Goal: Task Accomplishment & Management: Use online tool/utility

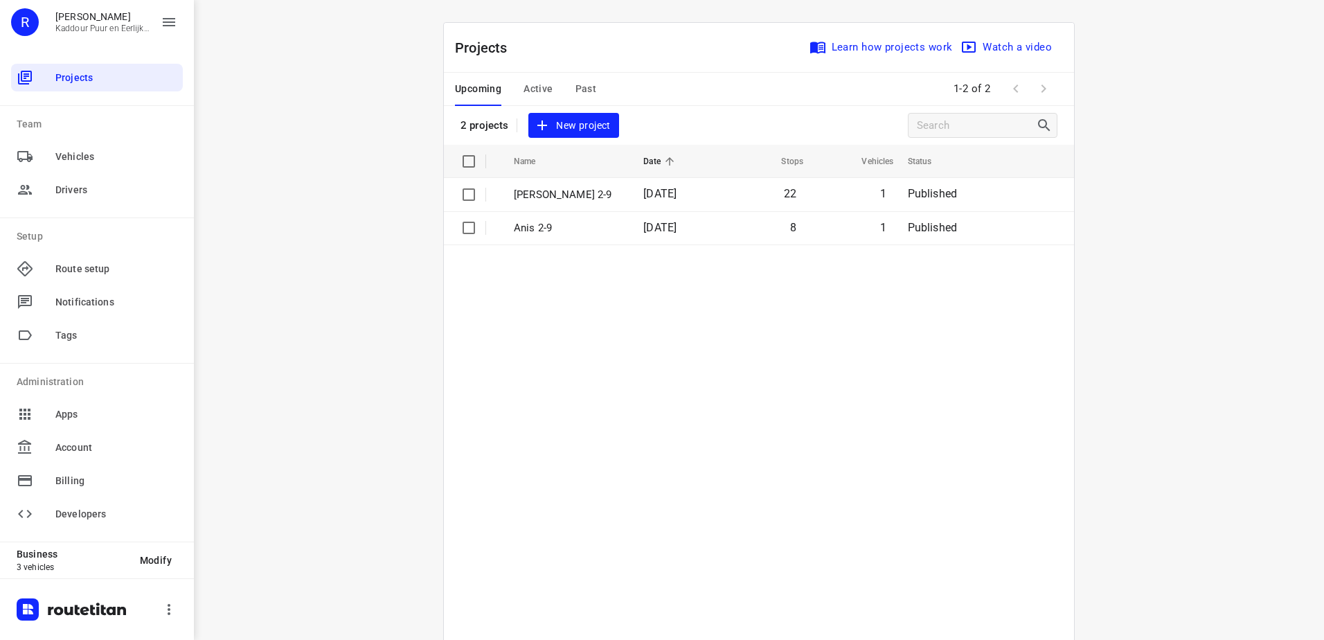
click at [642, 397] on table "Name Date Stops Vehicles Status Jeffrey 2-9 02 Sep 2025 22 1 Published Anis 2-9…" at bounding box center [759, 427] width 630 height 565
click at [333, 145] on div "i © 2025 Routetitan , © Stadia Maps , © OpenMapTiles © OpenStreetMap contributo…" at bounding box center [759, 320] width 1130 height 640
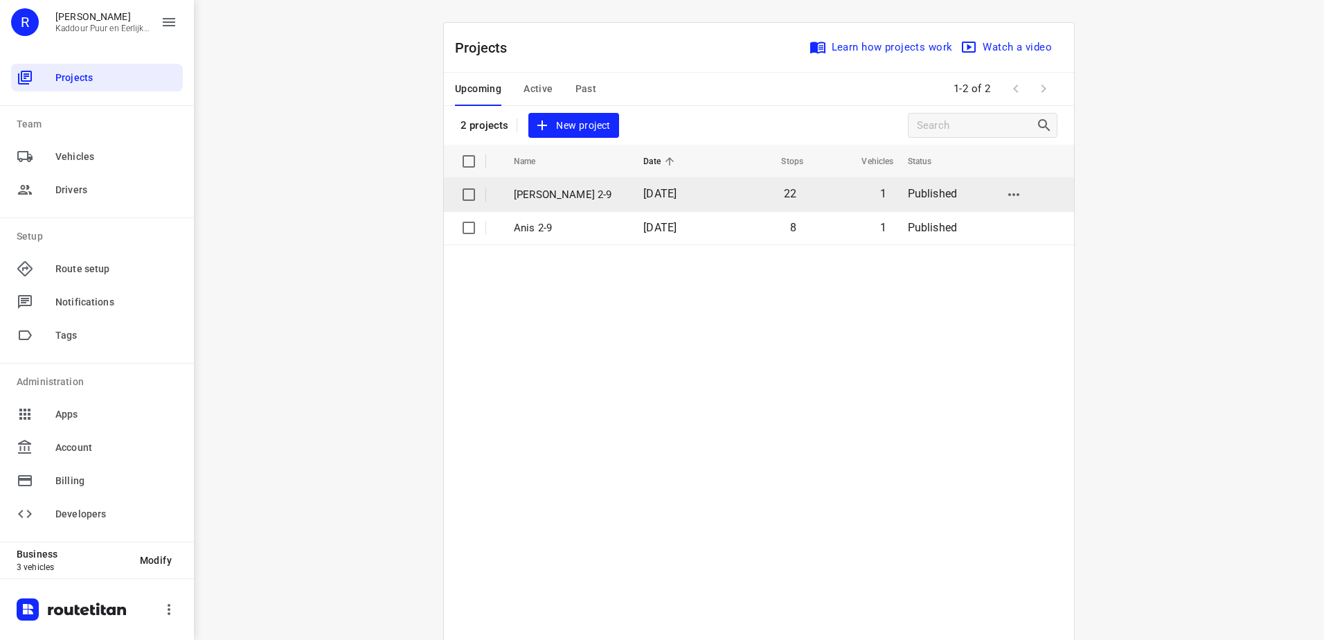
click at [559, 187] on p "[PERSON_NAME] 2-9" at bounding box center [568, 195] width 109 height 16
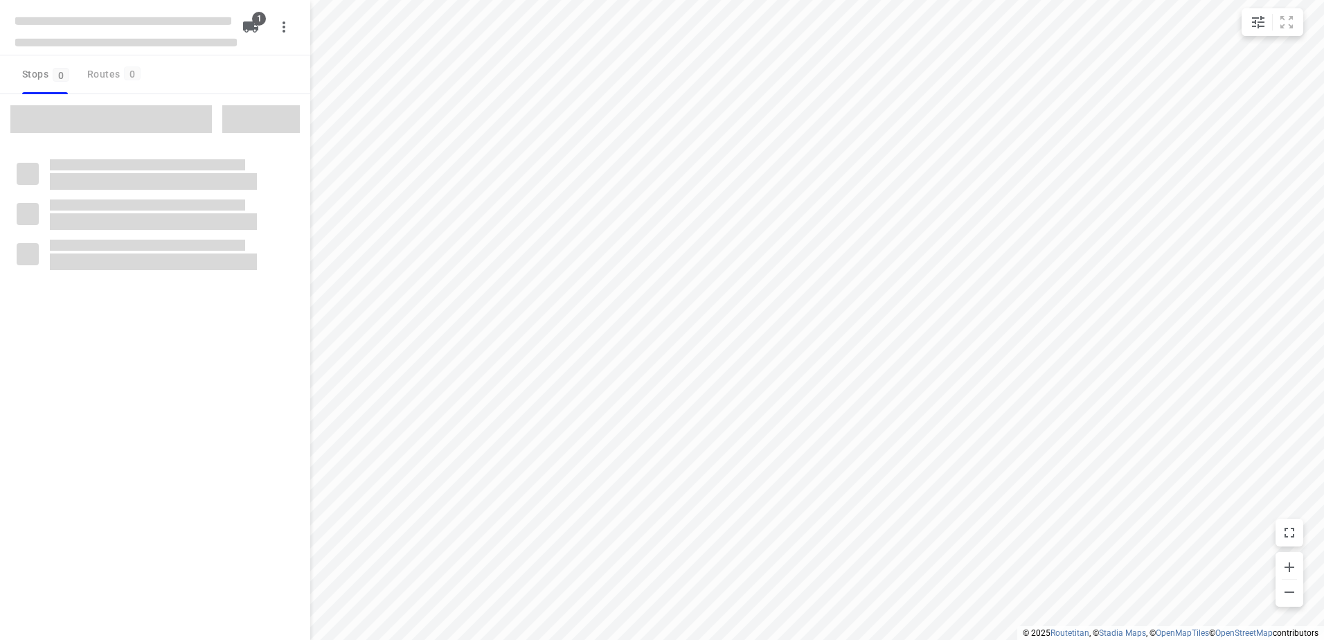
type input "distance"
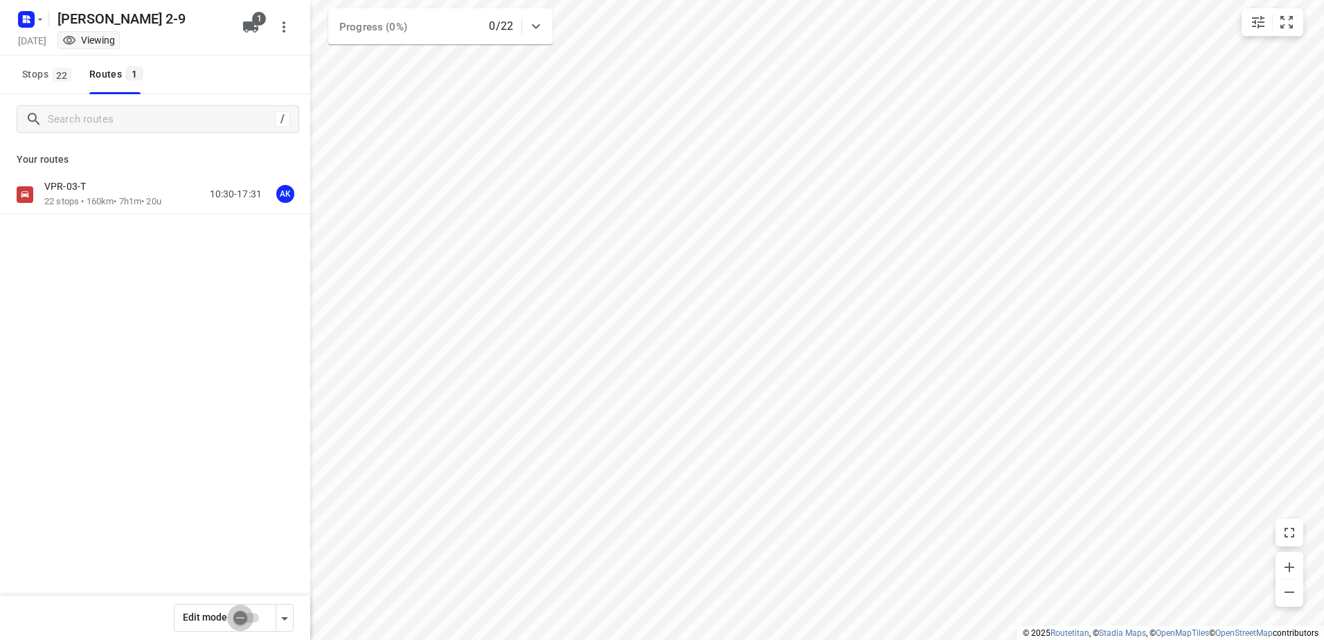
click at [233, 622] on input "checkbox" at bounding box center [240, 617] width 79 height 26
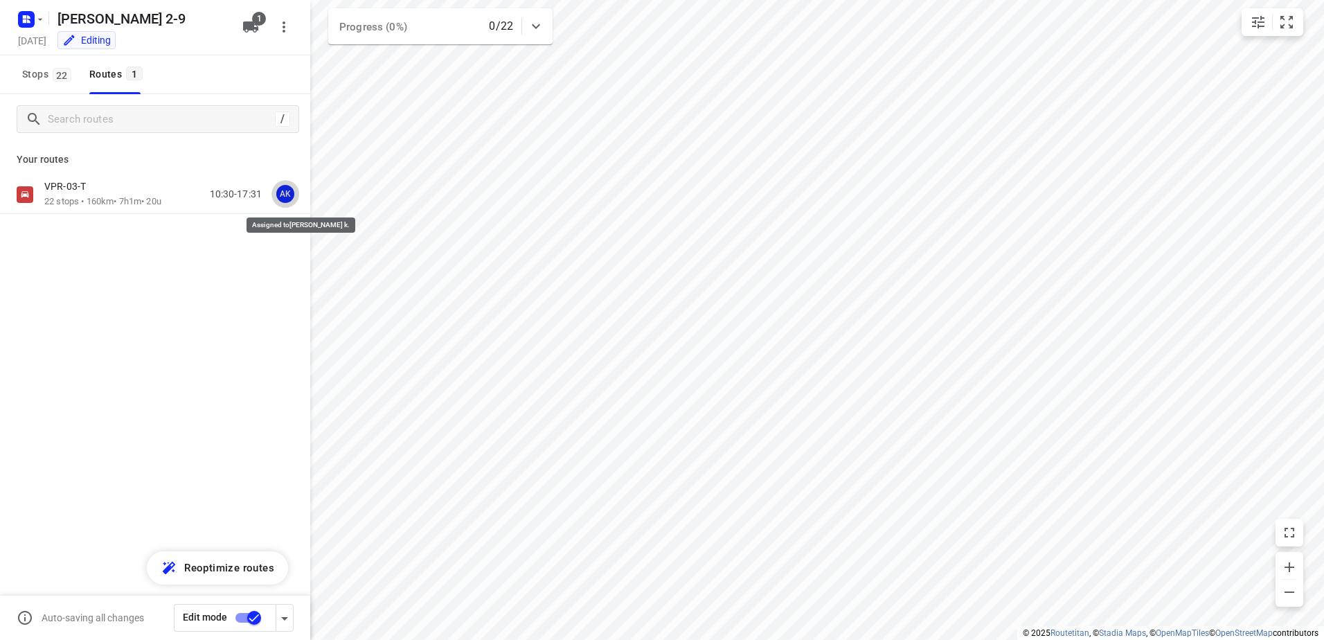
click at [282, 194] on div "AK" at bounding box center [285, 194] width 18 height 18
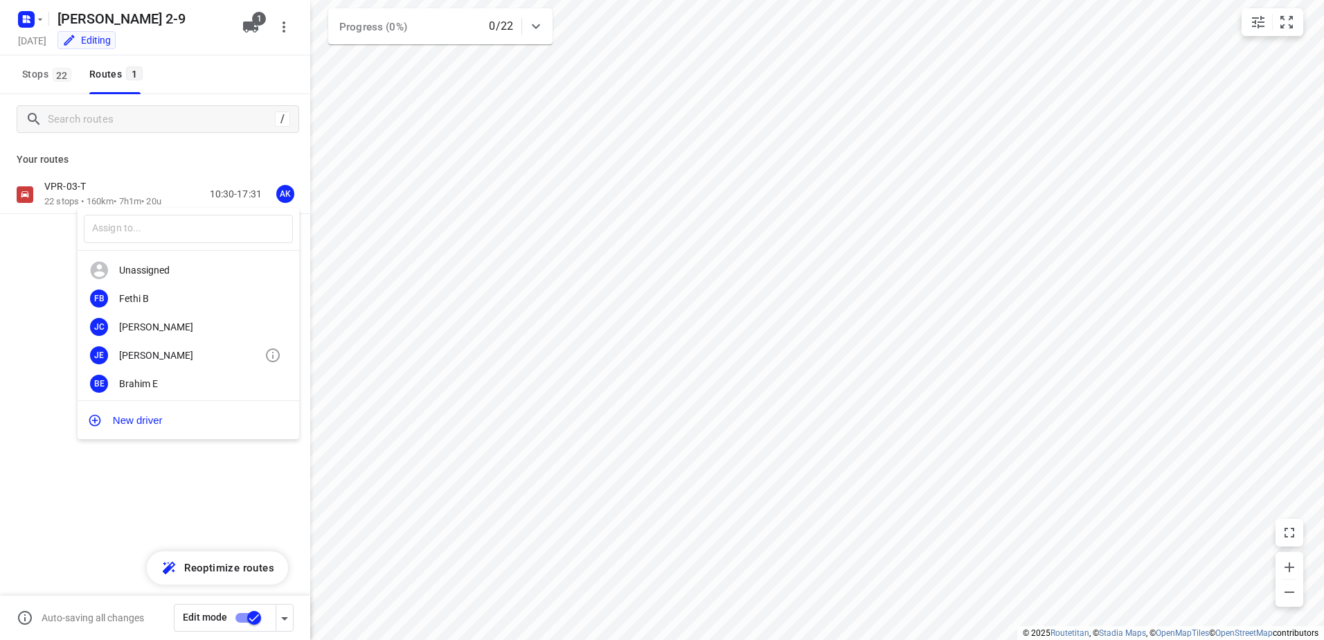
click at [165, 351] on div "[PERSON_NAME]" at bounding box center [191, 355] width 145 height 11
click at [251, 618] on input "checkbox" at bounding box center [254, 617] width 79 height 26
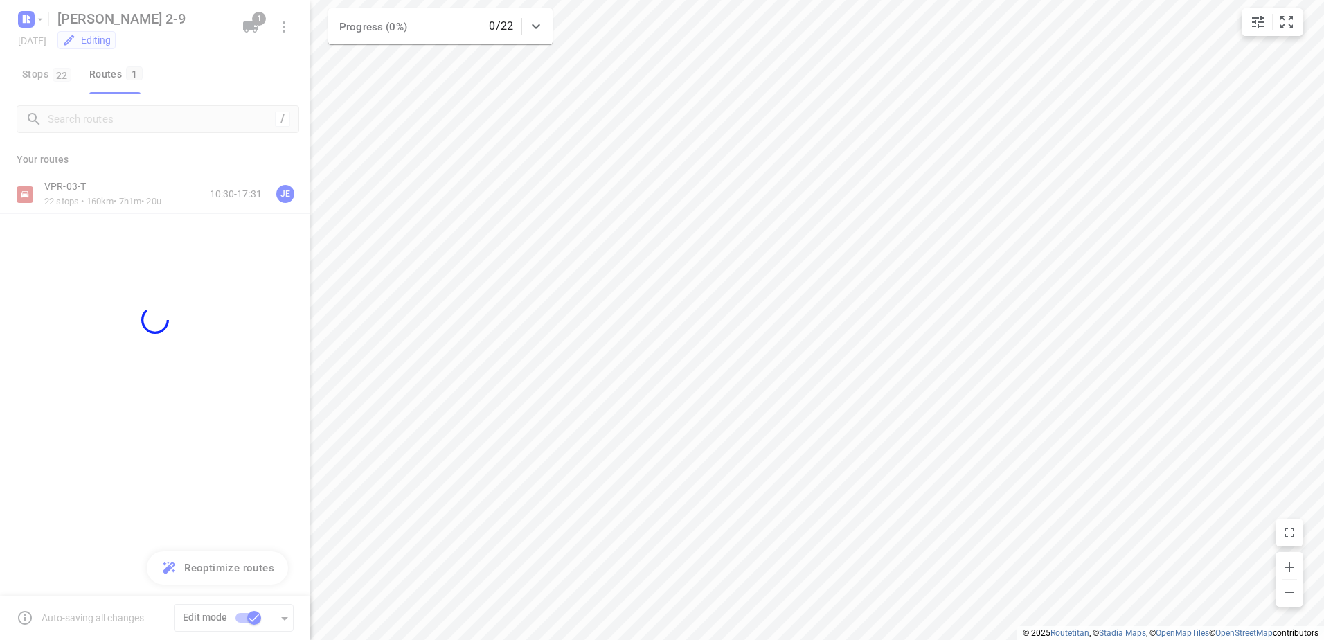
click at [138, 296] on div at bounding box center [155, 320] width 310 height 640
checkbox input "false"
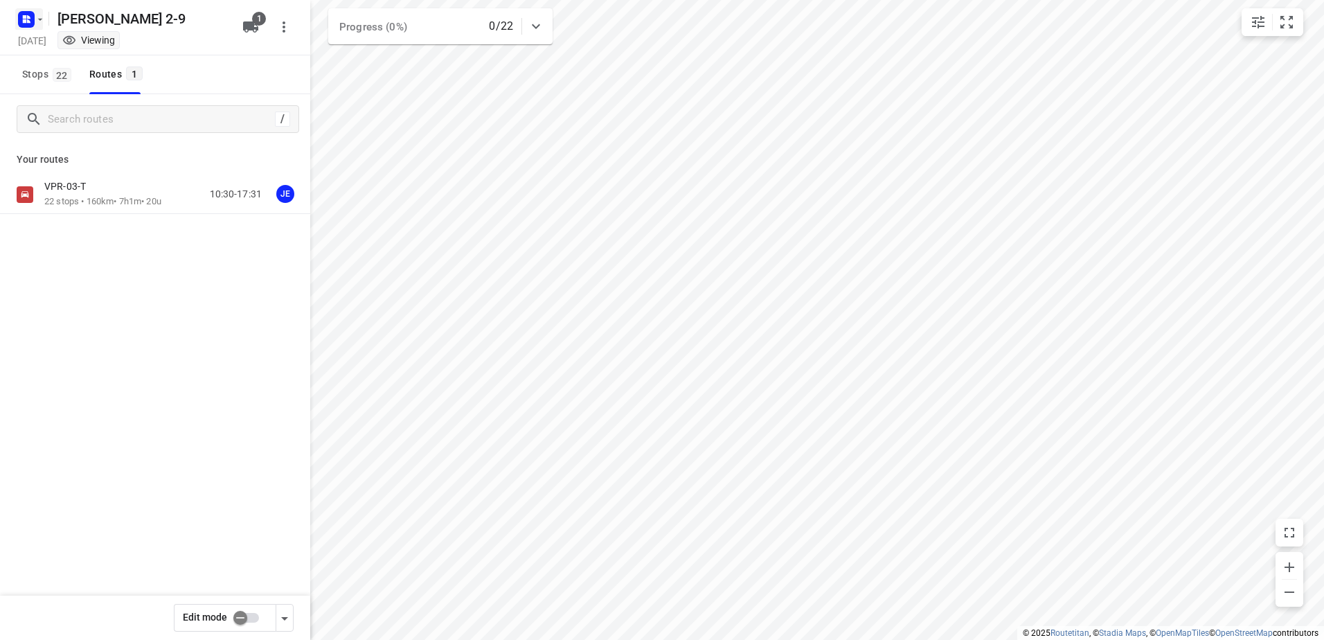
click at [33, 16] on rect "button" at bounding box center [26, 19] width 17 height 17
click at [63, 39] on button "Back to projects" at bounding box center [139, 48] width 237 height 23
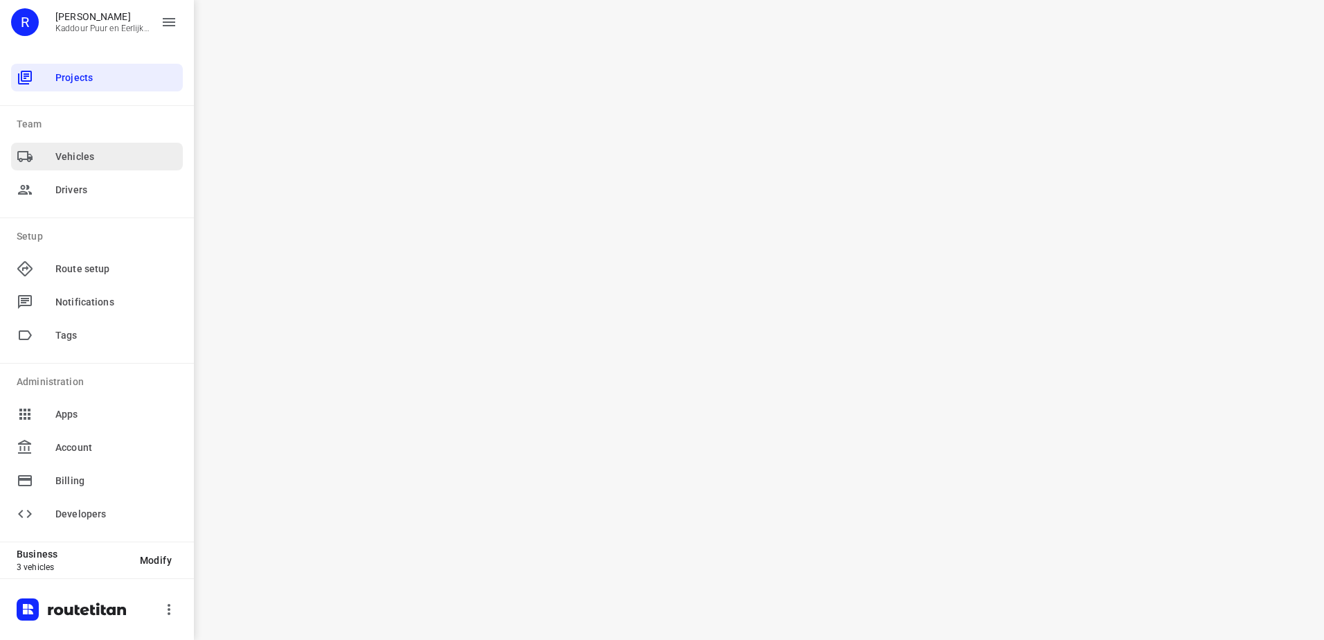
click at [107, 157] on span "Vehicles" at bounding box center [116, 157] width 122 height 15
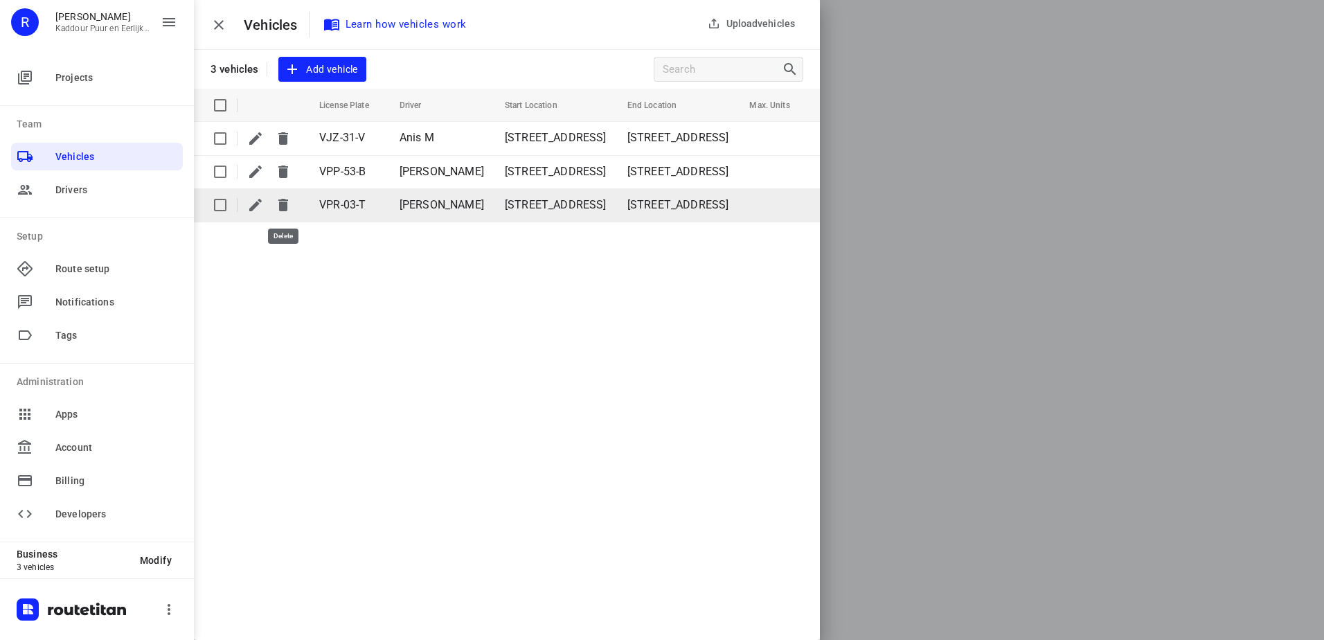
click at [278, 205] on icon "button" at bounding box center [283, 205] width 17 height 17
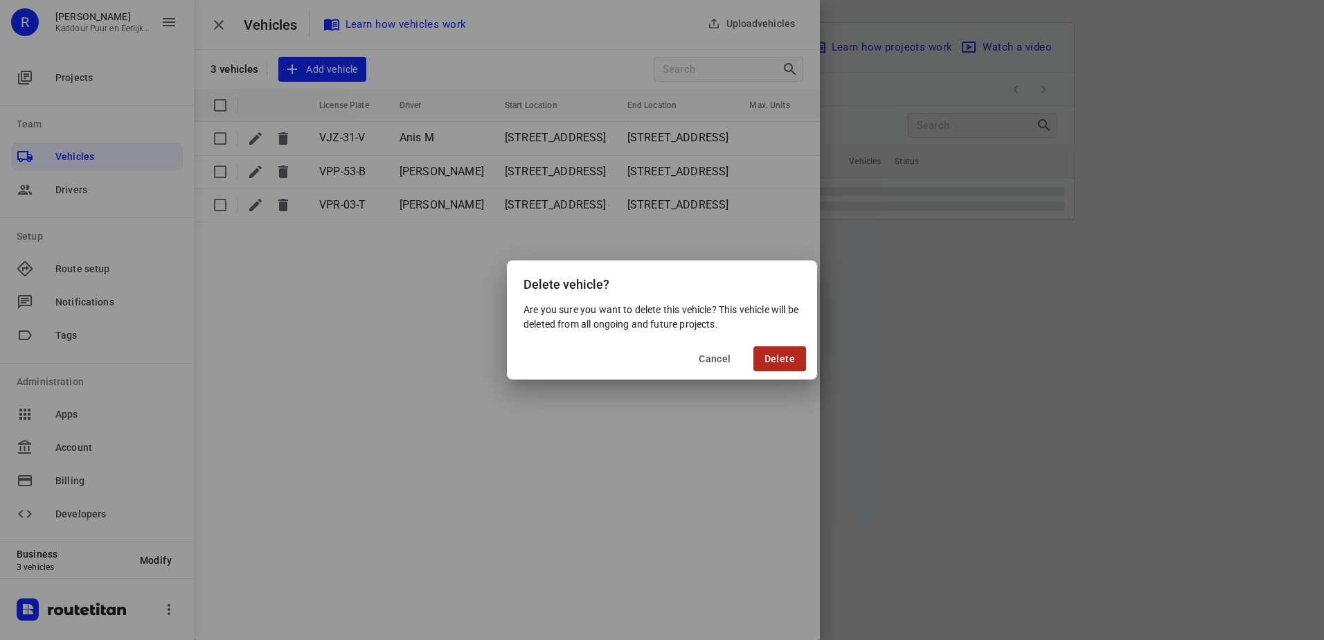
click at [791, 357] on span "Delete" at bounding box center [779, 358] width 30 height 11
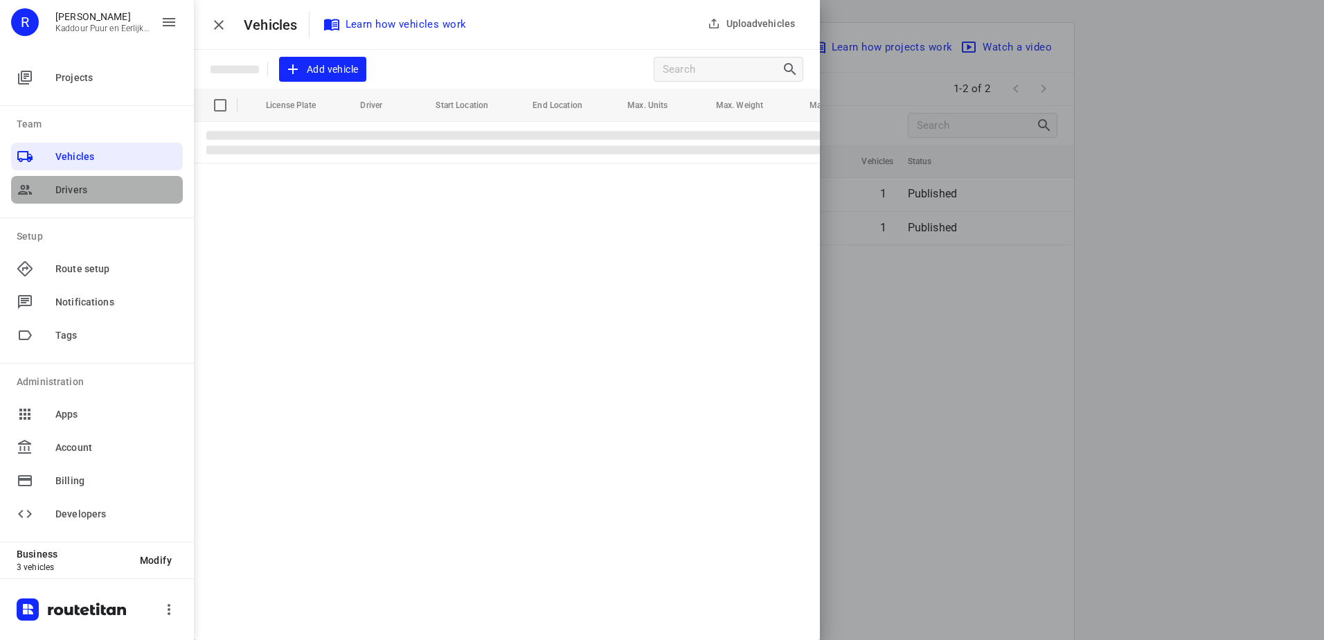
click at [39, 192] on div at bounding box center [36, 189] width 39 height 17
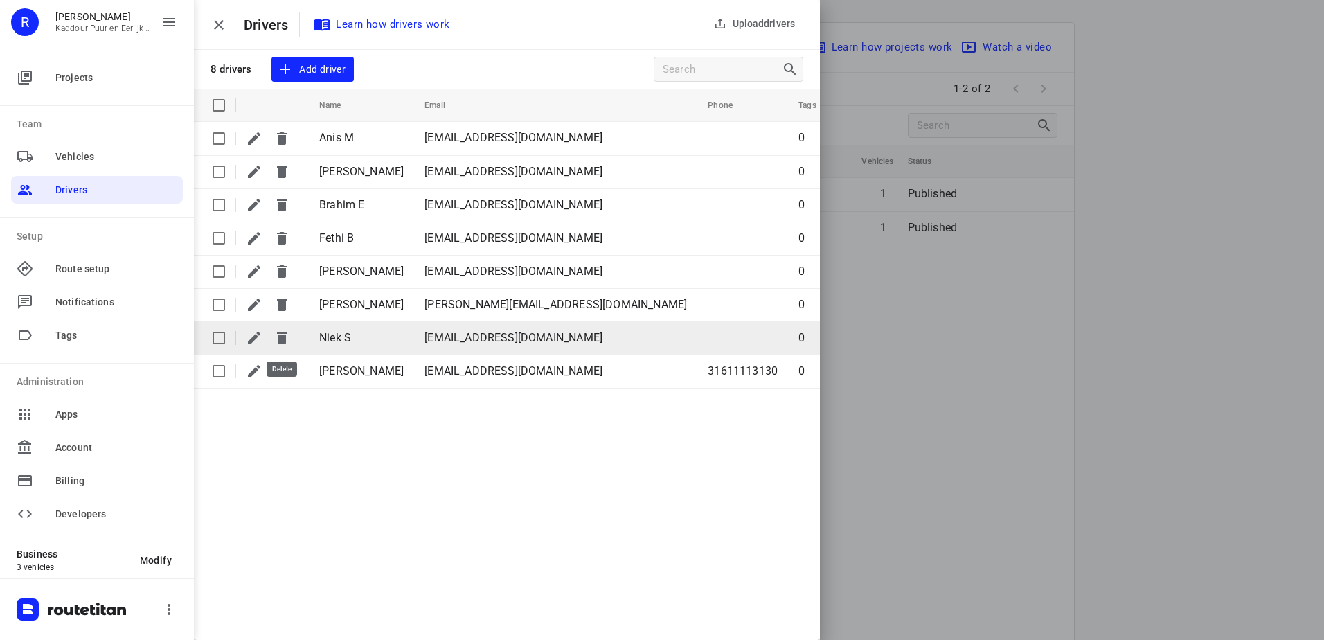
click at [273, 334] on button "button" at bounding box center [282, 338] width 28 height 28
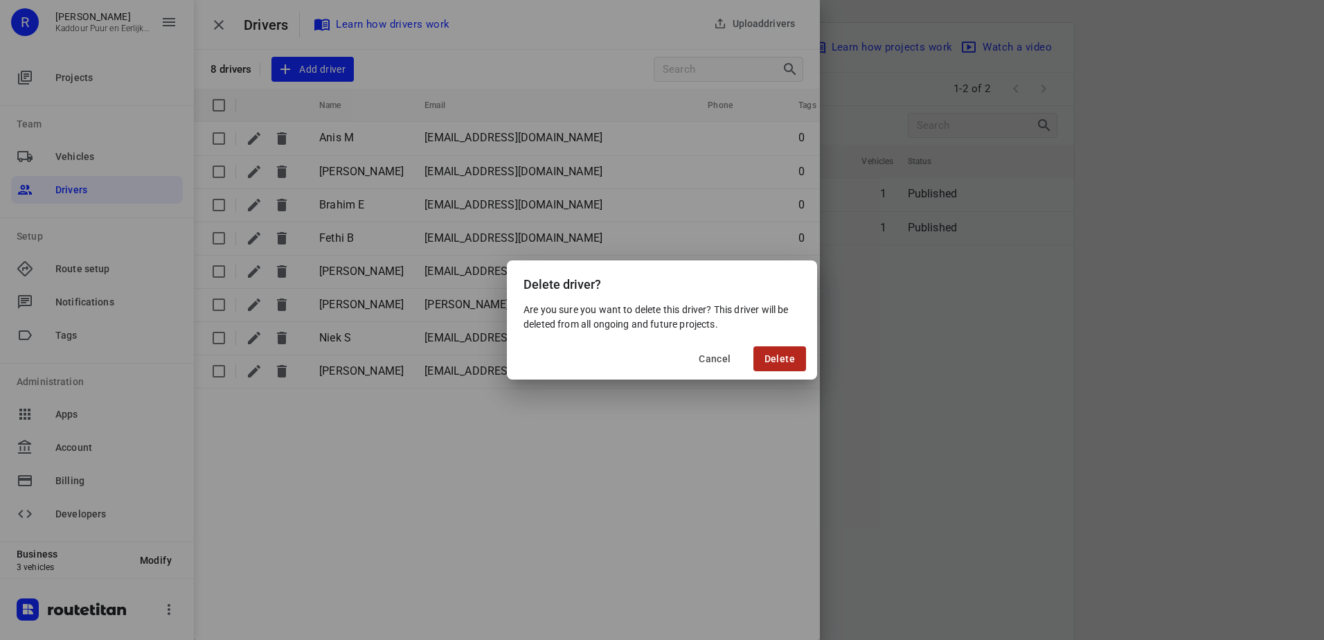
click at [784, 359] on span "Delete" at bounding box center [779, 358] width 30 height 11
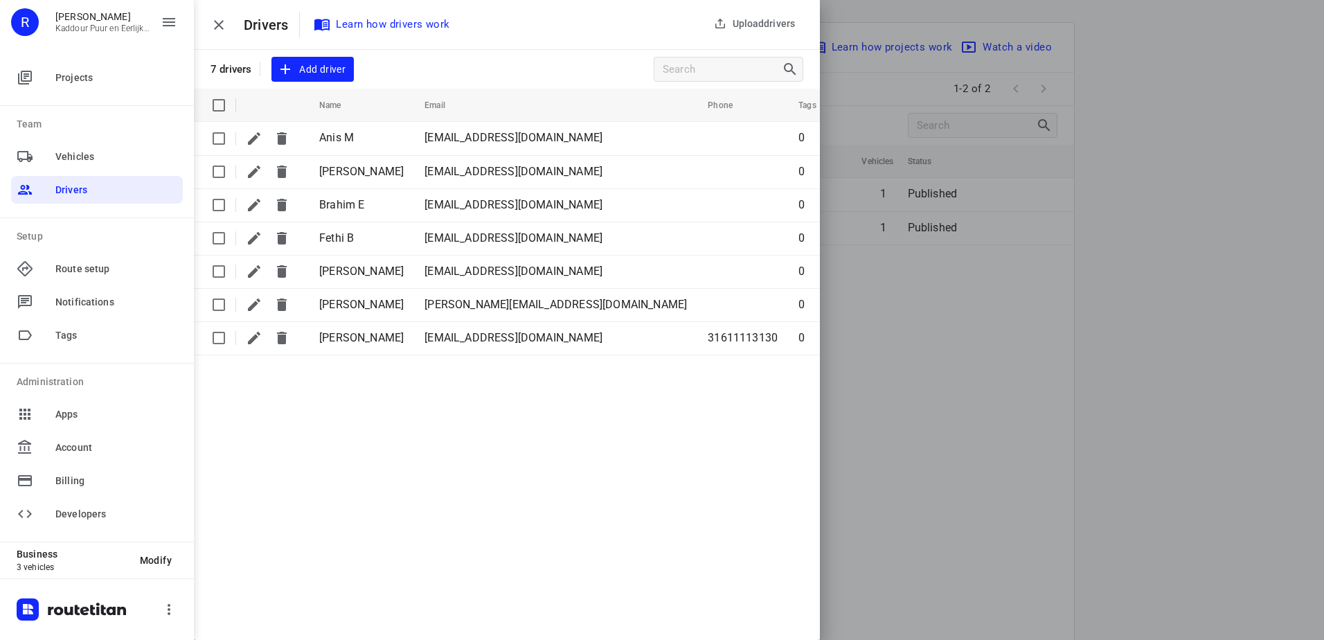
click at [80, 171] on span "Vehicles" at bounding box center [97, 156] width 172 height 33
click at [84, 163] on span "Vehicles" at bounding box center [116, 157] width 122 height 15
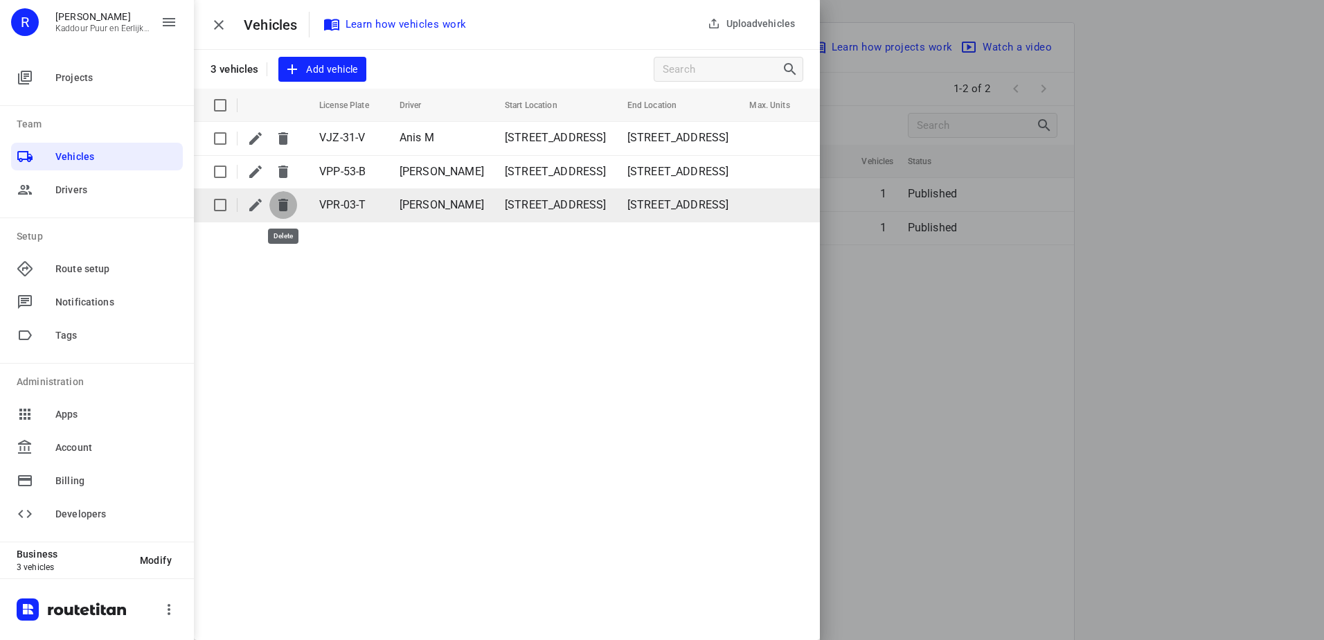
click at [277, 200] on icon "button" at bounding box center [283, 205] width 17 height 17
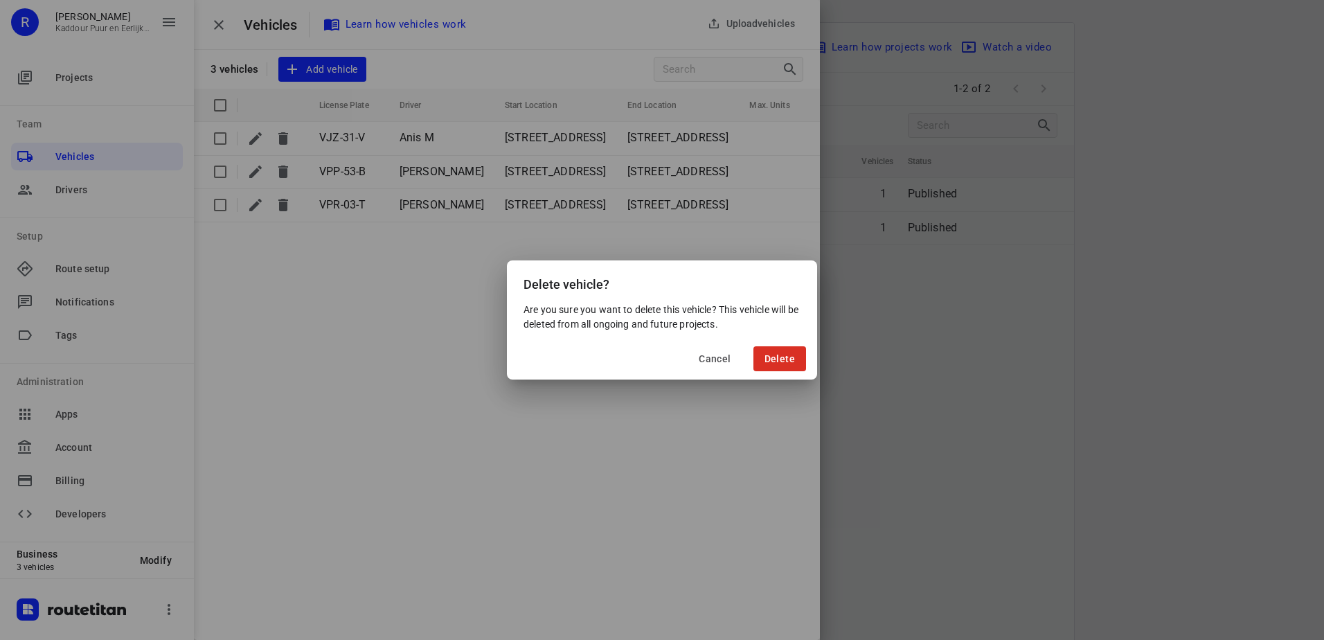
click at [753, 357] on div "Cancel Delete" at bounding box center [662, 359] width 310 height 42
click at [764, 354] on button "Delete" at bounding box center [779, 358] width 53 height 25
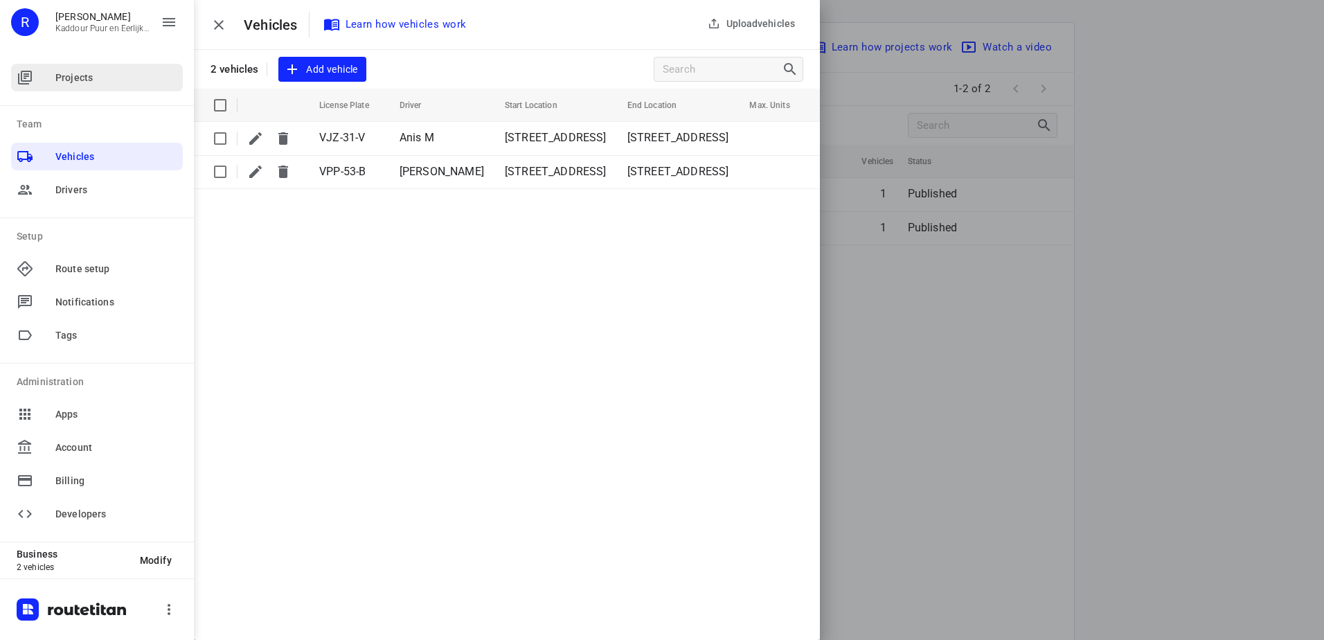
click at [125, 75] on span "Projects" at bounding box center [116, 78] width 122 height 15
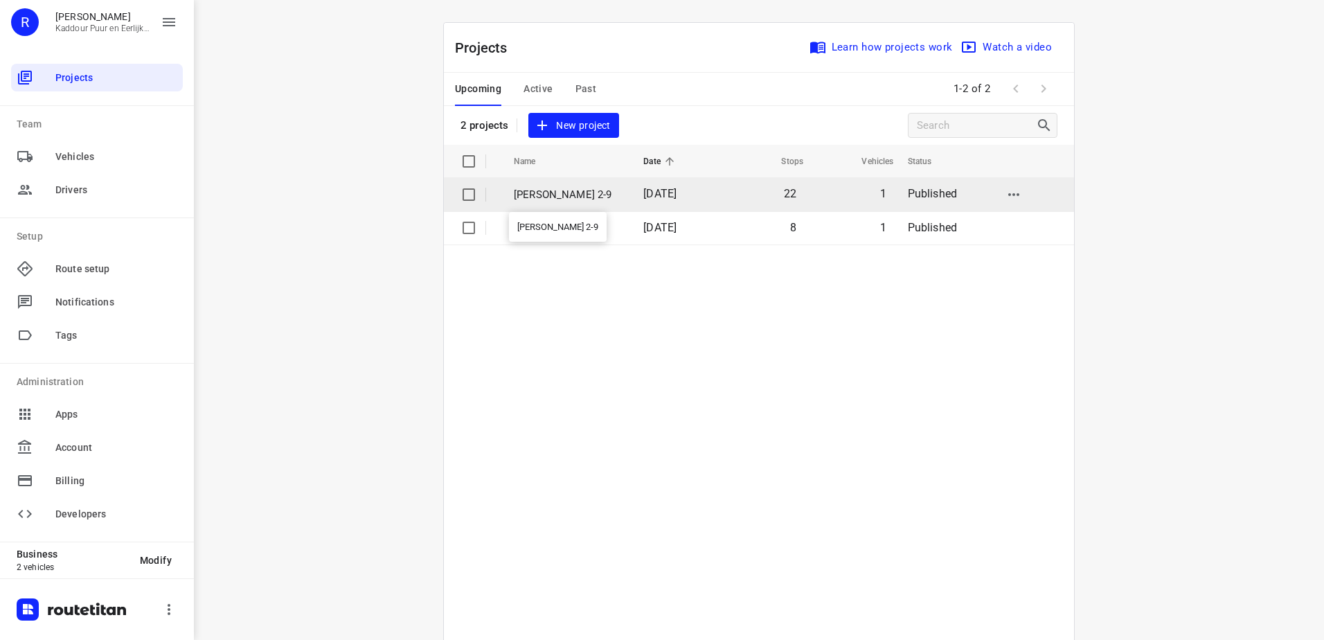
click at [568, 186] on td "[PERSON_NAME] 2-9" at bounding box center [566, 194] width 132 height 33
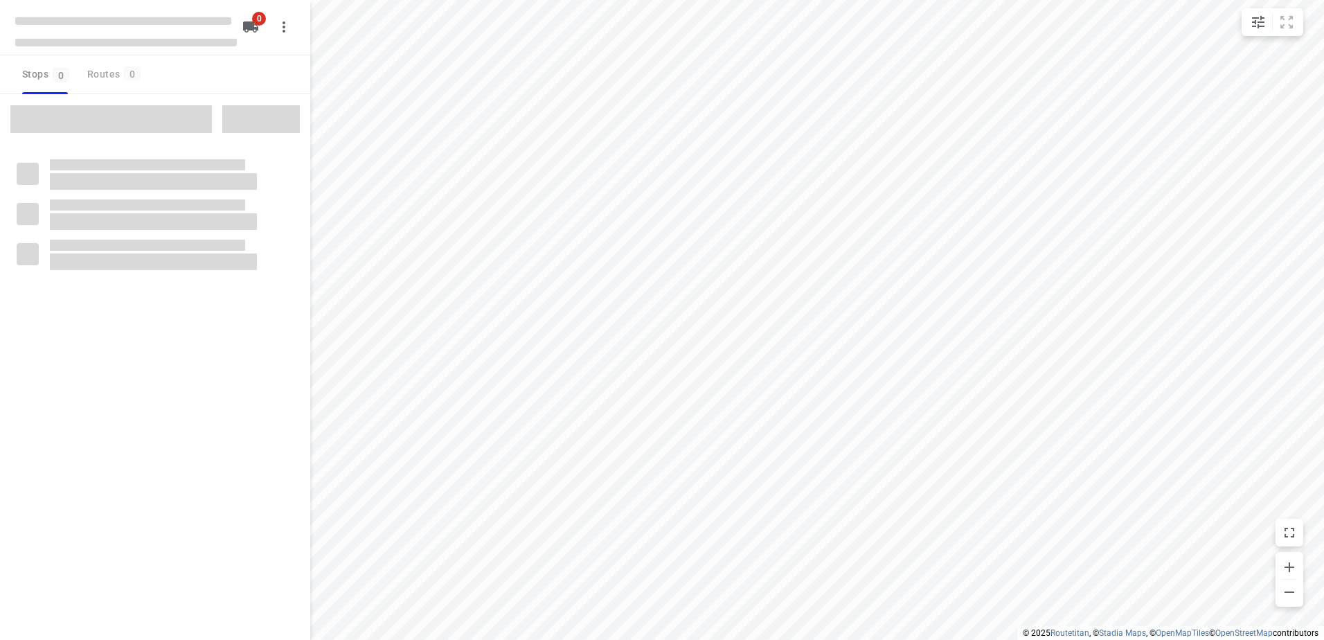
type input "distance"
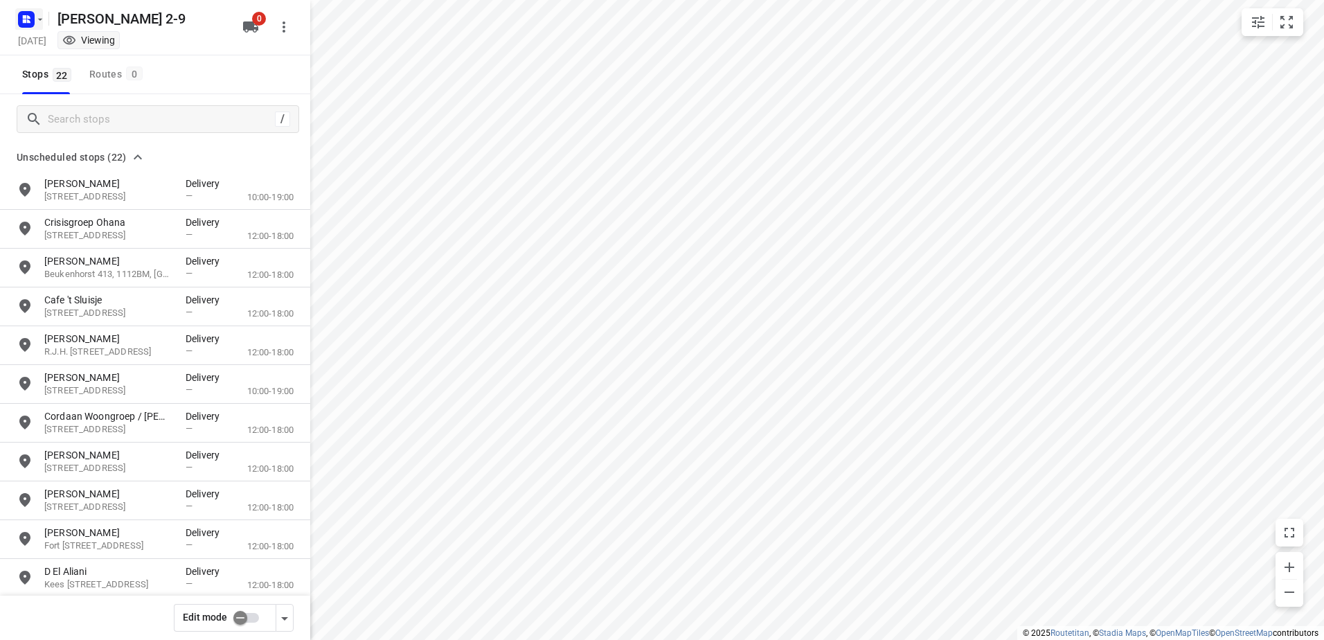
click at [33, 15] on rect "button" at bounding box center [26, 19] width 17 height 17
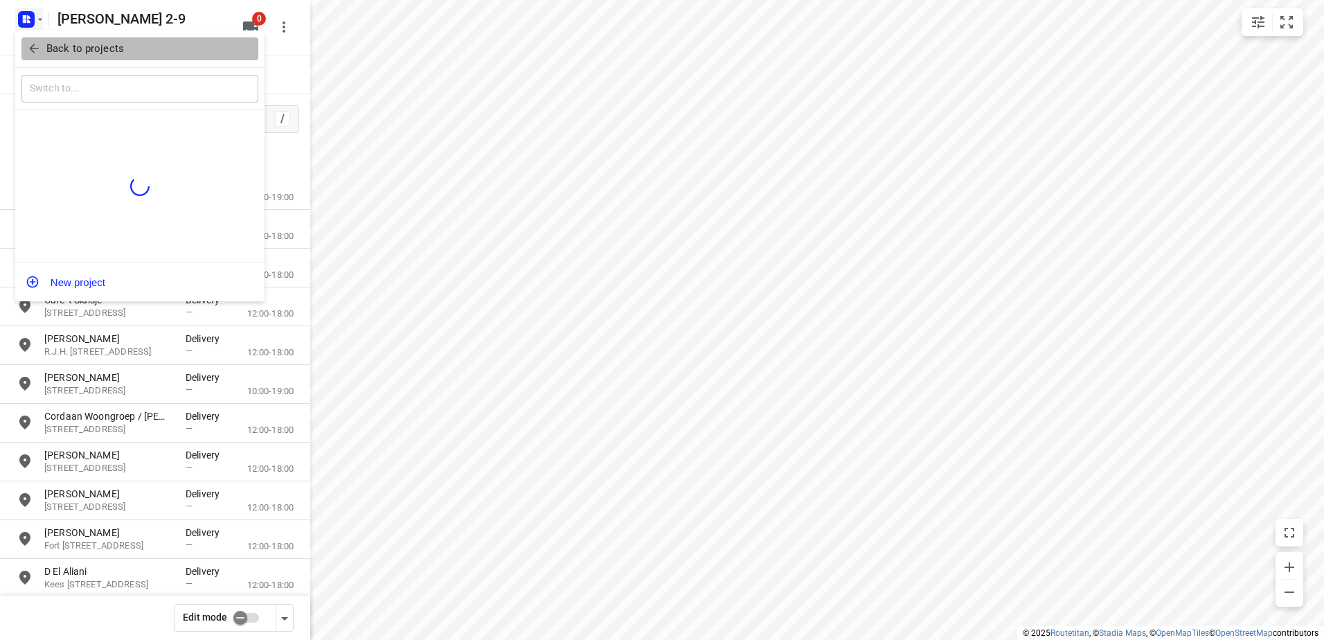
click at [115, 42] on p "Back to projects" at bounding box center [85, 49] width 78 height 16
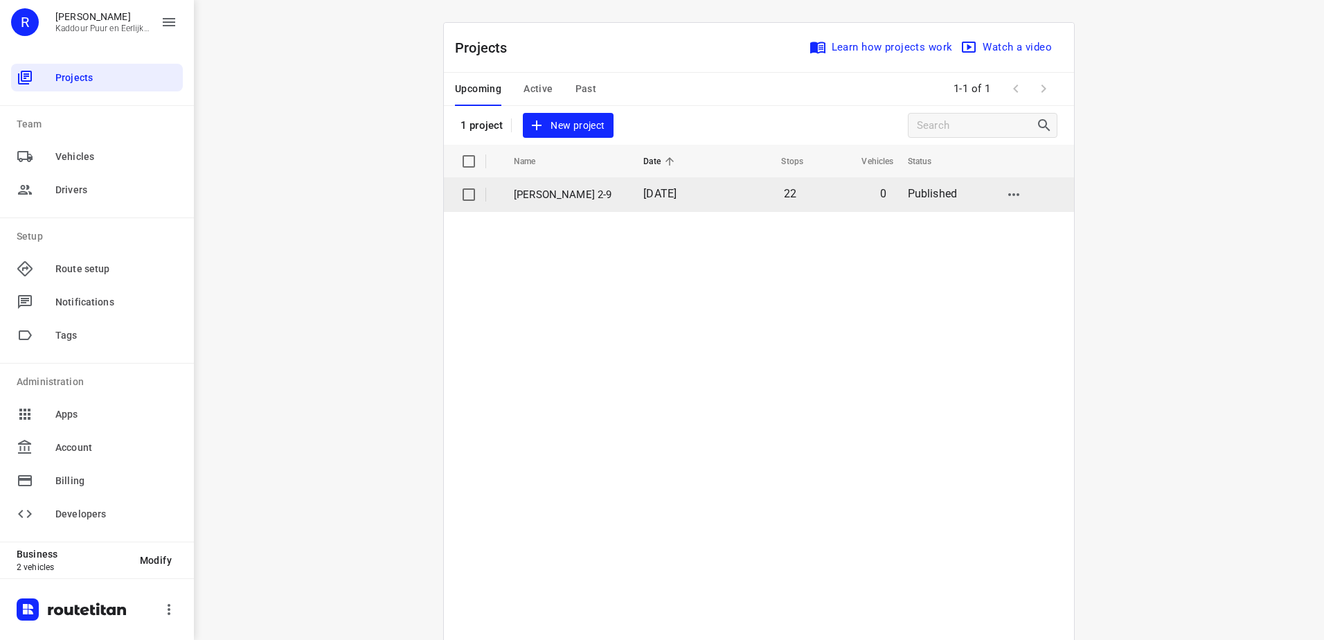
click at [554, 195] on p "[PERSON_NAME] 2-9" at bounding box center [568, 195] width 109 height 16
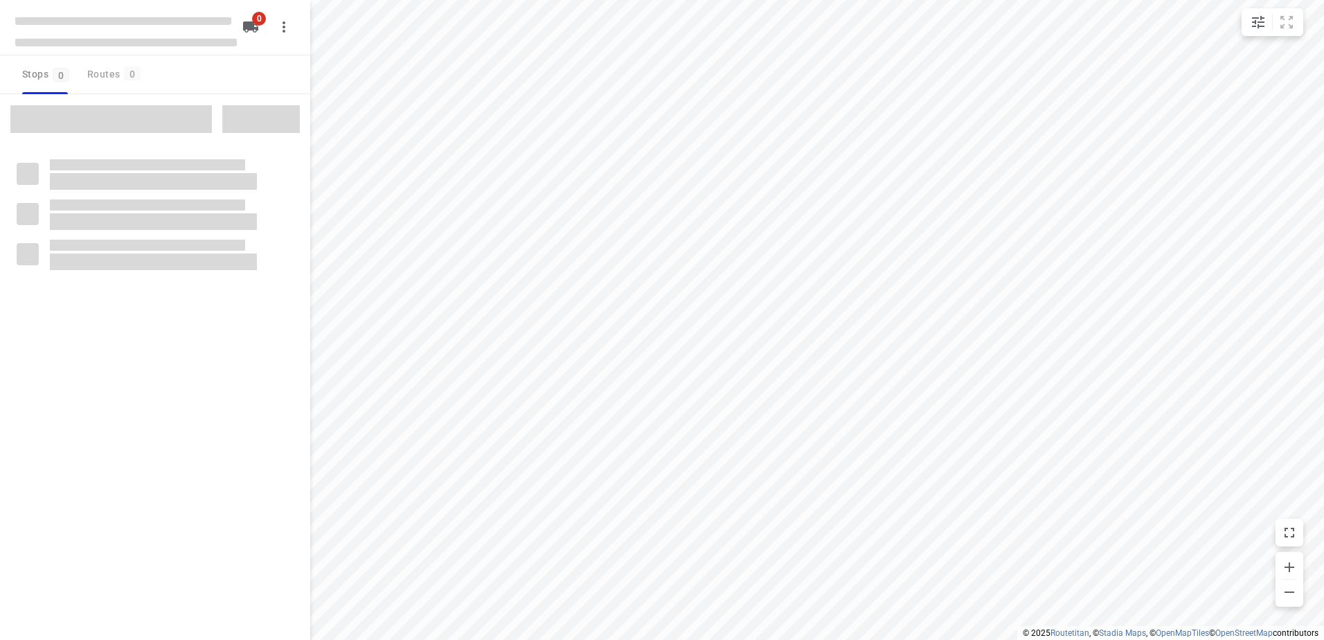
type input "distance"
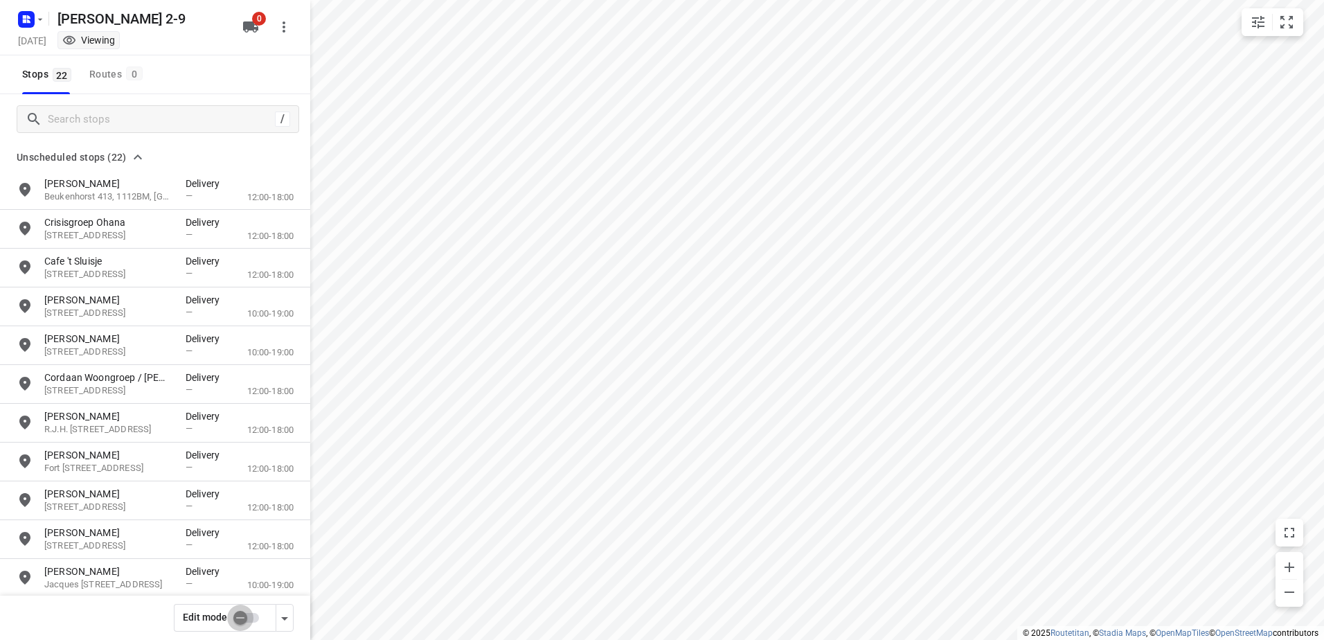
click at [243, 620] on input "checkbox" at bounding box center [240, 617] width 79 height 26
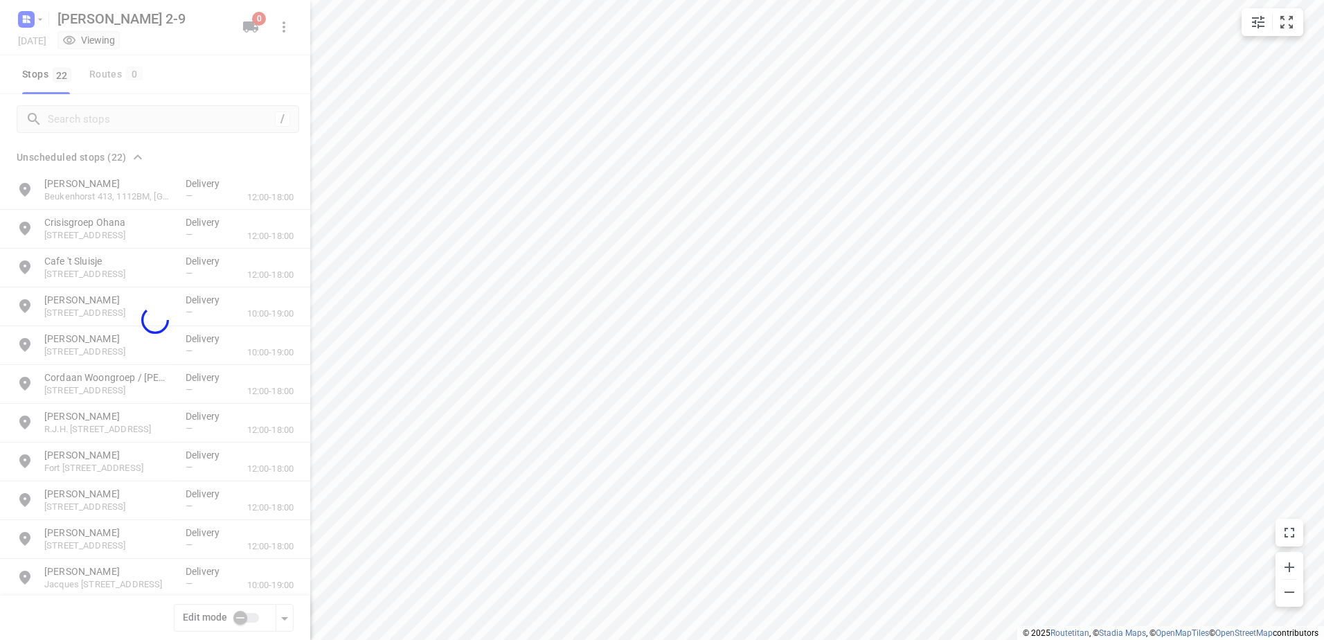
checkbox input "true"
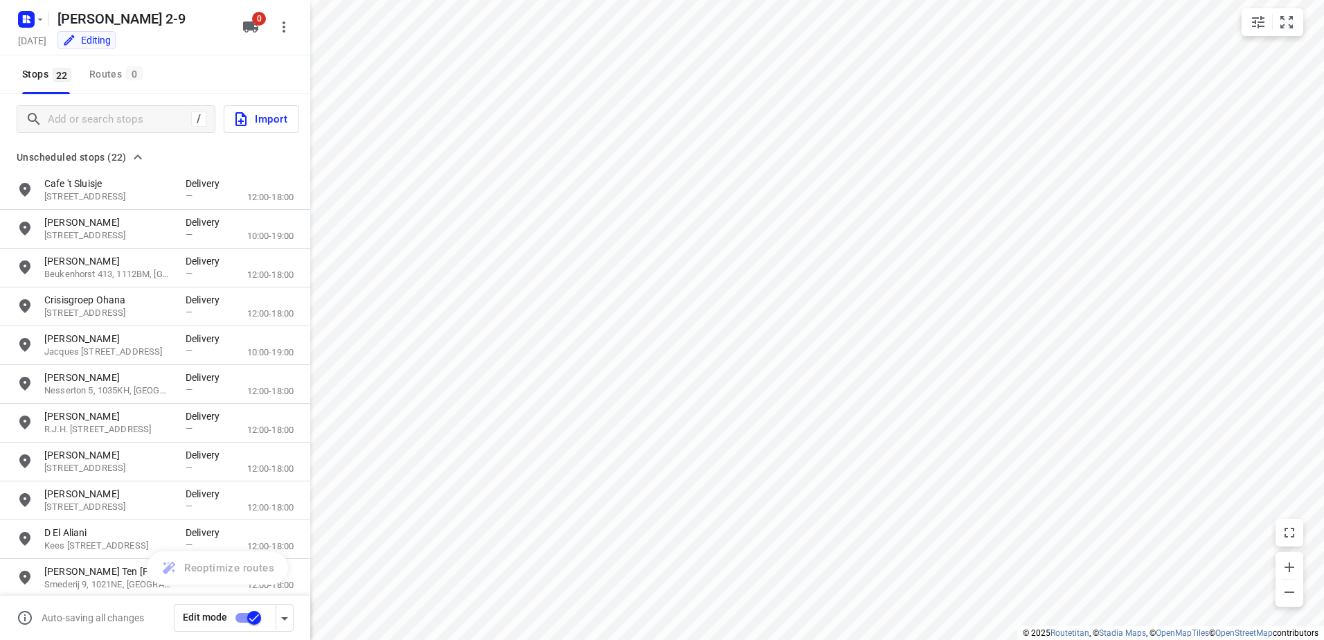
click at [266, 33] on div "0" at bounding box center [253, 27] width 33 height 28
click at [241, 31] on button "0" at bounding box center [251, 27] width 28 height 28
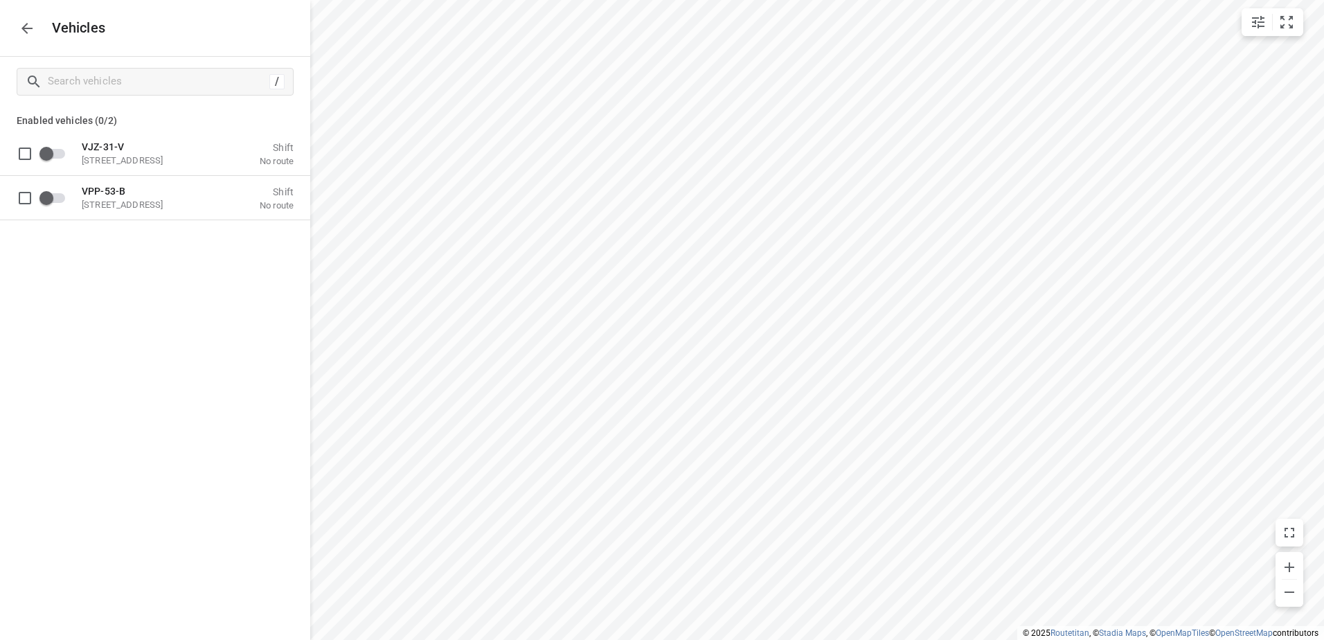
click at [34, 20] on icon "button" at bounding box center [27, 28] width 17 height 17
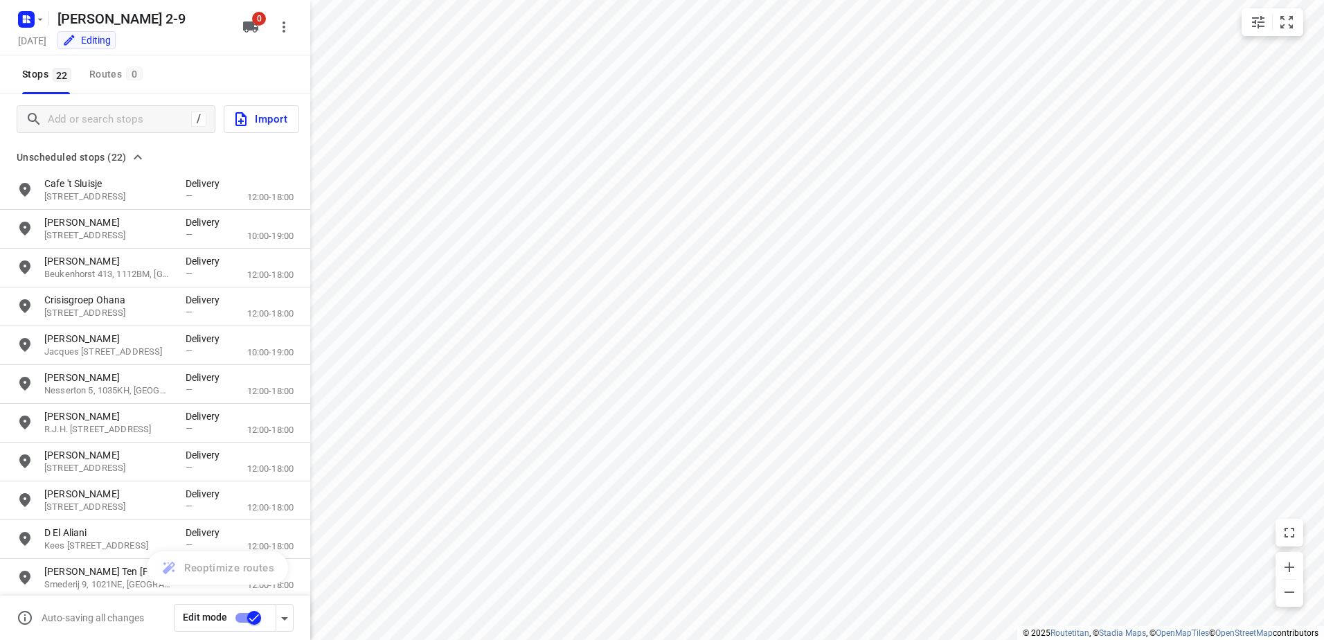
click at [252, 611] on input "checkbox" at bounding box center [254, 617] width 79 height 26
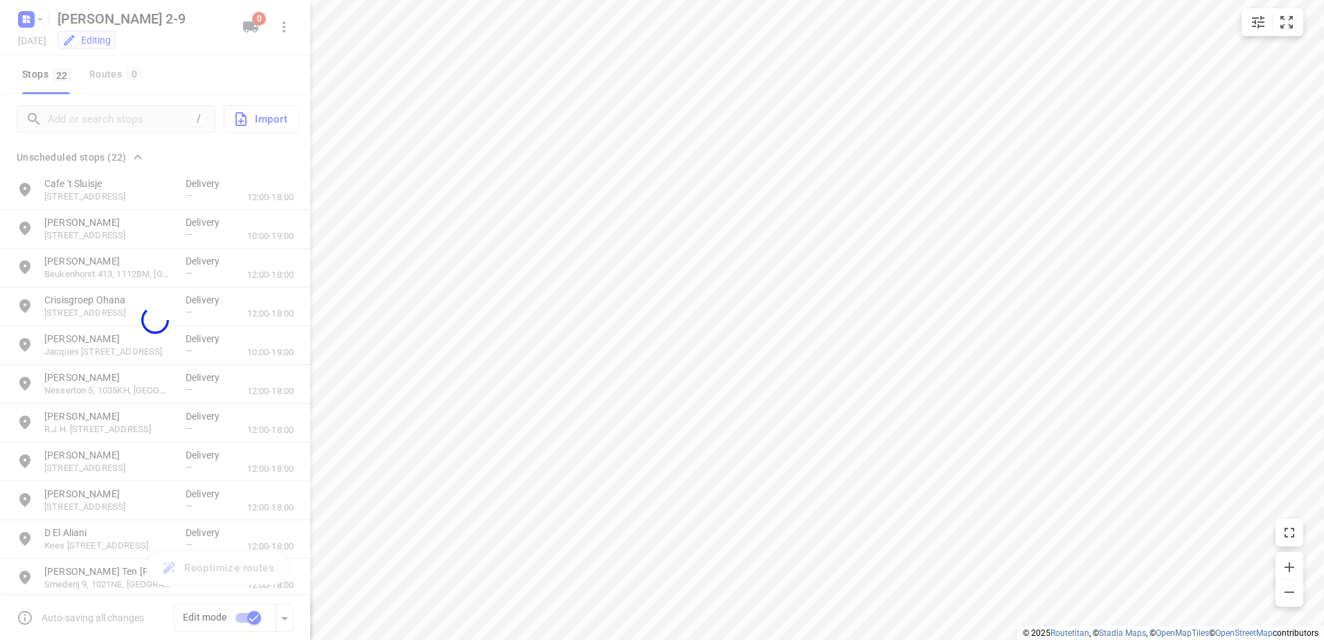
checkbox input "false"
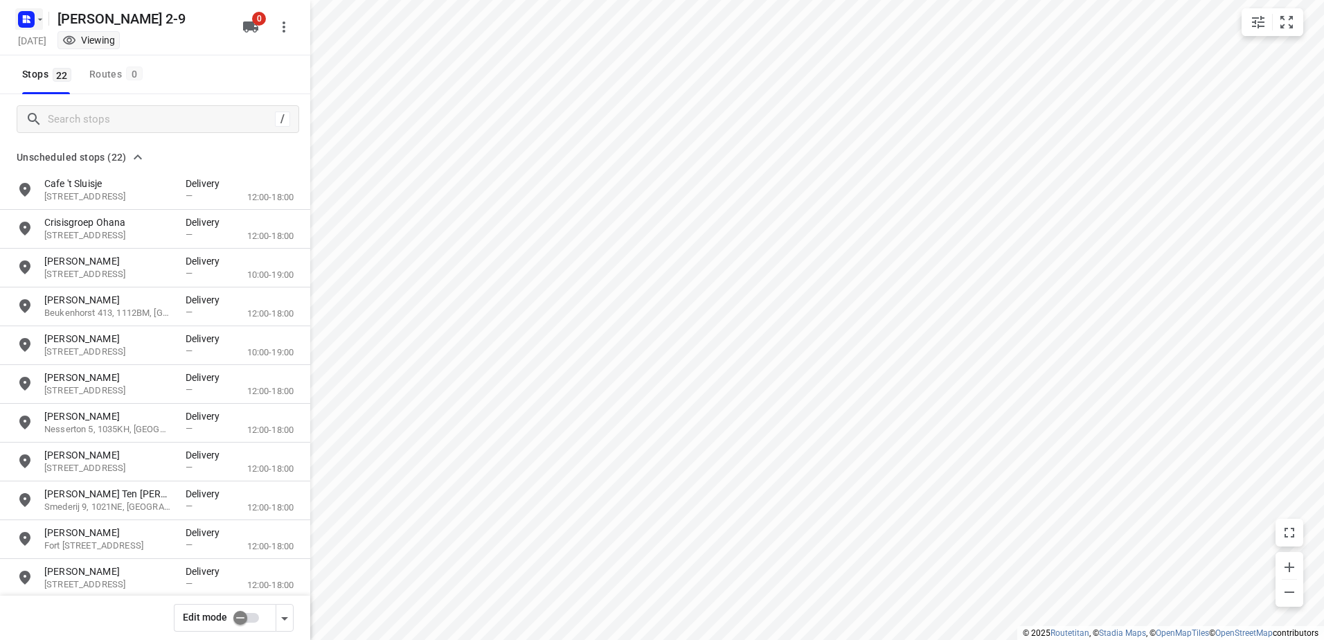
click at [19, 21] on rect "button" at bounding box center [26, 19] width 17 height 17
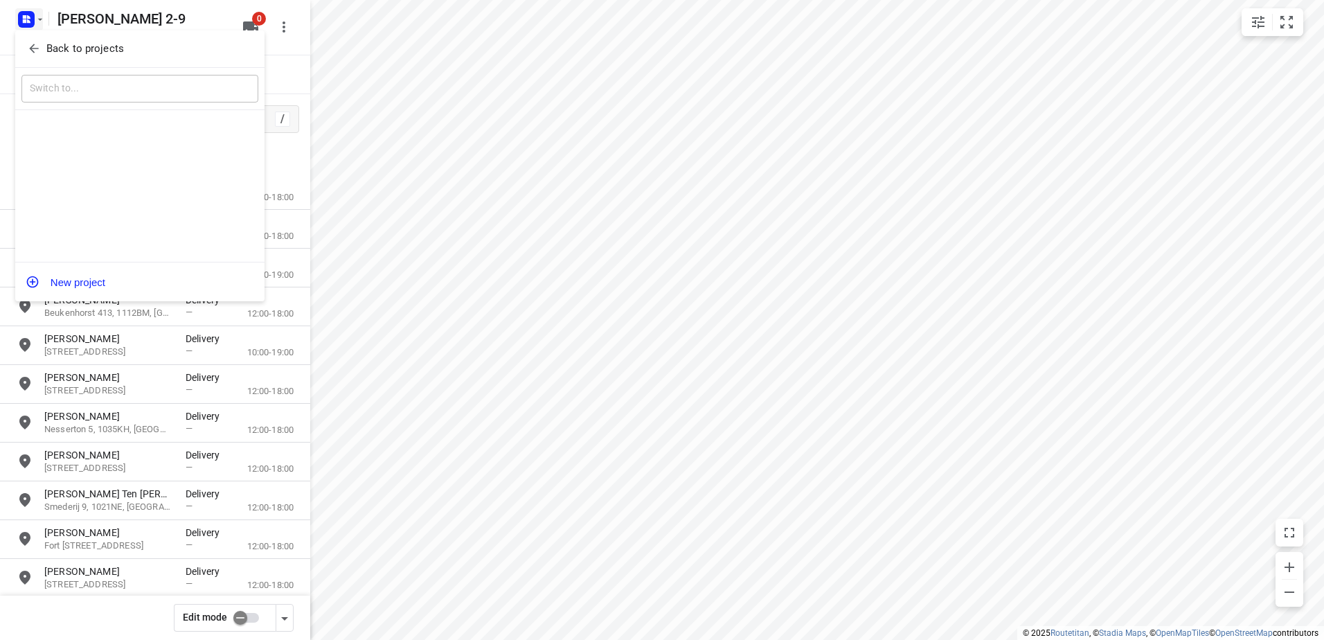
click at [33, 28] on div at bounding box center [662, 320] width 1324 height 640
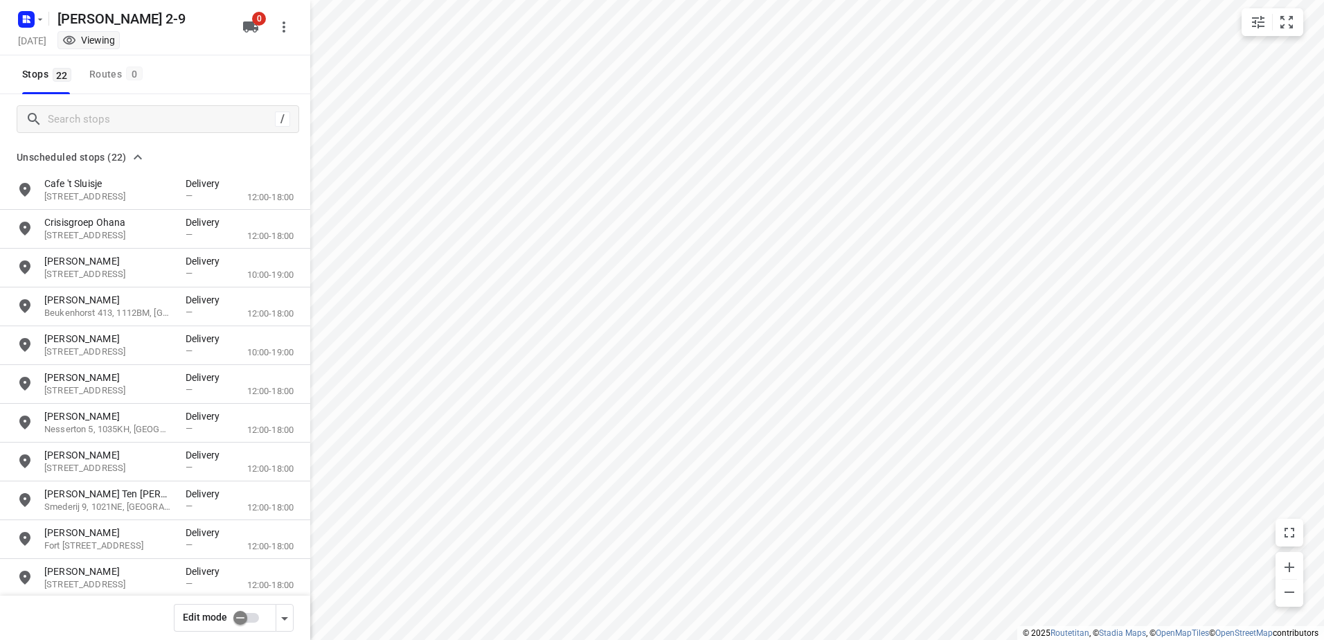
click at [45, 42] on p "Back to projects" at bounding box center [68, 40] width 58 height 9
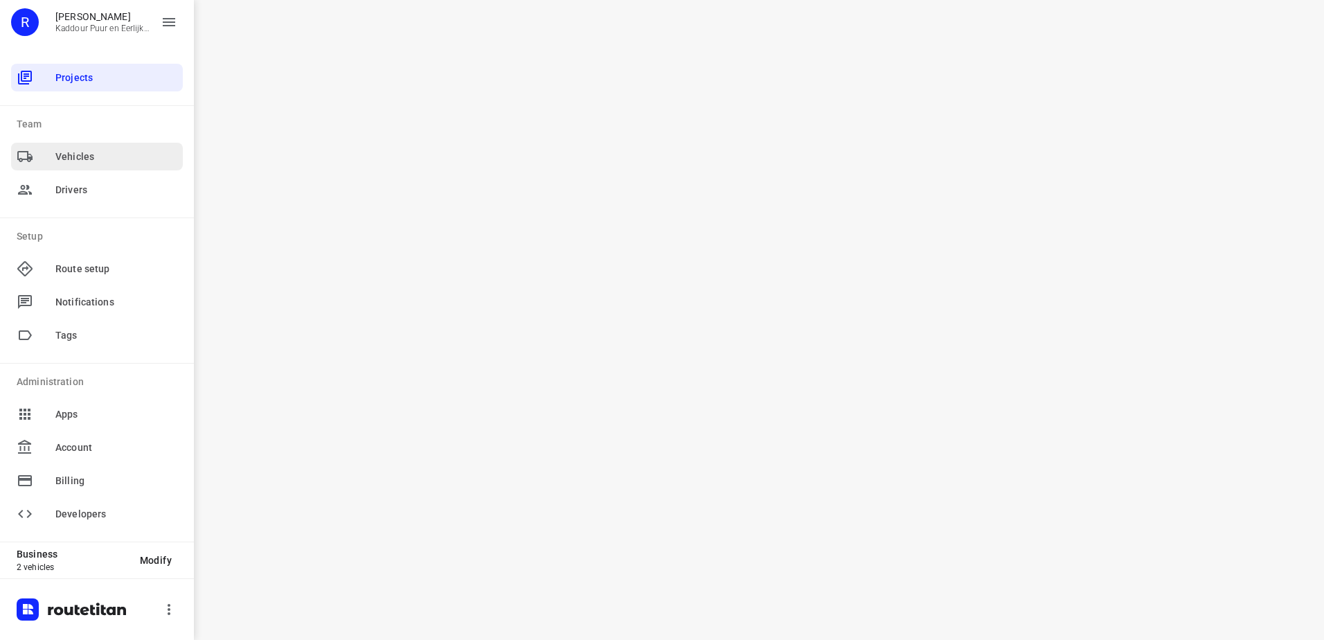
click at [103, 156] on span "Vehicles" at bounding box center [116, 157] width 122 height 15
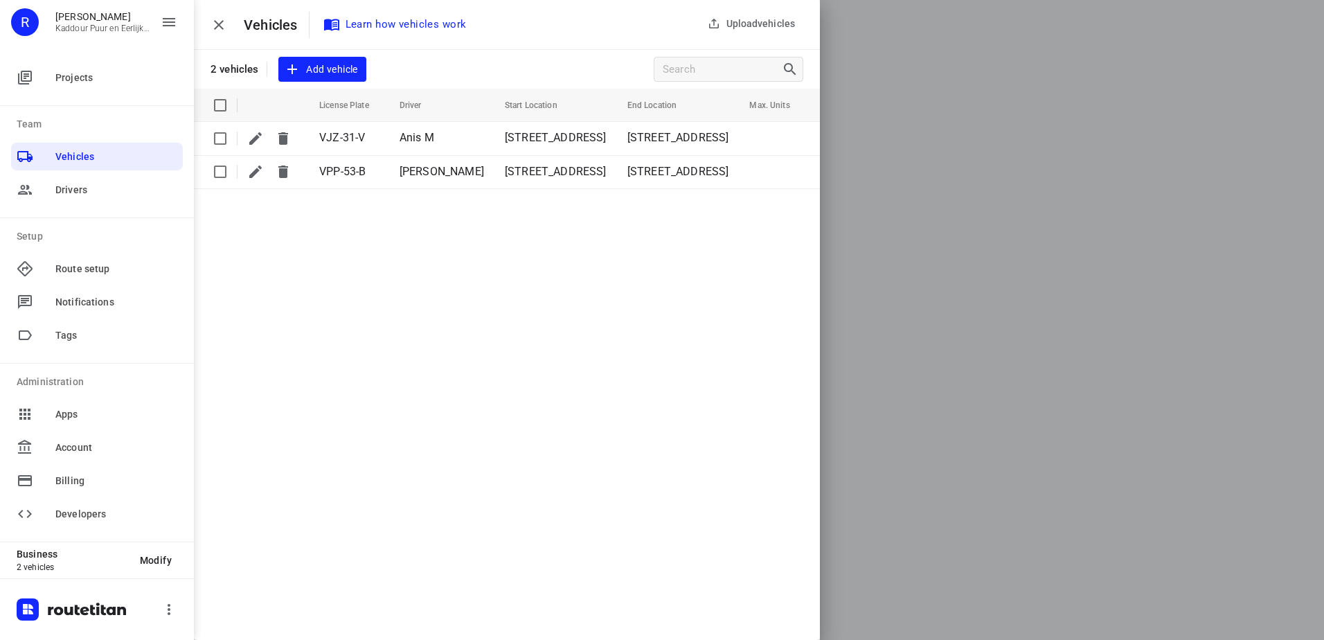
click at [321, 55] on div "Upload vehicles Vehicles Learn how vehicles work 2 vehicles Add vehicle" at bounding box center [507, 44] width 626 height 89
click at [330, 72] on span "Add vehicle" at bounding box center [322, 69] width 71 height 17
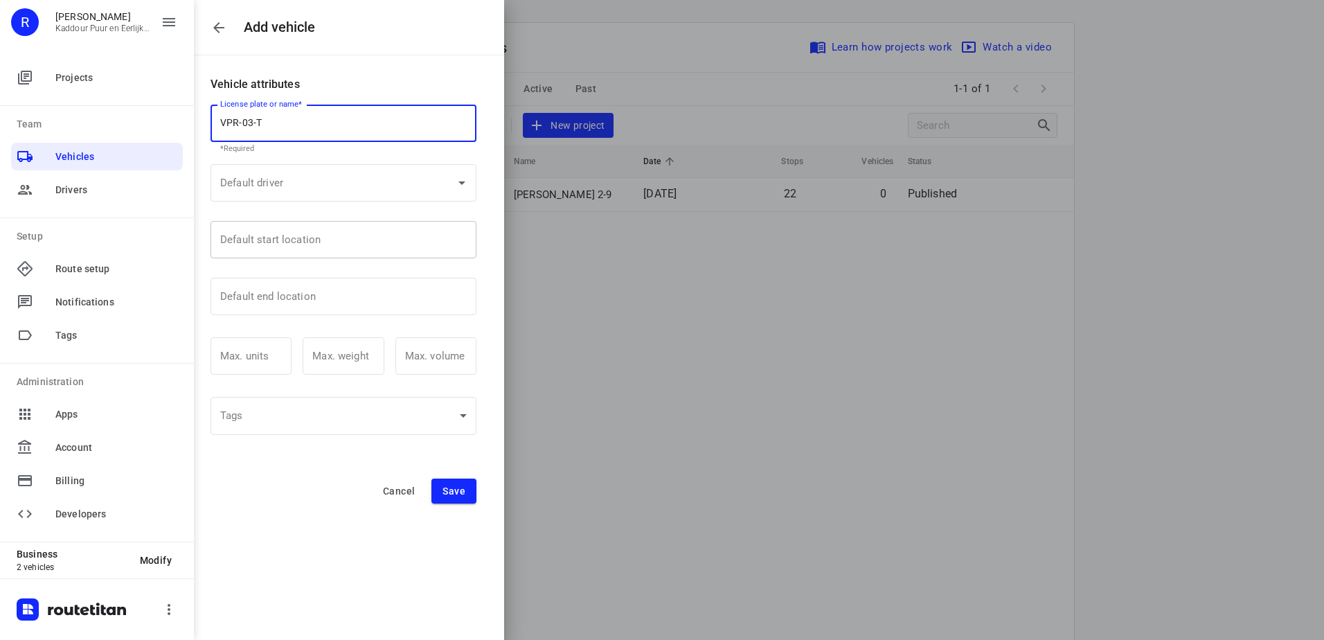
type input "VPR-03-T"
click at [390, 243] on input "Default start location" at bounding box center [343, 239] width 266 height 37
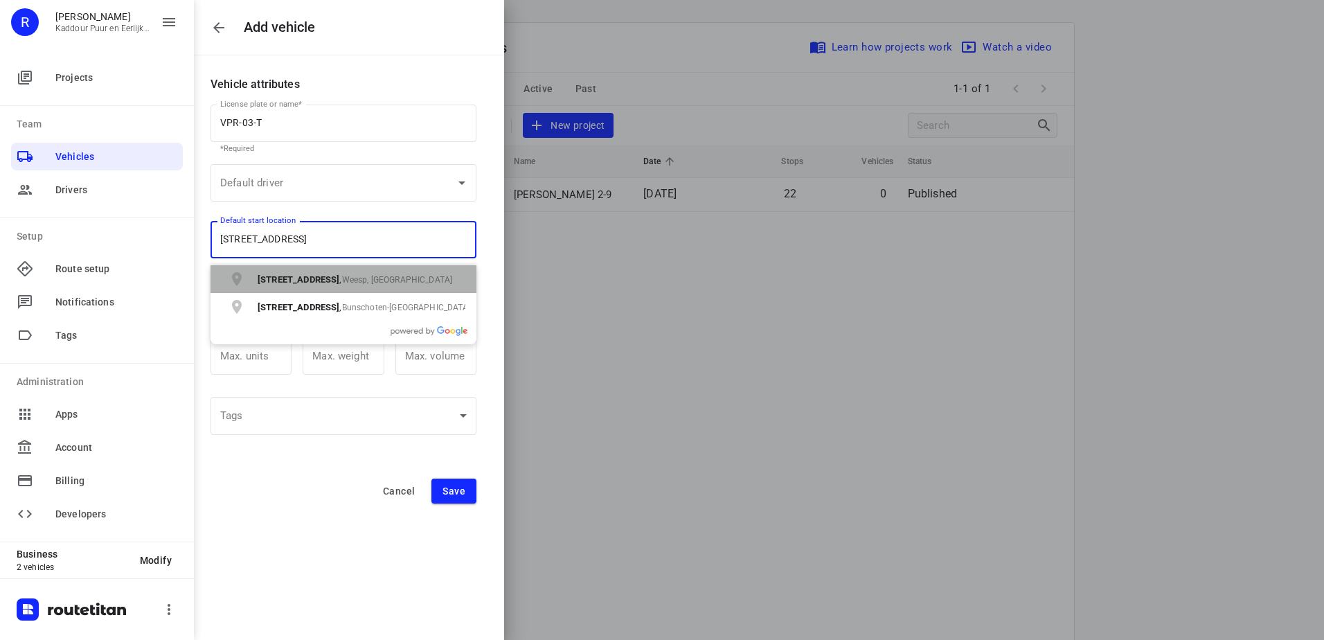
click at [381, 278] on span "Weesp, [GEOGRAPHIC_DATA]" at bounding box center [397, 280] width 111 height 10
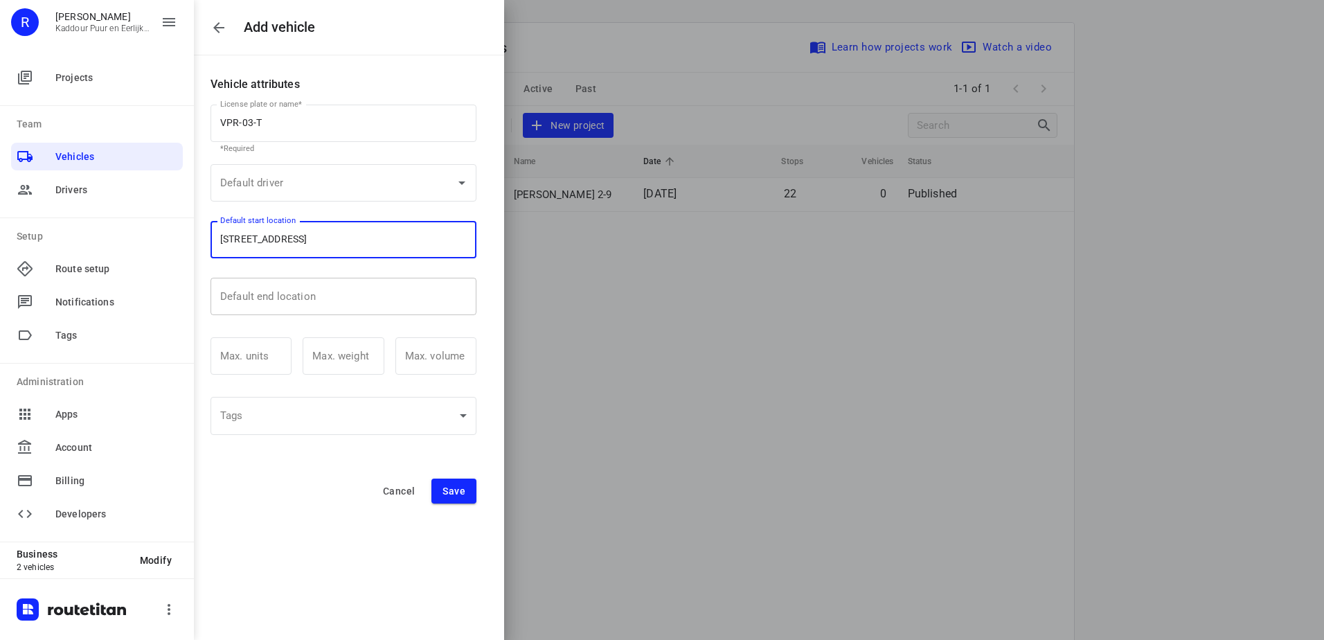
type input "[STREET_ADDRESS]"
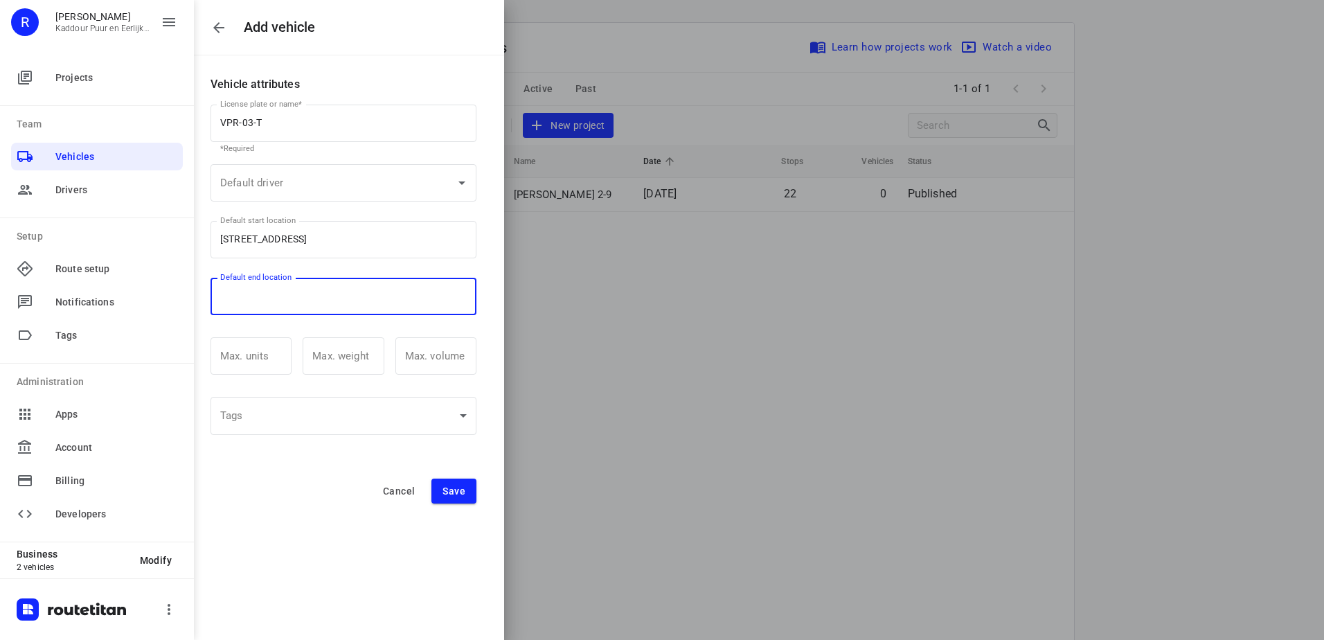
click at [310, 282] on input "Default end location" at bounding box center [343, 296] width 266 height 37
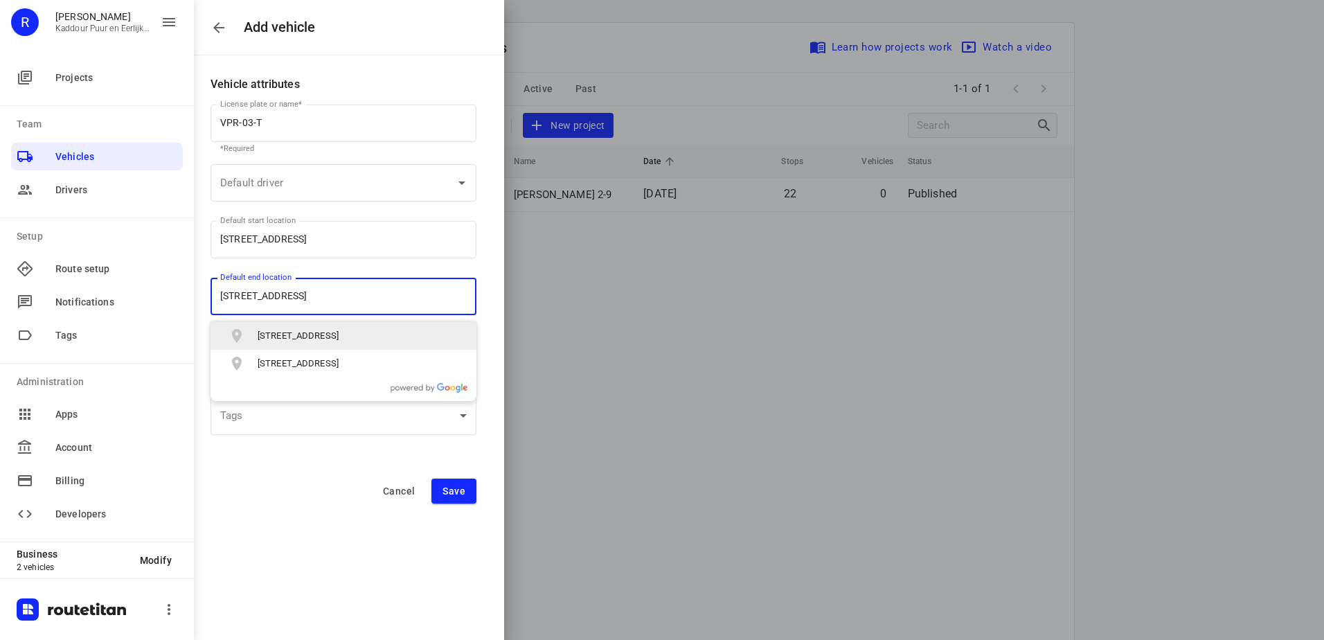
click at [339, 338] on p "[STREET_ADDRESS]" at bounding box center [298, 336] width 81 height 14
type input "[STREET_ADDRESS]"
click at [462, 499] on button "Save" at bounding box center [453, 490] width 45 height 25
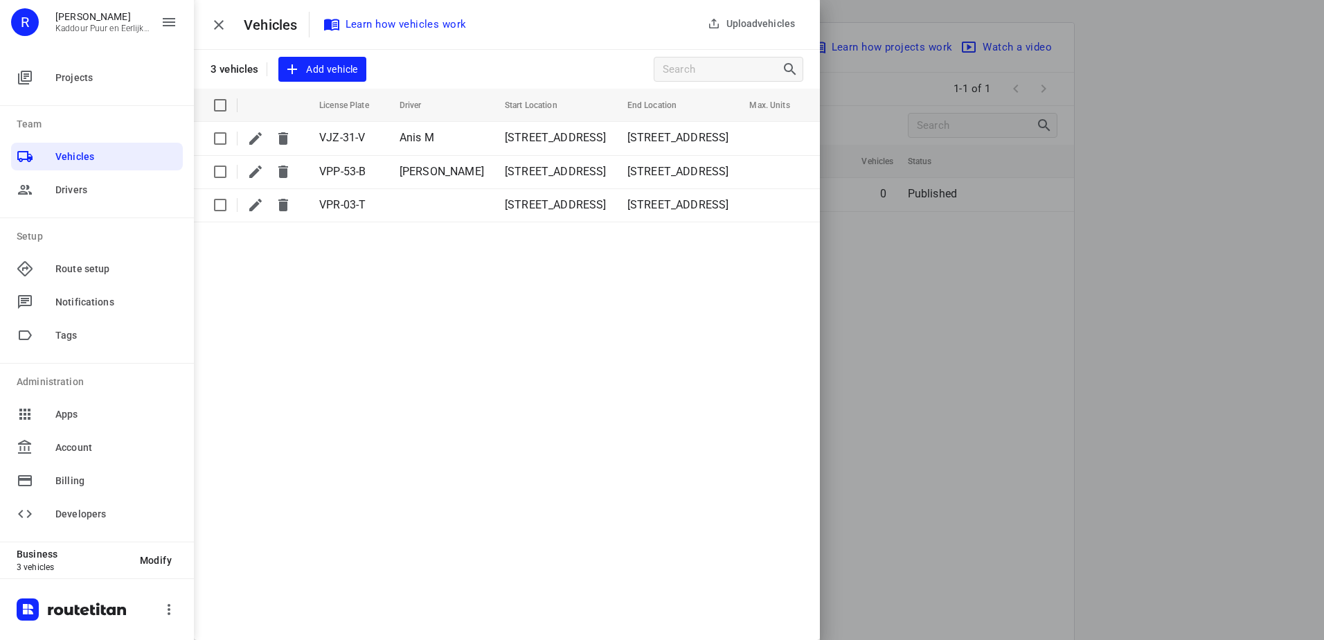
click at [957, 227] on div at bounding box center [662, 320] width 1324 height 640
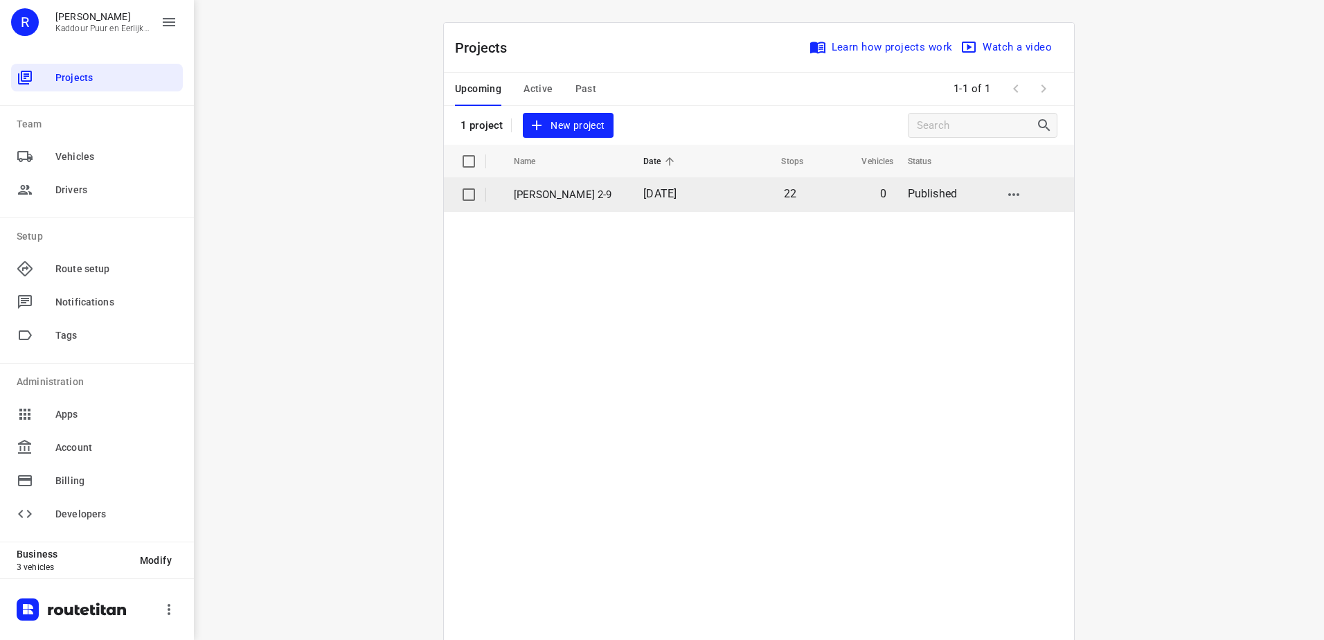
click at [593, 206] on td "[PERSON_NAME] 2-9" at bounding box center [566, 194] width 132 height 33
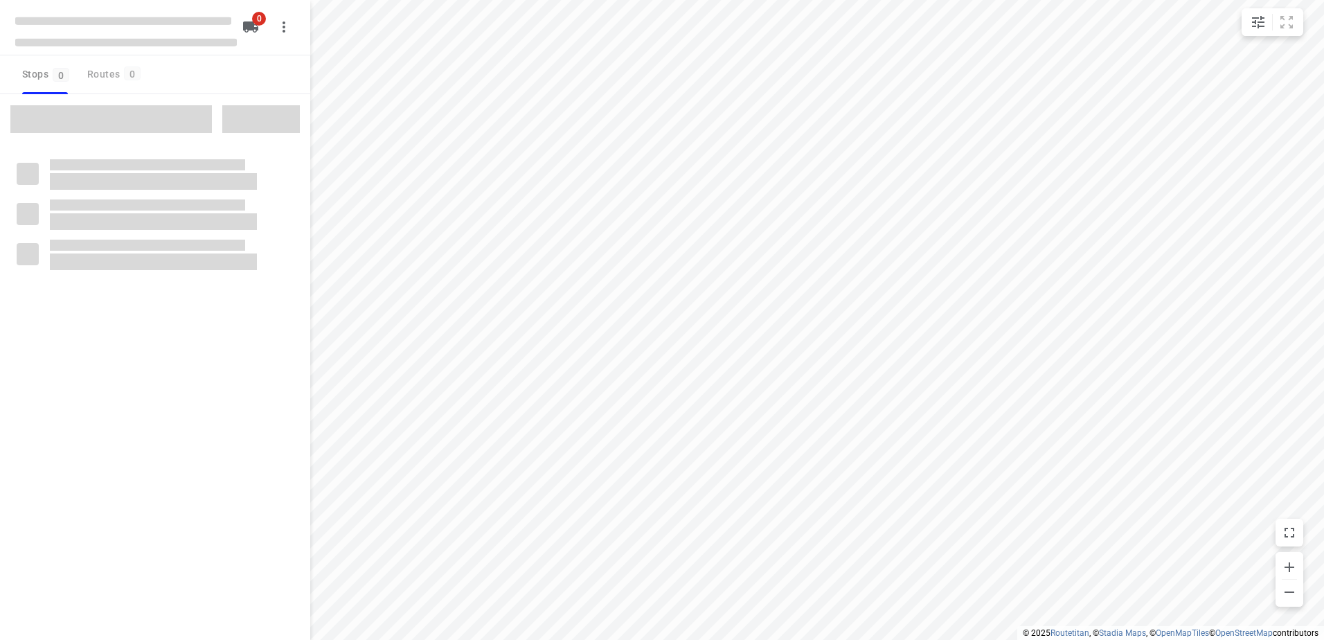
type input "distance"
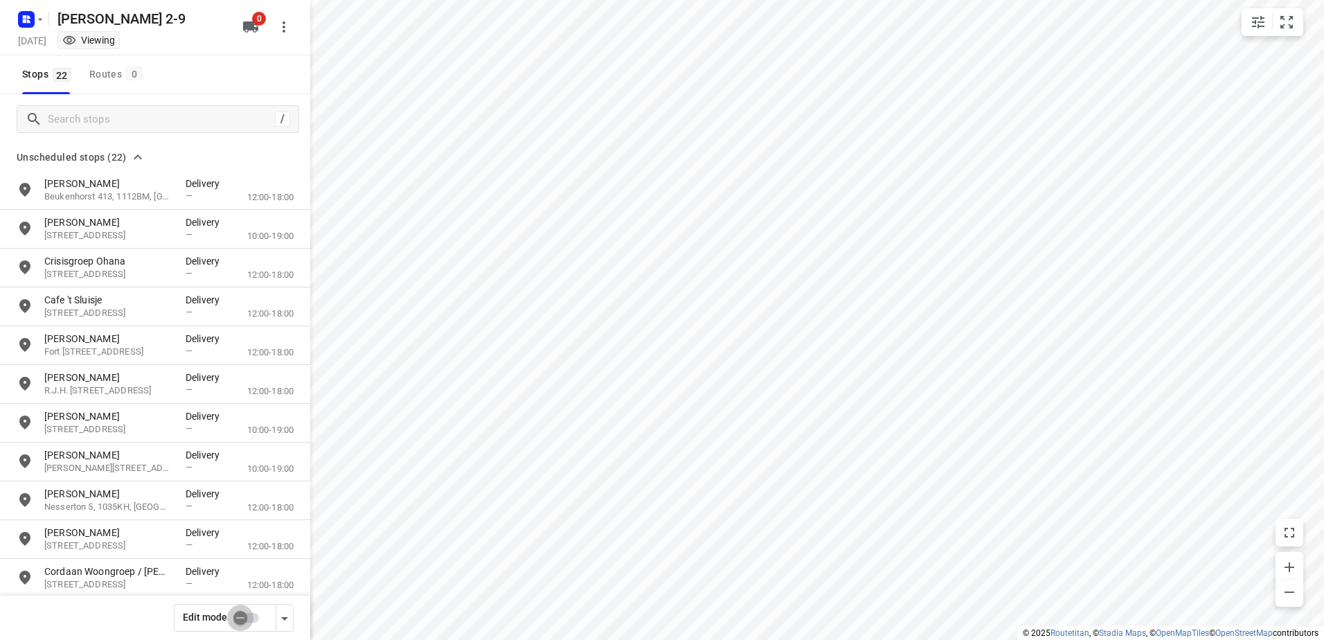
click at [255, 611] on input "checkbox" at bounding box center [240, 617] width 79 height 26
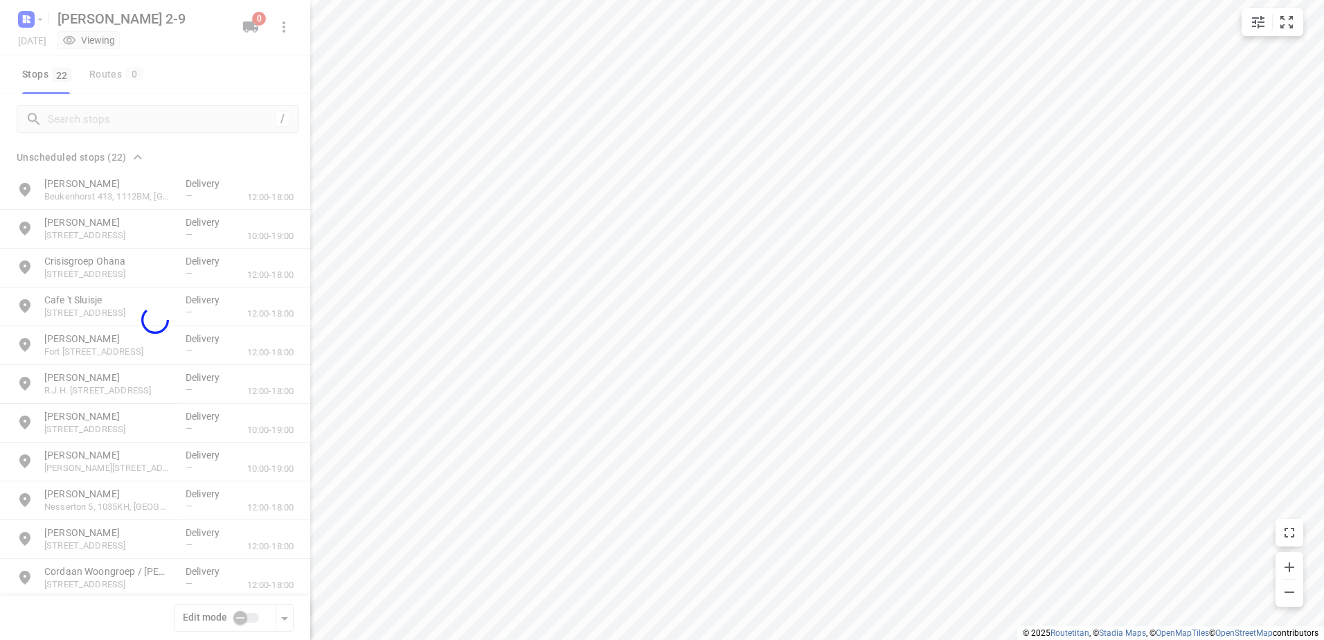
checkbox input "true"
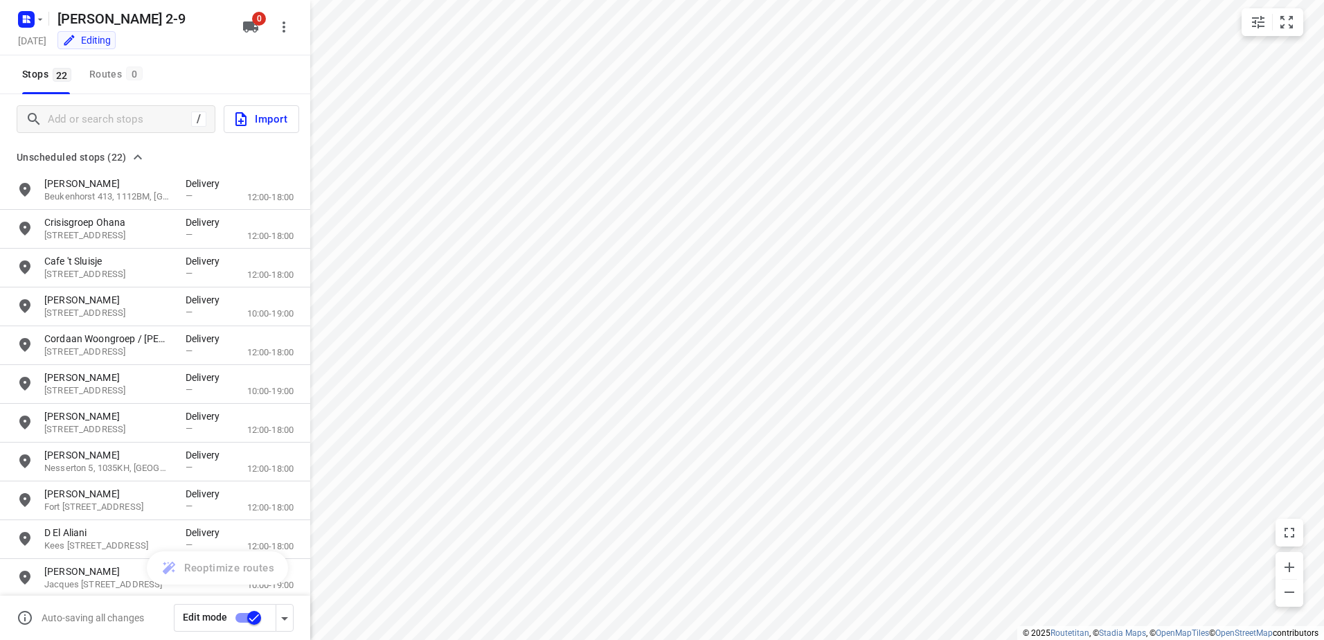
click at [249, 24] on icon "button" at bounding box center [250, 26] width 15 height 11
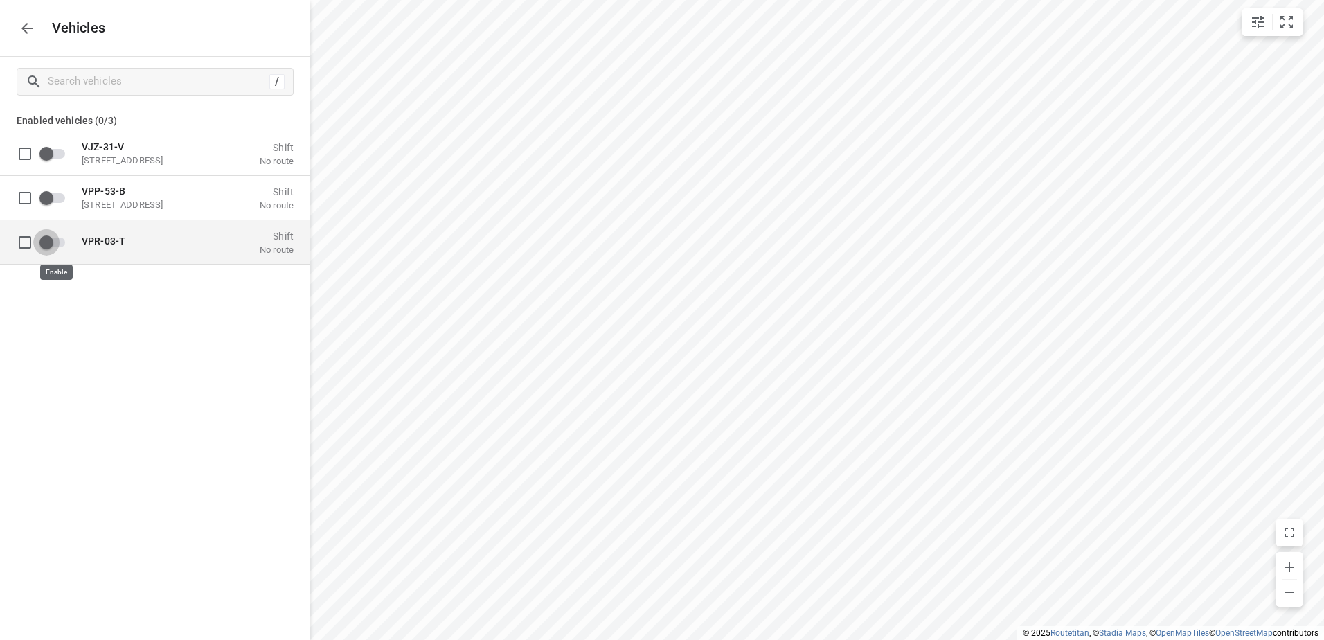
click at [46, 239] on input "grid" at bounding box center [46, 241] width 79 height 26
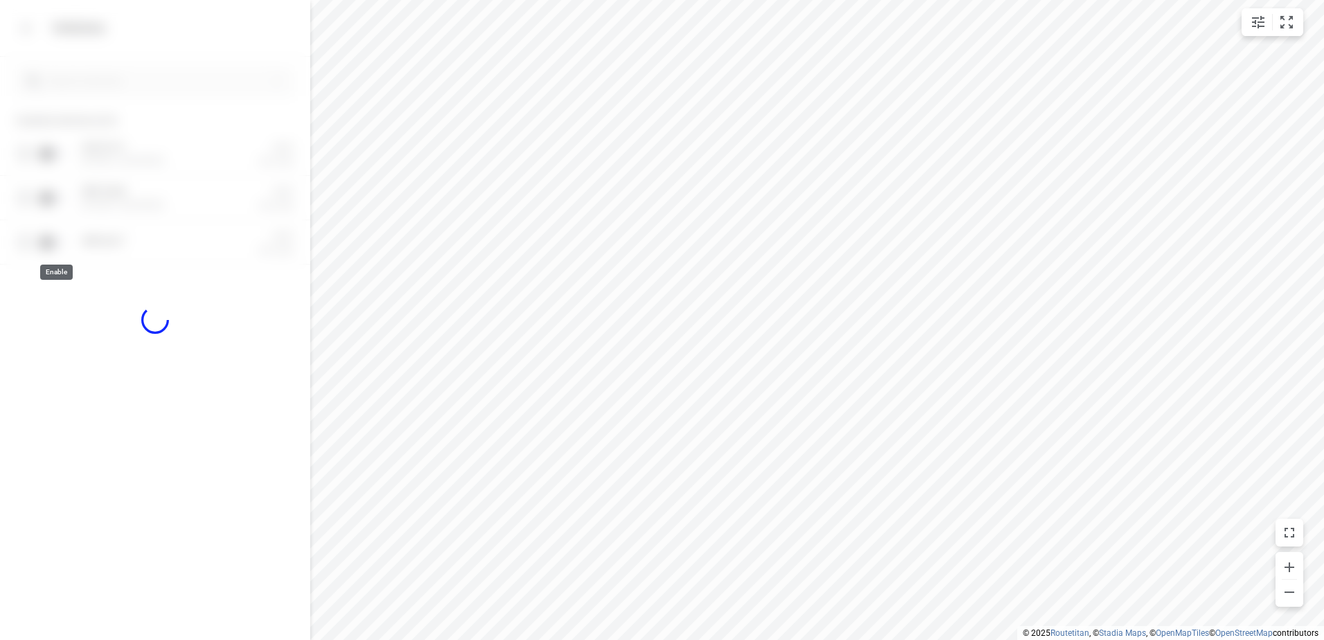
checkbox input "true"
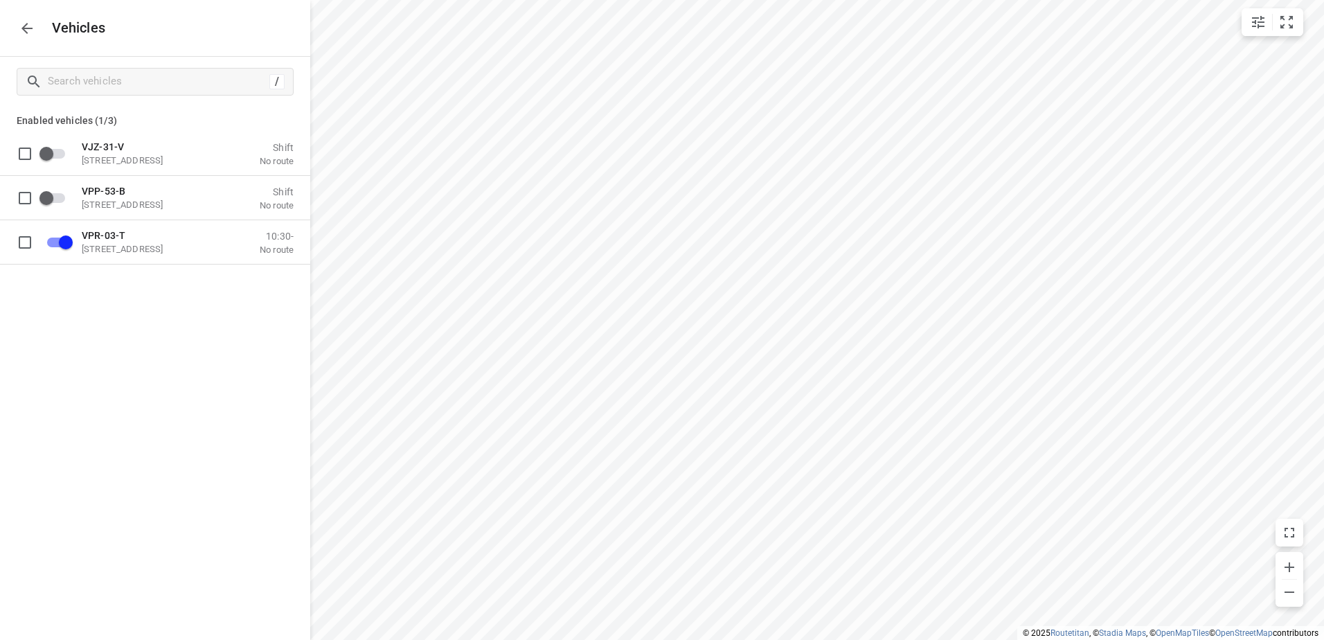
click at [26, 31] on icon "button" at bounding box center [26, 28] width 11 height 11
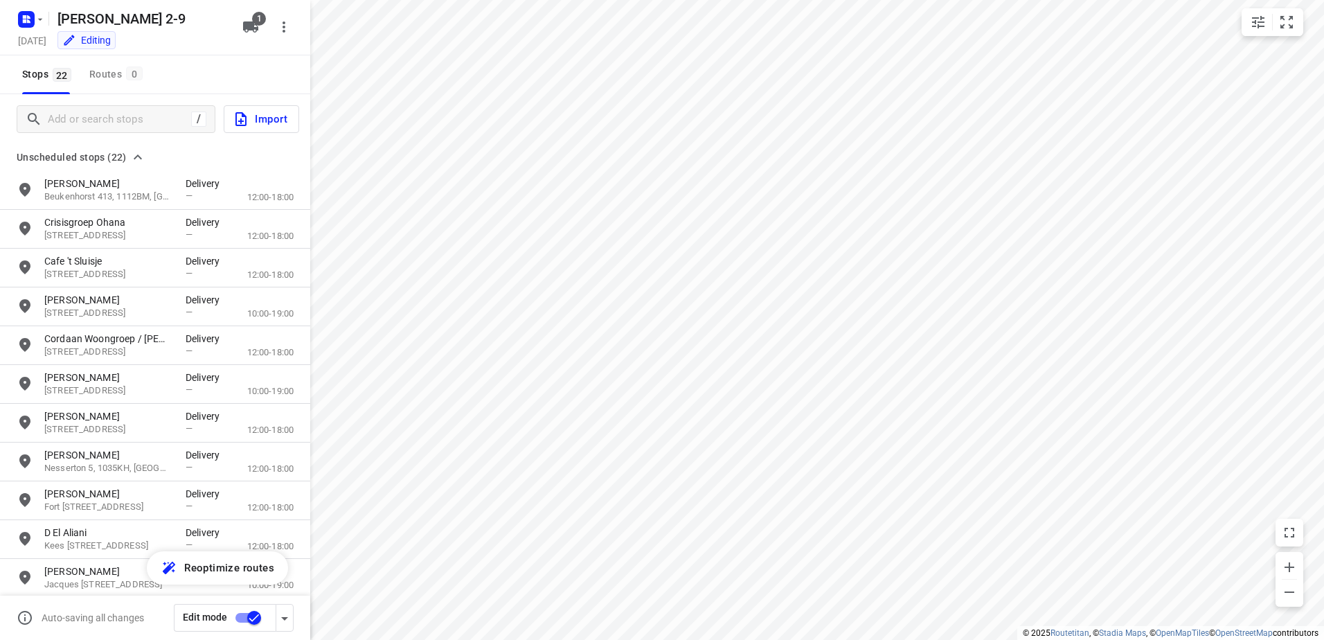
click at [250, 615] on input "checkbox" at bounding box center [254, 617] width 79 height 26
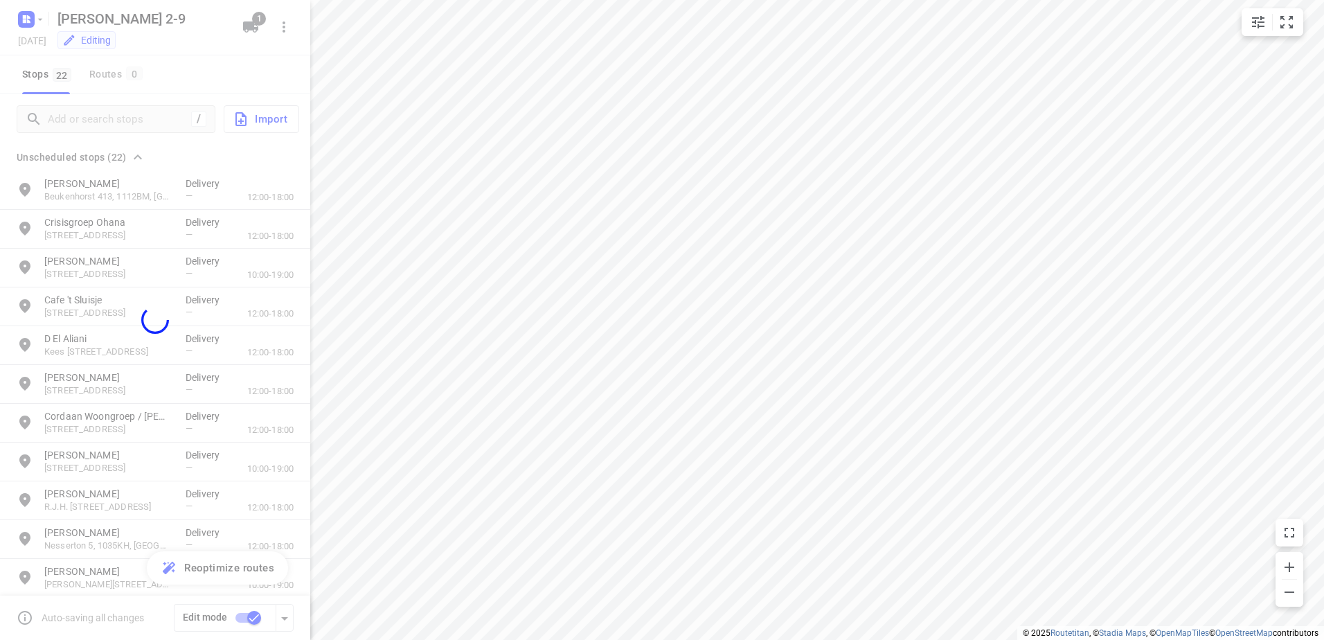
checkbox input "false"
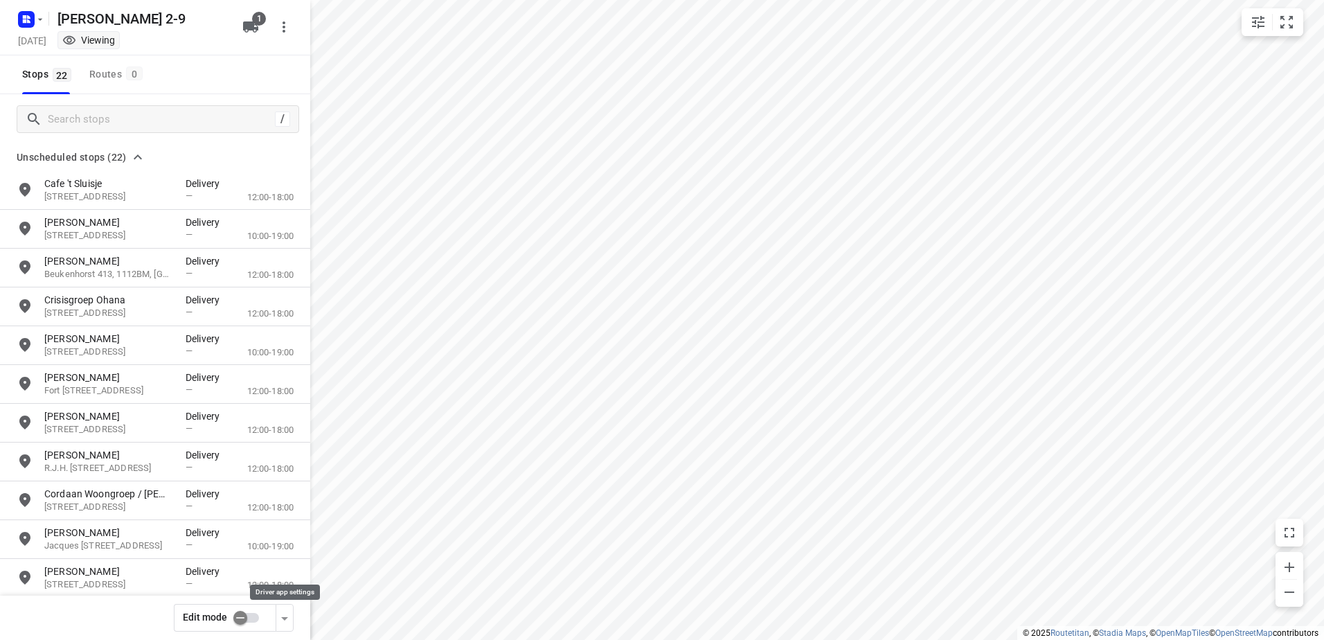
click at [290, 609] on div "button" at bounding box center [284, 617] width 17 height 17
click at [285, 622] on icon "button" at bounding box center [284, 618] width 17 height 17
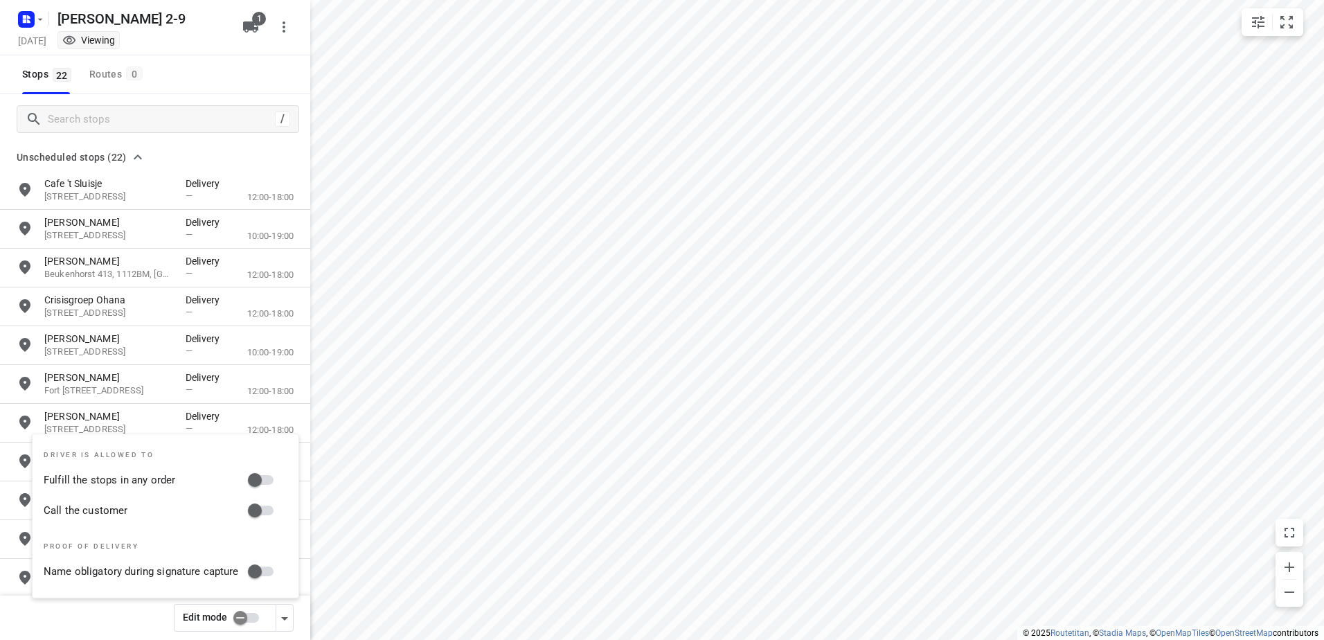
click at [132, 614] on div "Edit mode" at bounding box center [155, 617] width 310 height 44
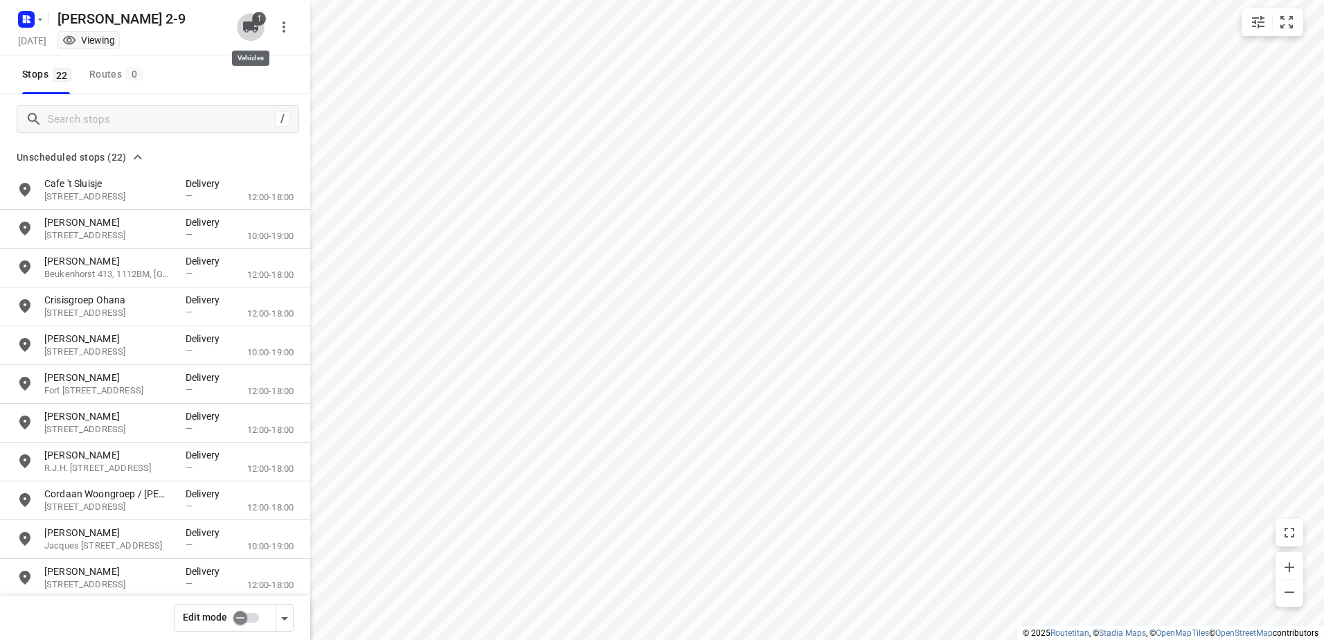
click at [237, 27] on button "1" at bounding box center [251, 27] width 28 height 28
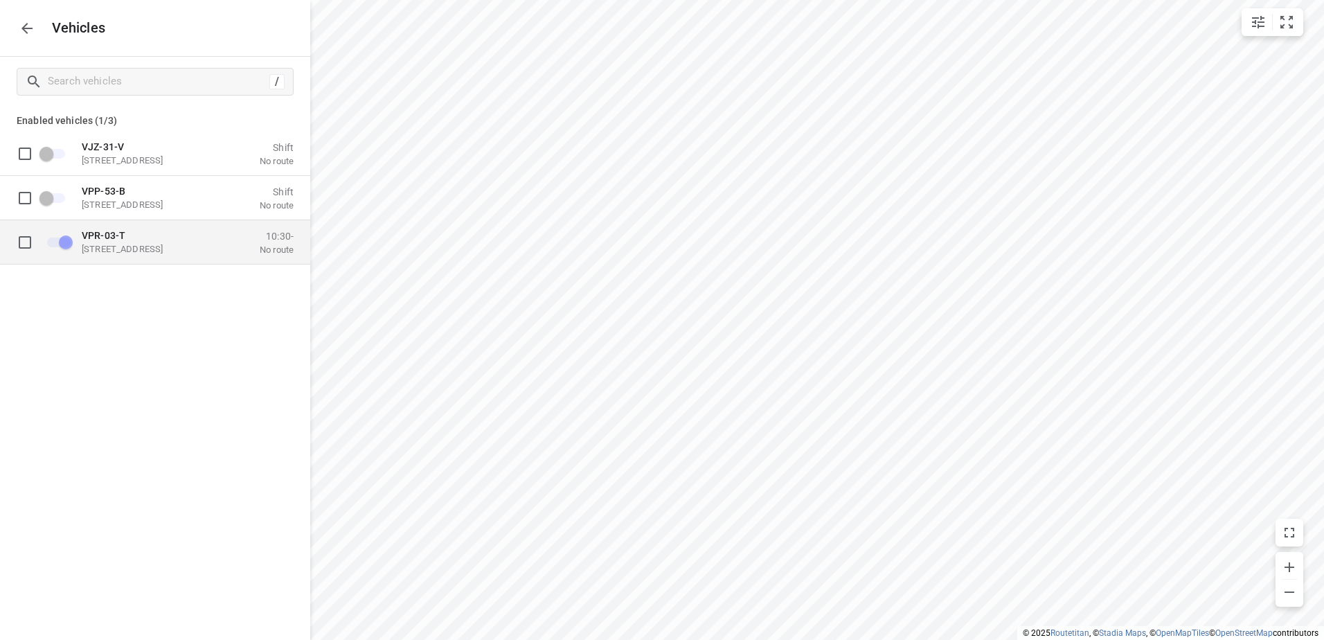
click at [161, 236] on p "VPR-03-T" at bounding box center [151, 234] width 138 height 11
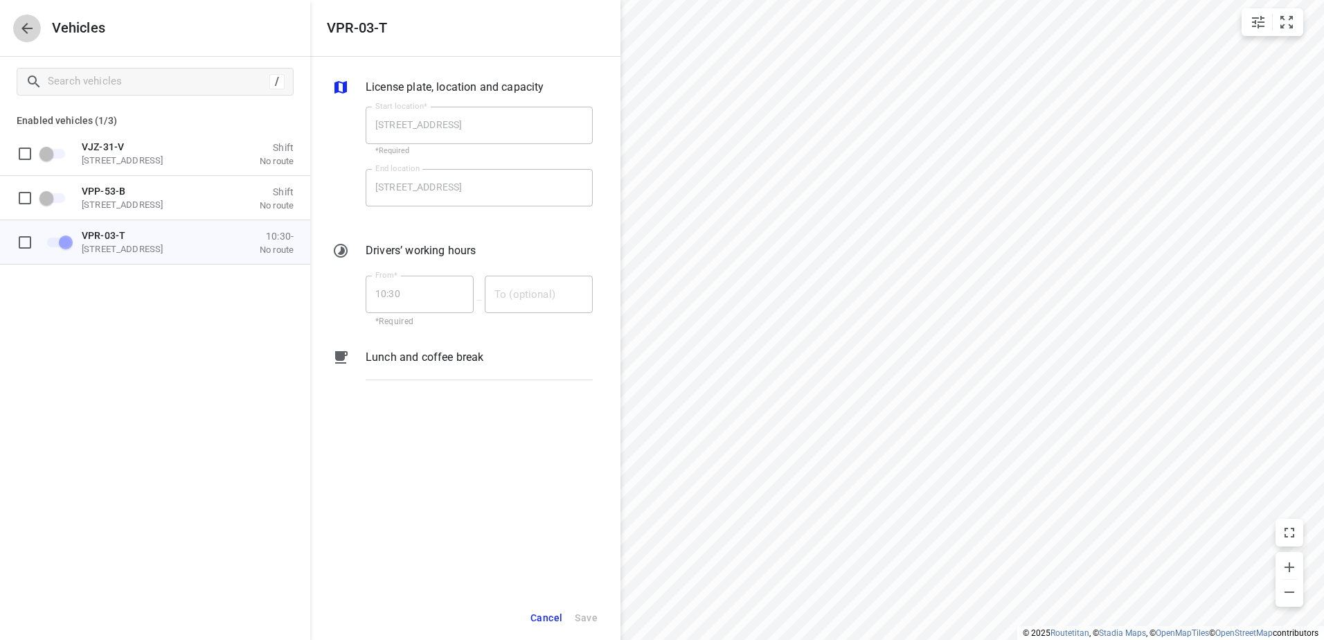
click at [31, 20] on icon "button" at bounding box center [27, 28] width 17 height 17
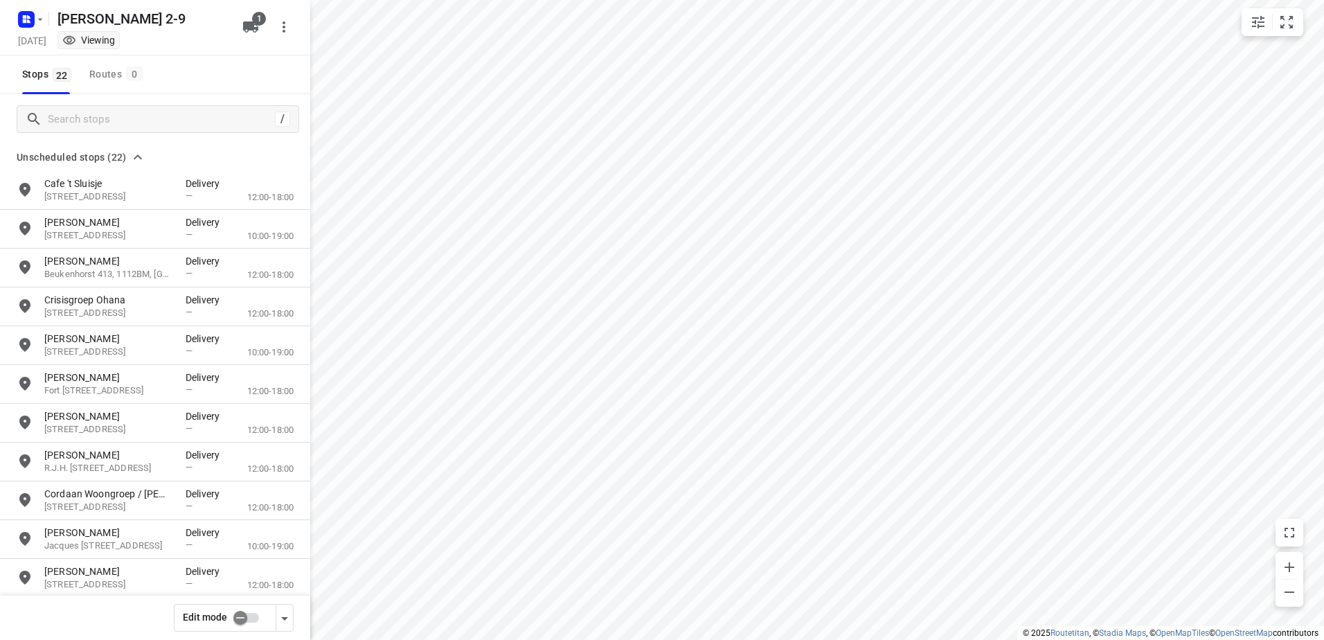
click at [31, 19] on rect "button" at bounding box center [26, 19] width 17 height 17
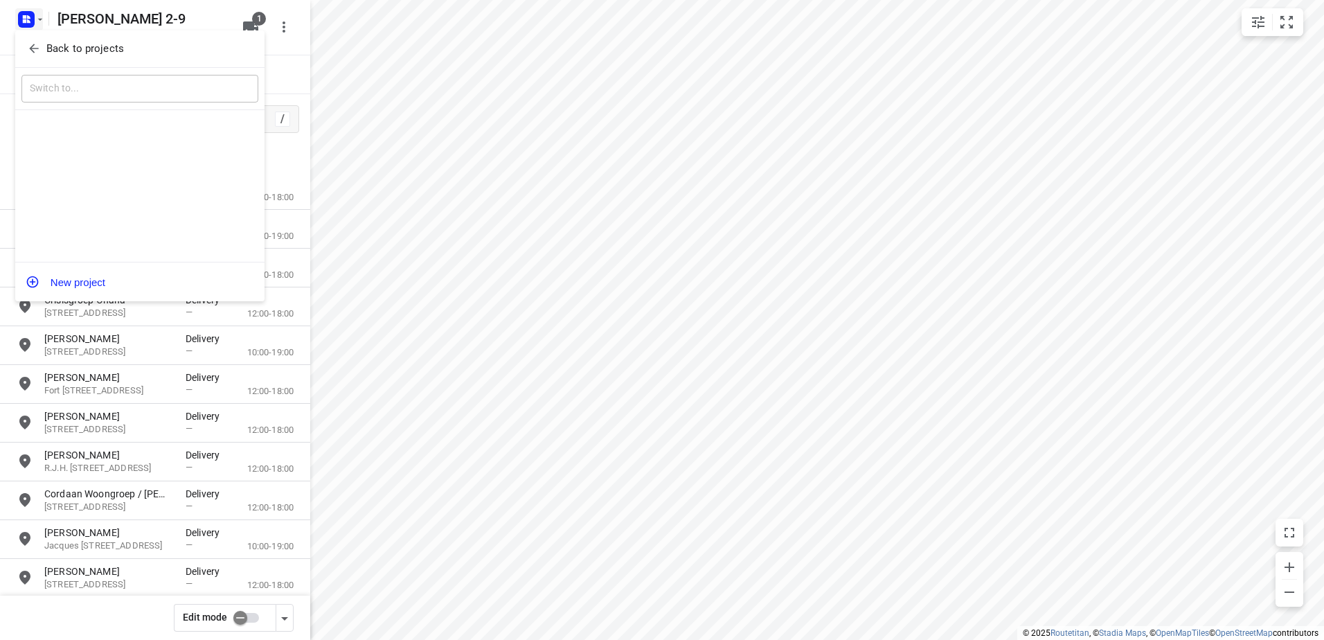
click at [70, 46] on p "Back to projects" at bounding box center [85, 49] width 78 height 16
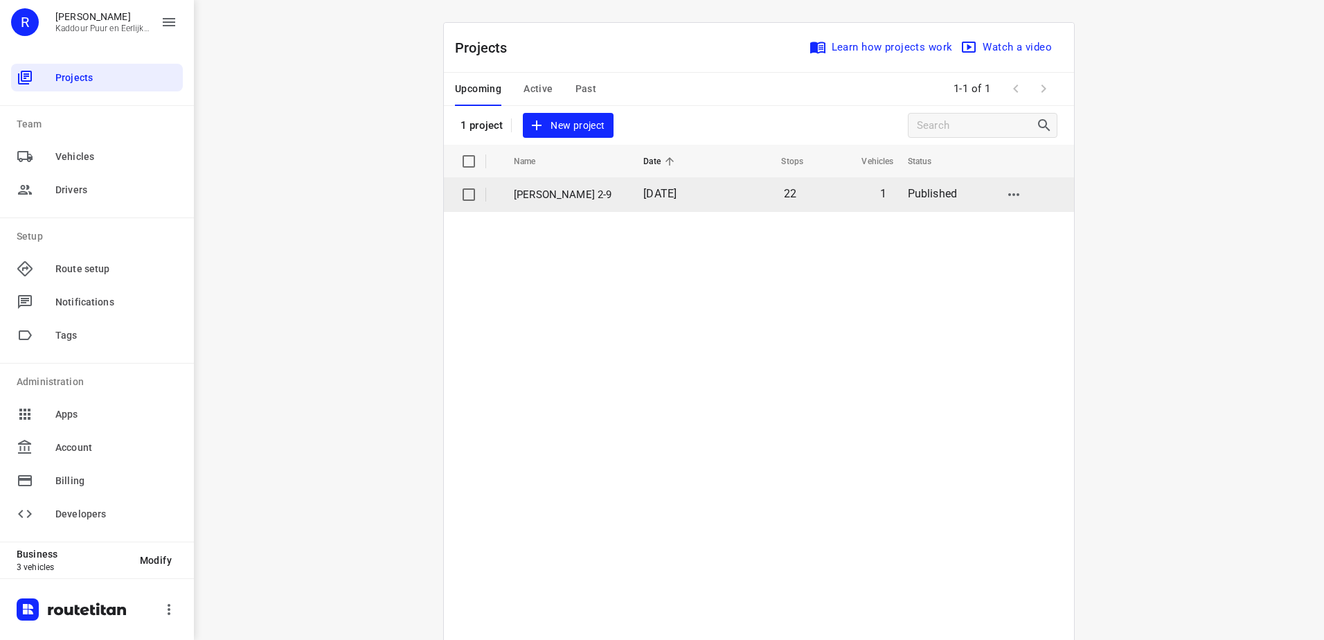
click at [607, 186] on td "[PERSON_NAME] 2-9" at bounding box center [566, 194] width 132 height 33
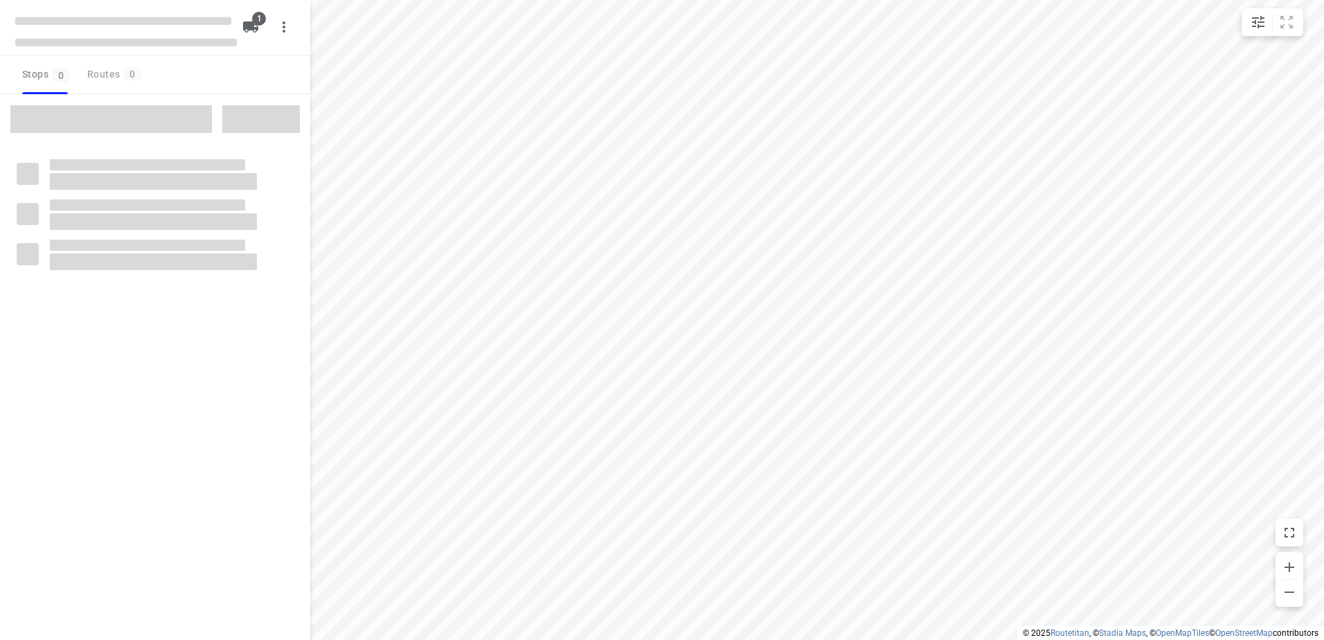
type input "distance"
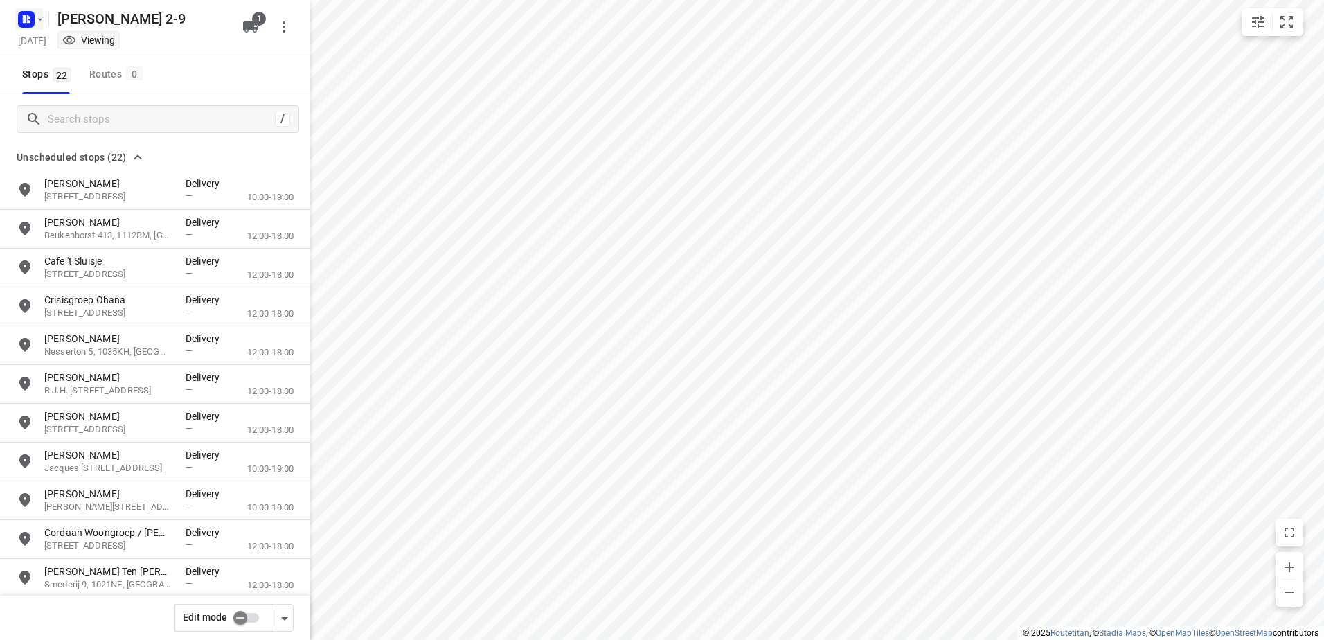
click at [26, 13] on rect "button" at bounding box center [26, 19] width 17 height 17
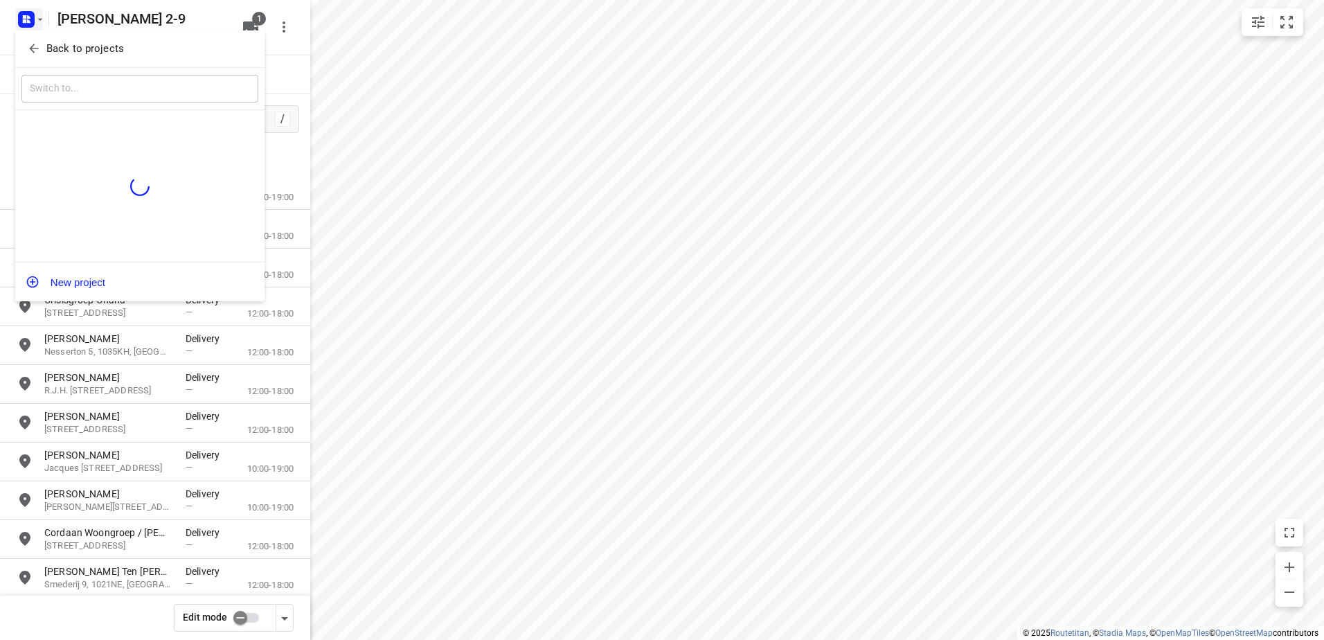
click at [272, 44] on div at bounding box center [662, 320] width 1324 height 640
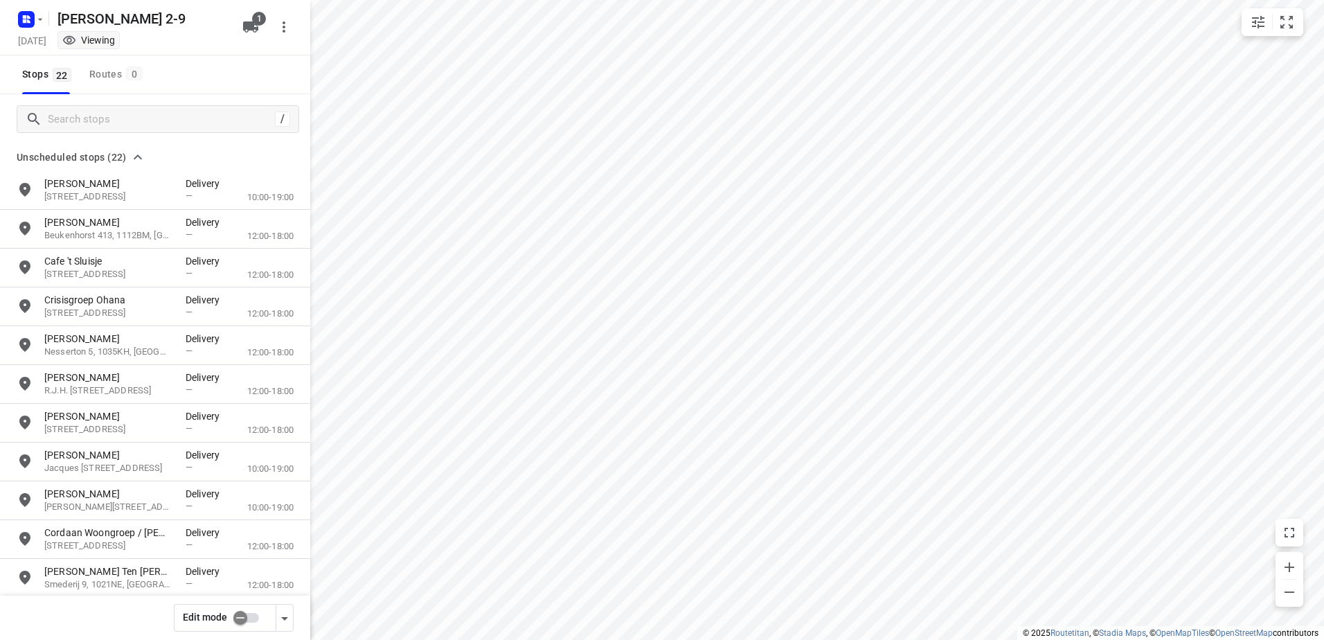
click at [287, 28] on div "Back to projects ​ New project" at bounding box center [662, 320] width 1324 height 640
click at [287, 26] on icon "button" at bounding box center [284, 27] width 17 height 17
click at [227, 13] on div at bounding box center [662, 320] width 1324 height 640
click at [245, 622] on input "checkbox" at bounding box center [240, 617] width 79 height 26
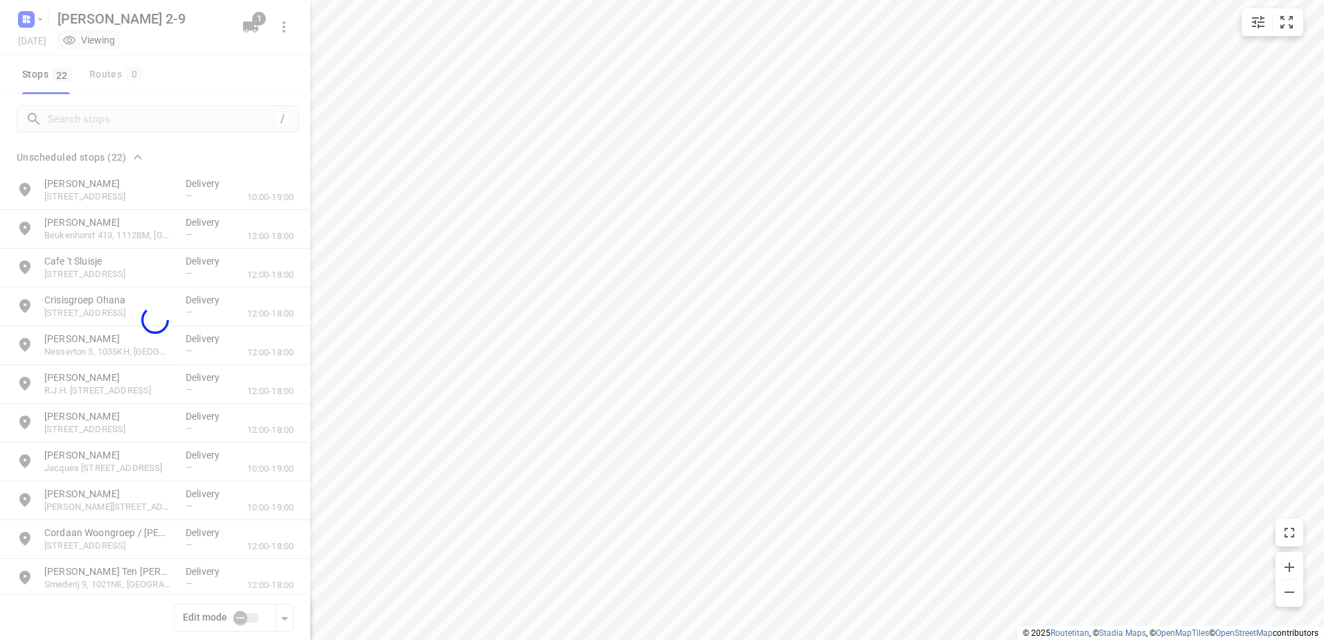
checkbox input "true"
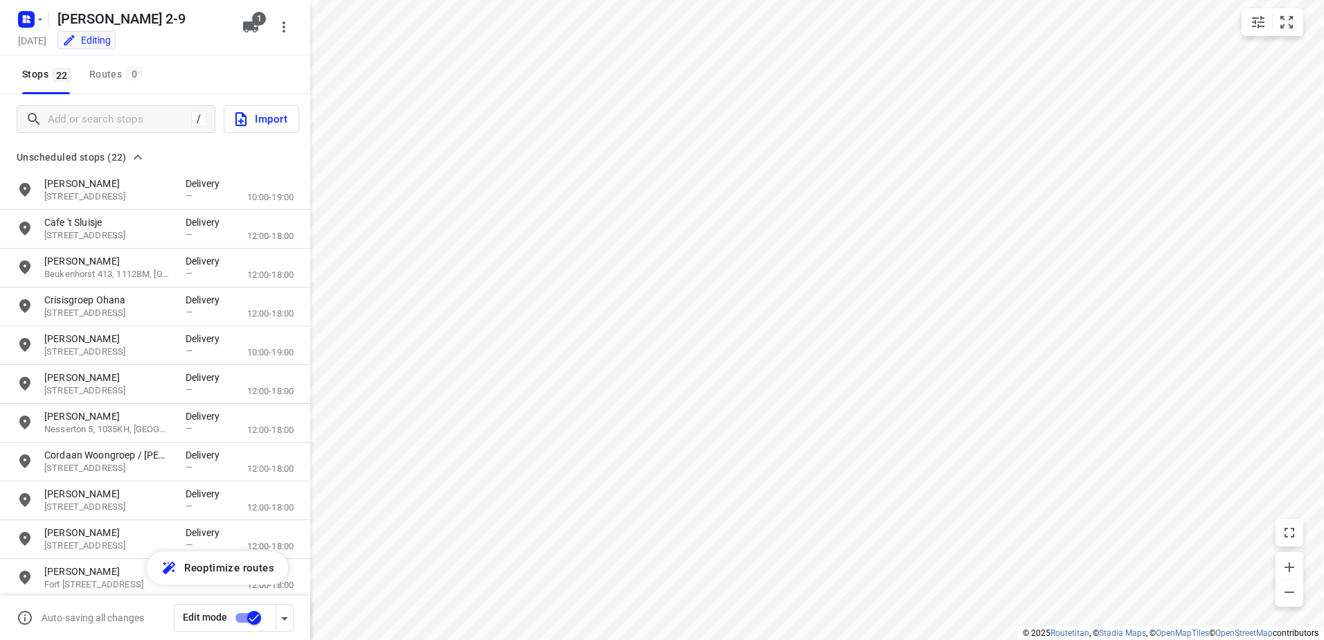
click at [131, 159] on icon "grid" at bounding box center [137, 157] width 17 height 17
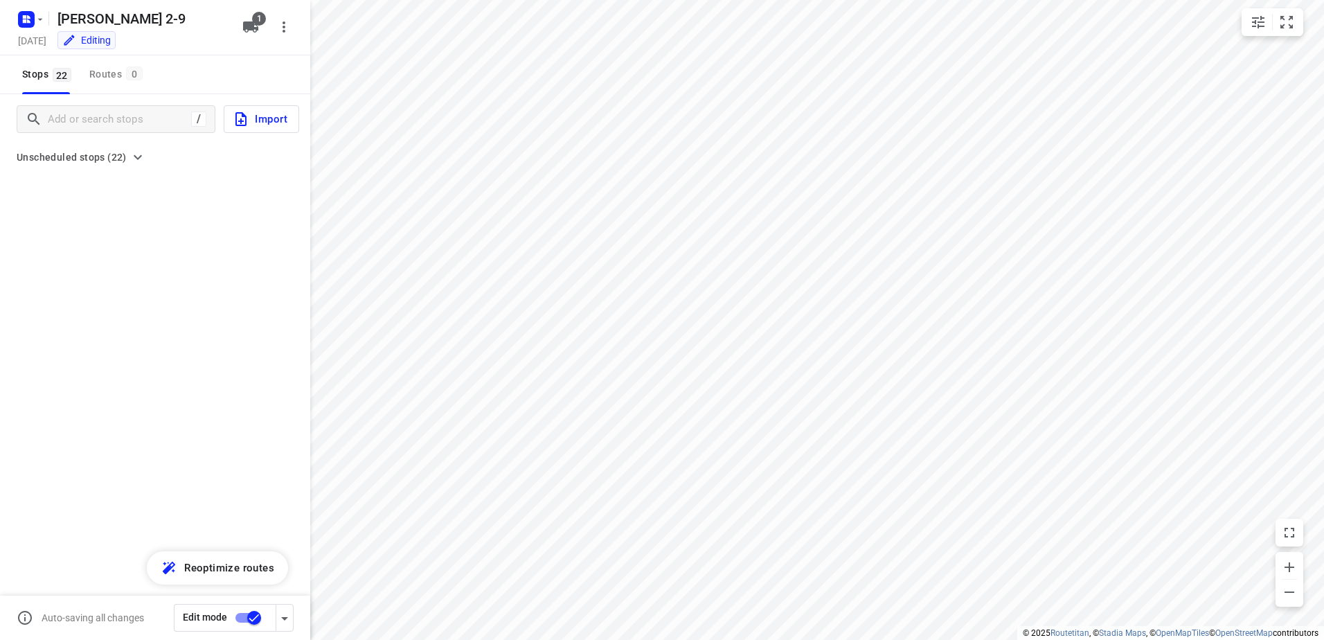
click at [131, 159] on icon "grid" at bounding box center [137, 157] width 17 height 17
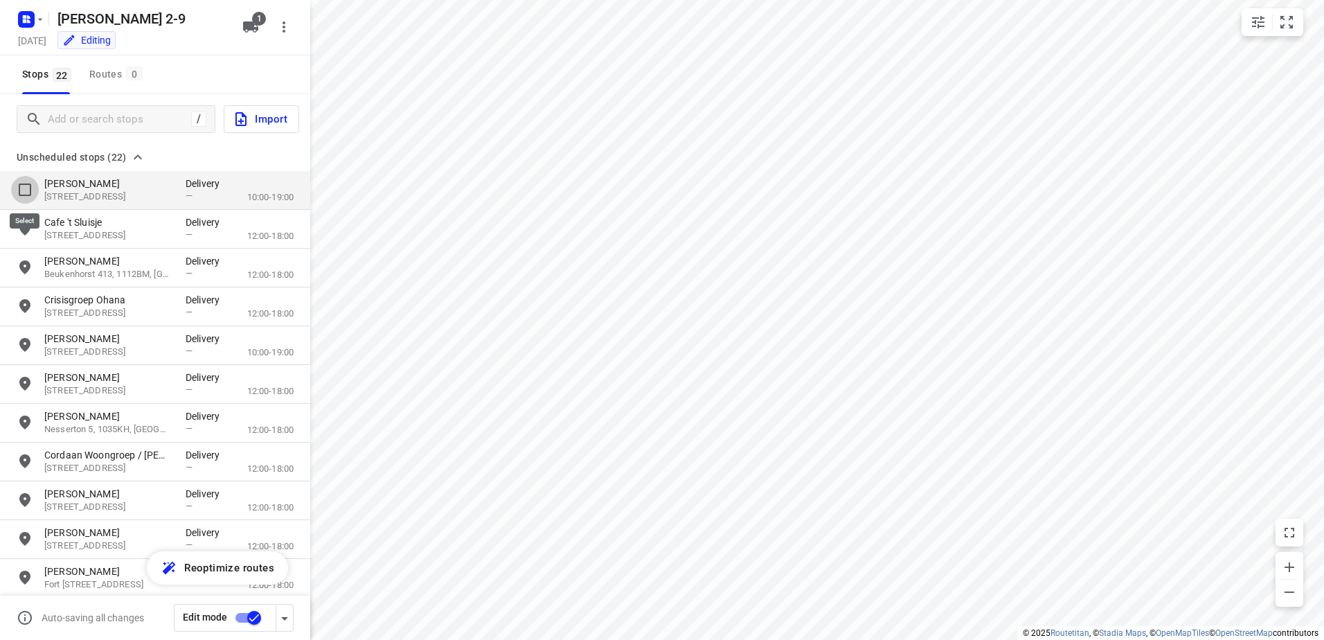
click at [24, 189] on input "grid" at bounding box center [25, 190] width 28 height 28
checkbox input "true"
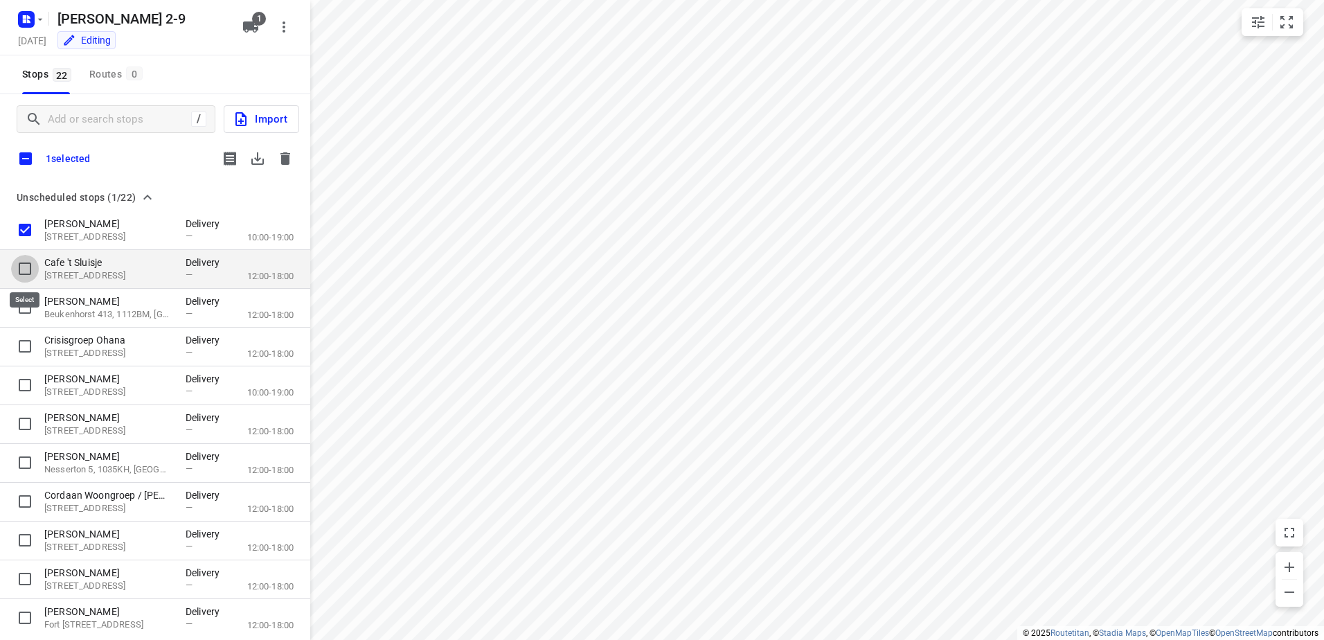
click at [27, 276] on input "grid" at bounding box center [25, 269] width 28 height 28
checkbox input "true"
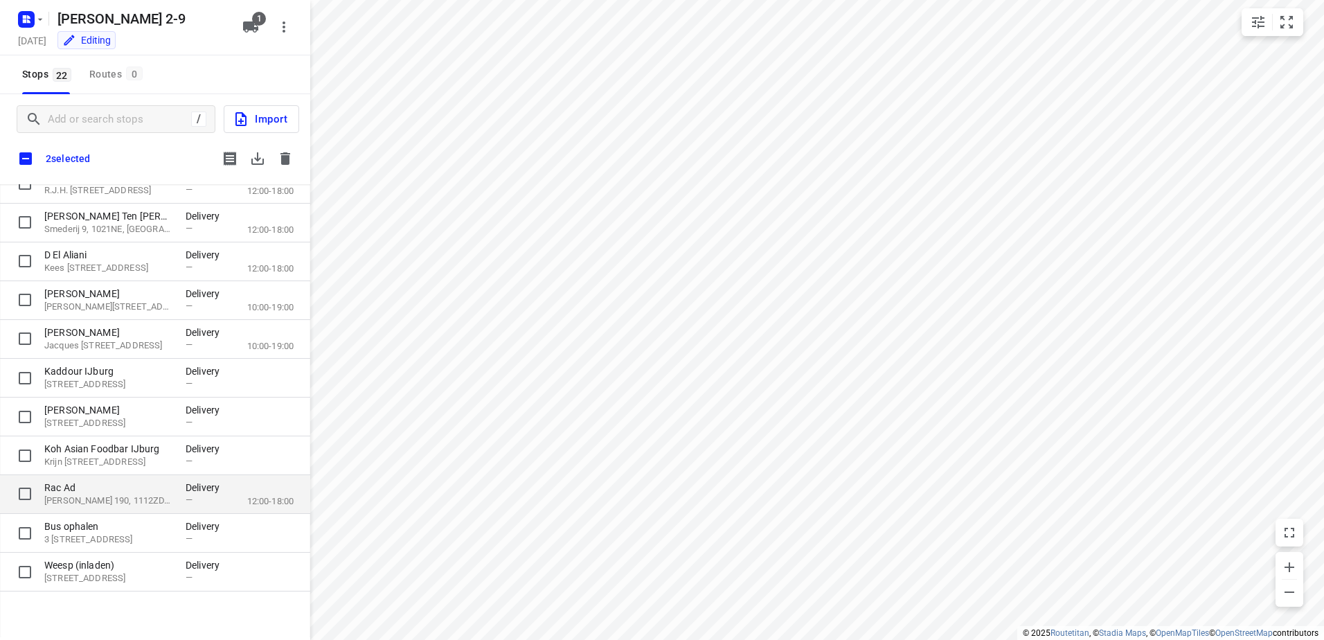
scroll to position [483, 0]
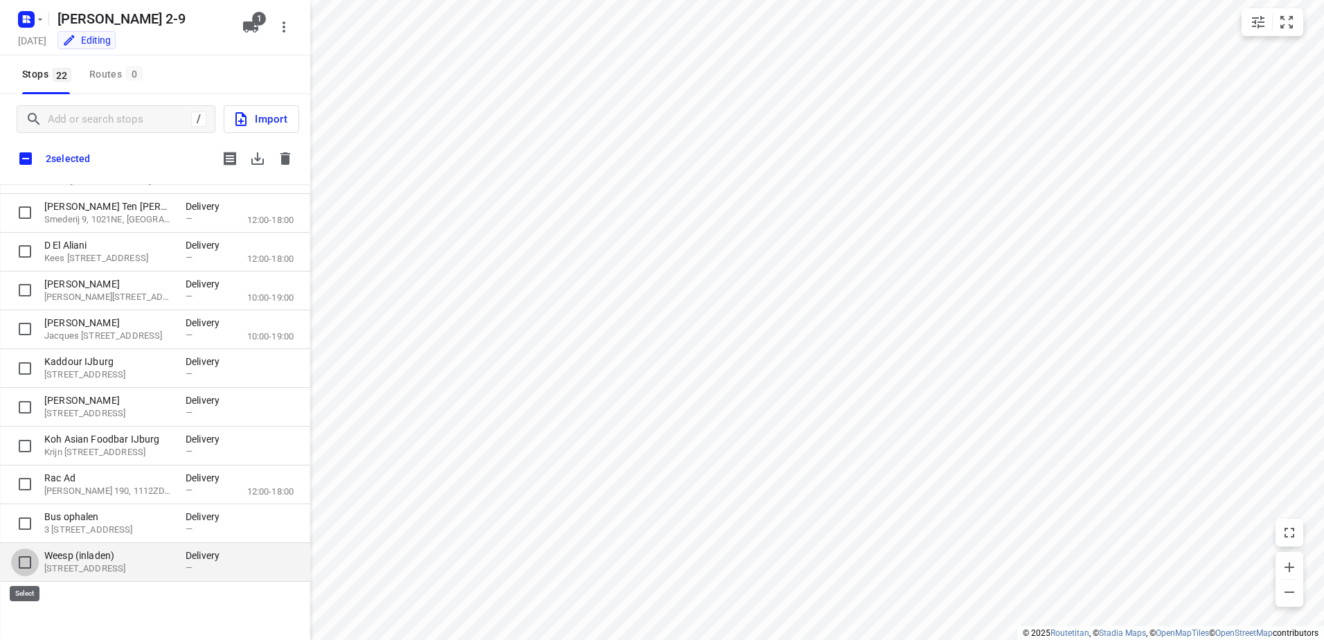
click at [31, 560] on input "grid" at bounding box center [25, 562] width 28 height 28
checkbox input "true"
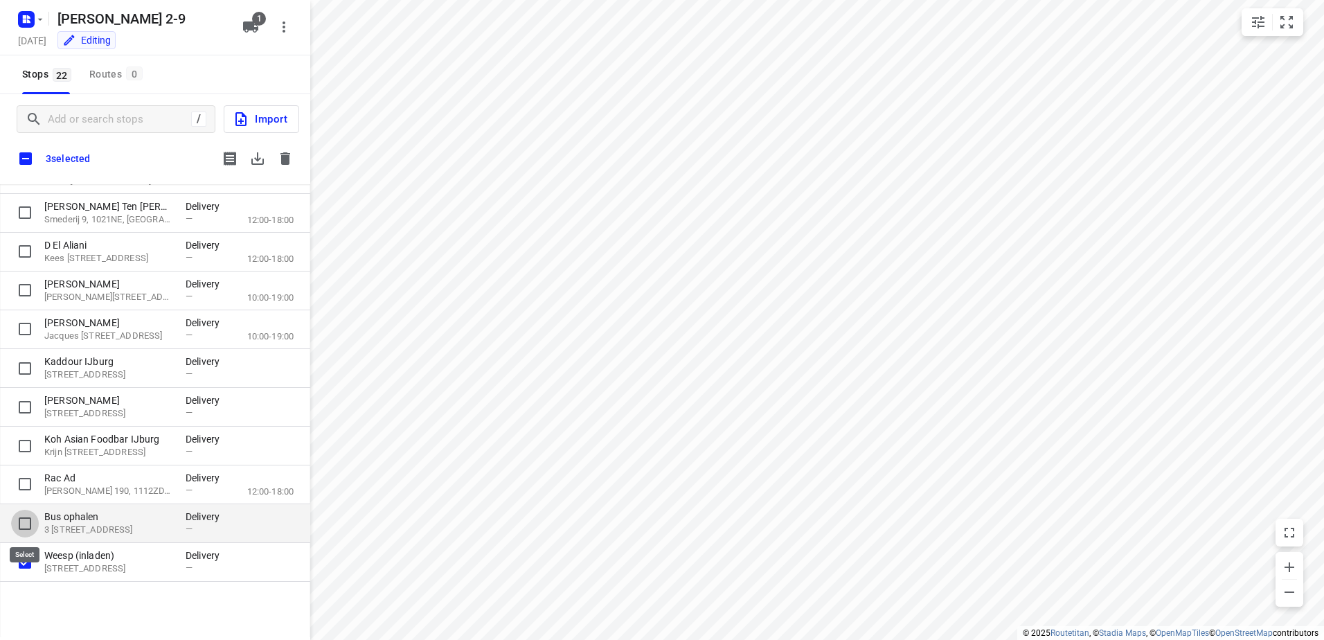
click at [21, 513] on input "grid" at bounding box center [25, 524] width 28 height 28
checkbox input "true"
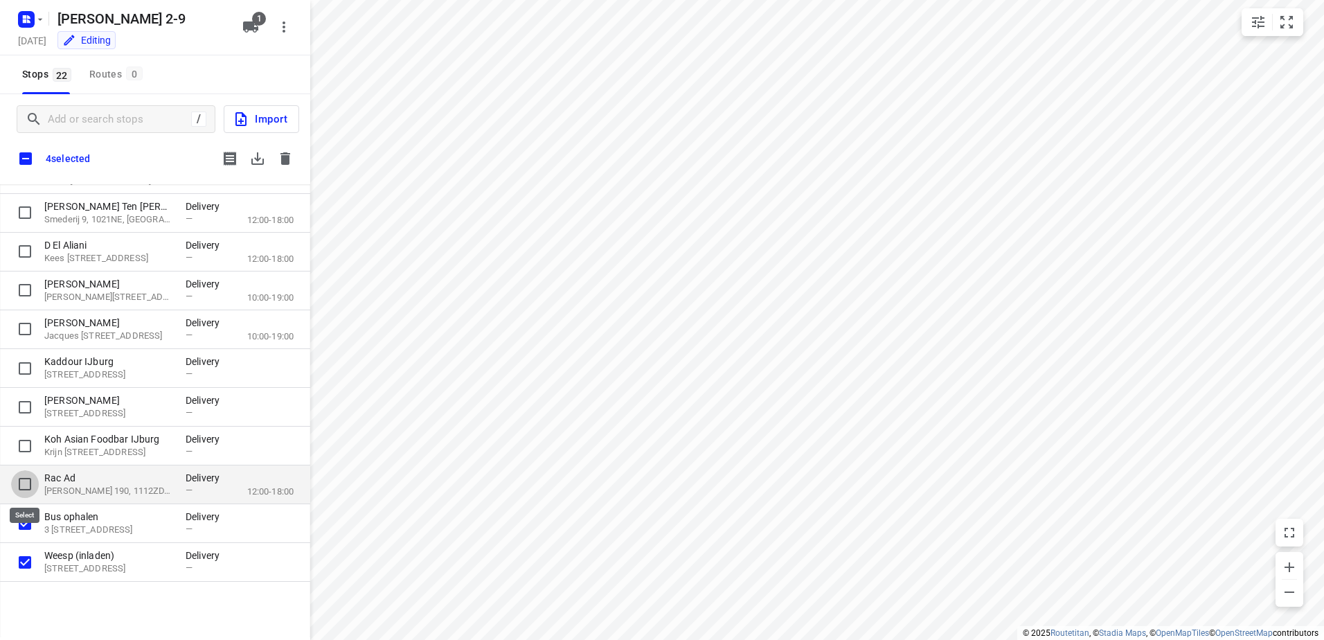
click at [24, 477] on input "grid" at bounding box center [25, 484] width 28 height 28
checkbox input "true"
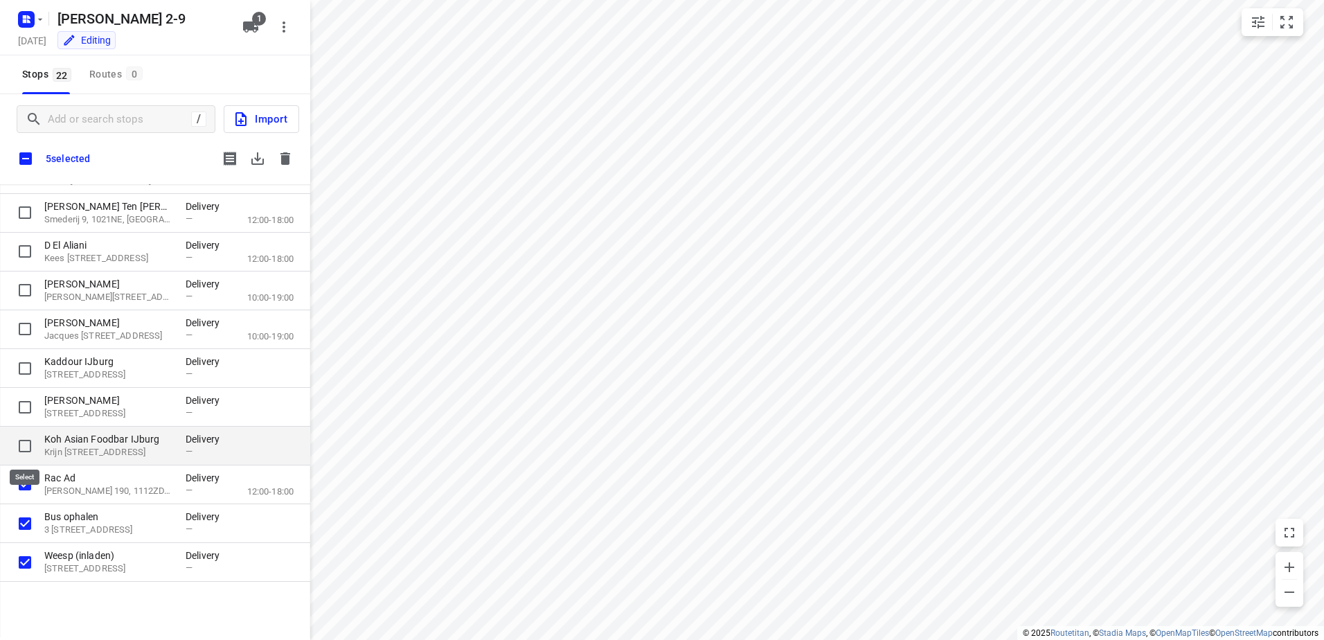
click at [24, 436] on input "grid" at bounding box center [25, 446] width 28 height 28
checkbox input "true"
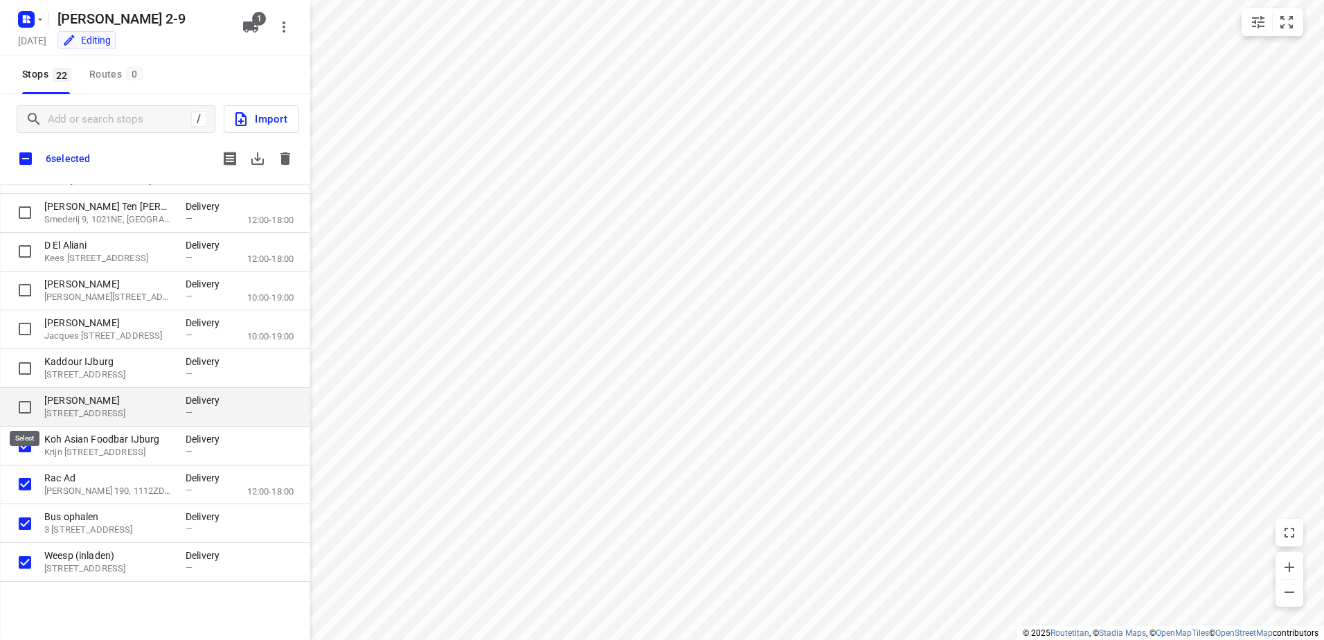
click at [22, 402] on input "grid" at bounding box center [25, 407] width 28 height 28
checkbox input "true"
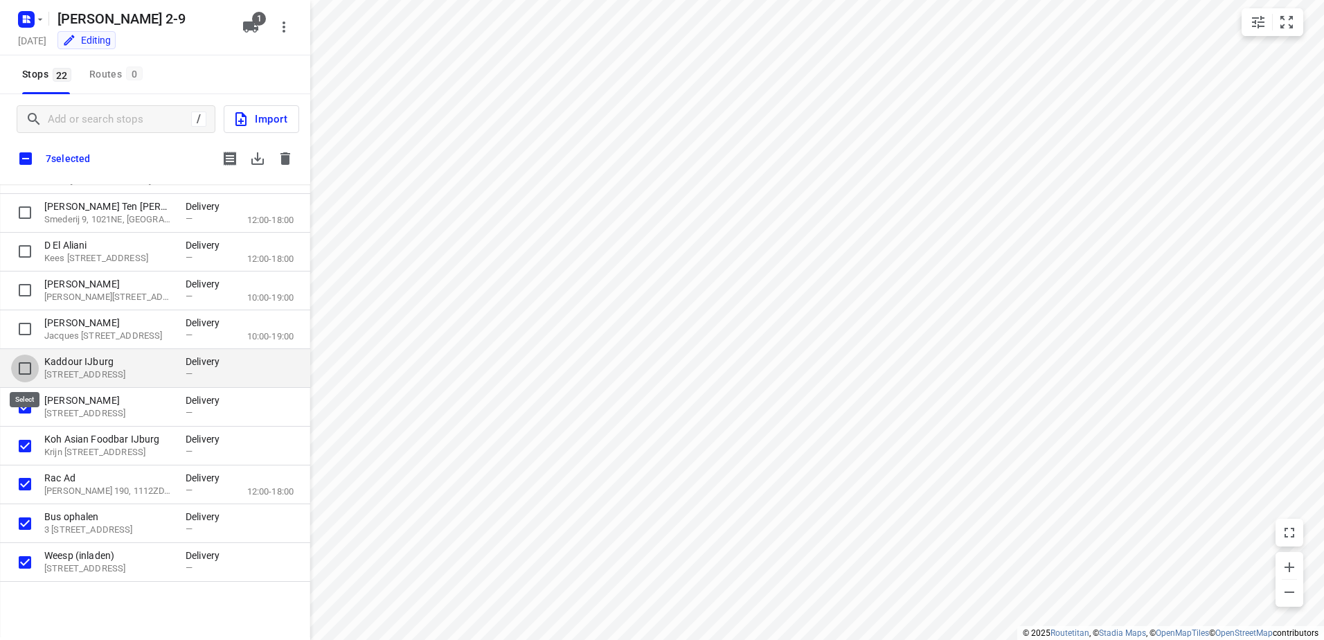
click at [26, 368] on input "grid" at bounding box center [25, 368] width 28 height 28
checkbox input "true"
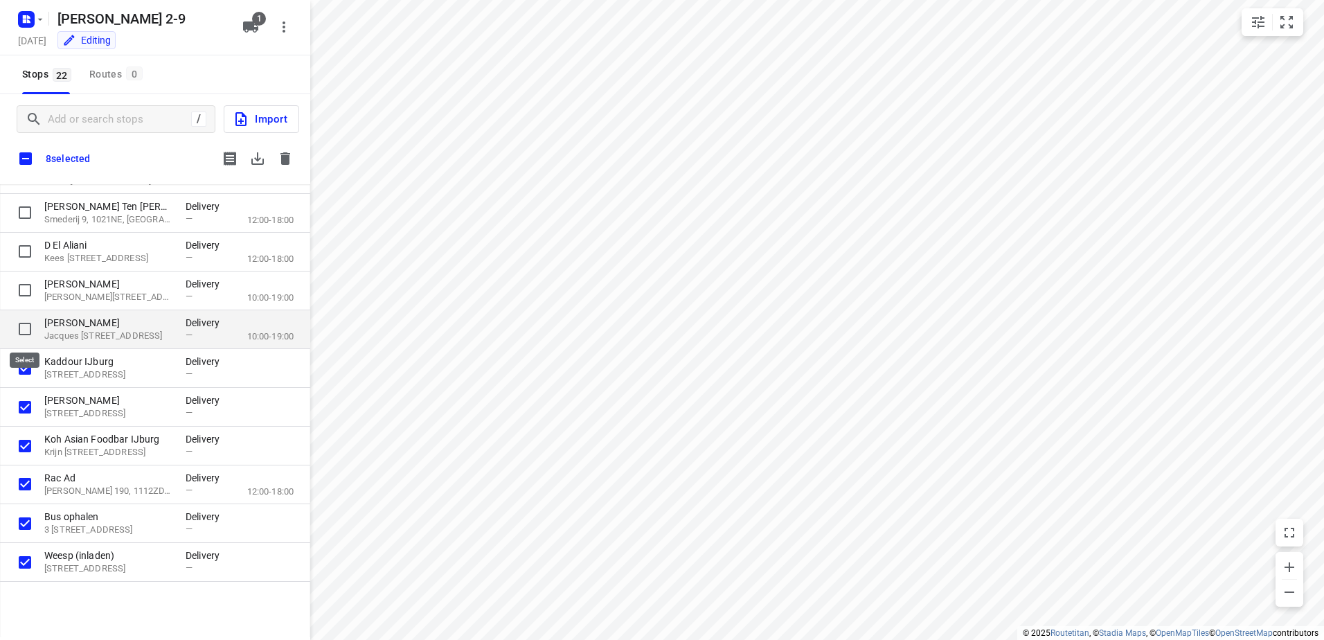
click at [28, 325] on input "grid" at bounding box center [25, 329] width 28 height 28
checkbox input "true"
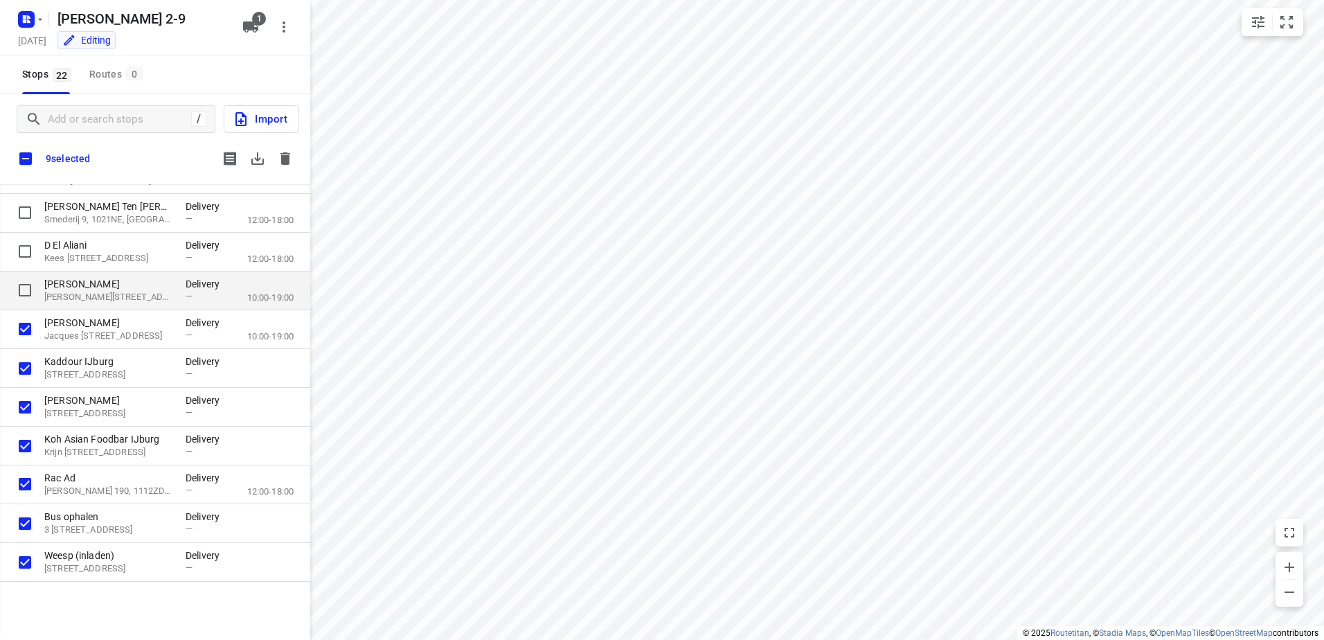
click at [33, 282] on input "grid" at bounding box center [25, 290] width 28 height 28
checkbox input "true"
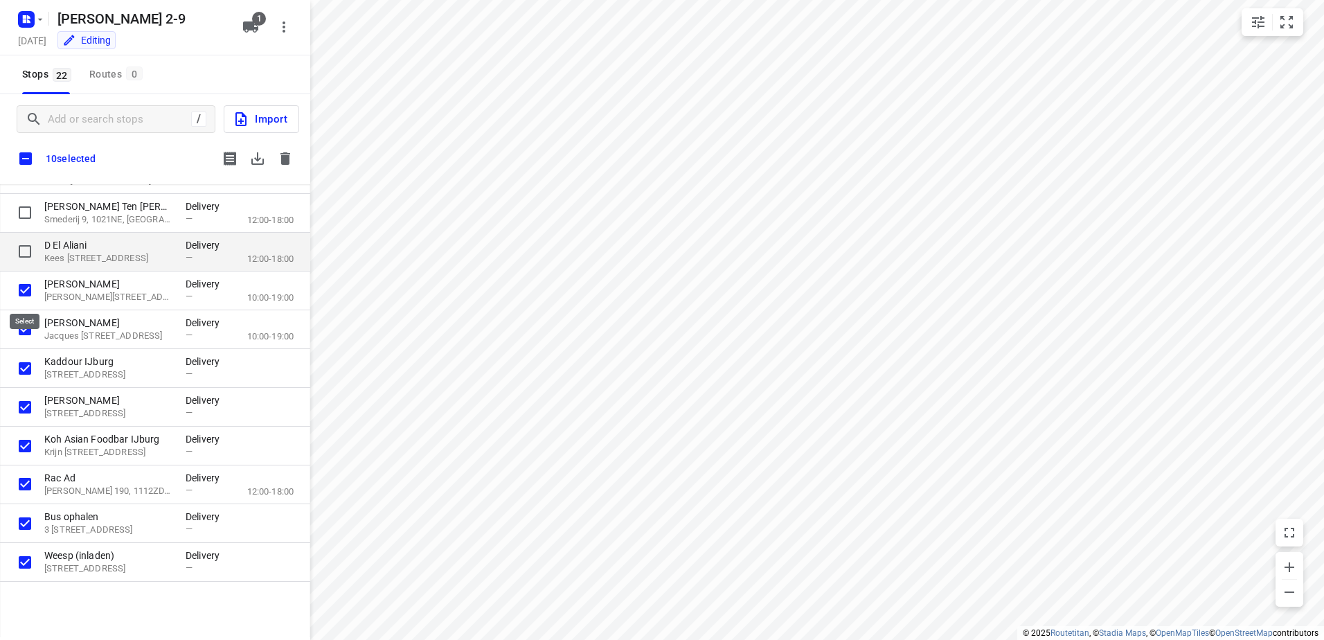
click at [22, 255] on input "grid" at bounding box center [25, 251] width 28 height 28
checkbox input "true"
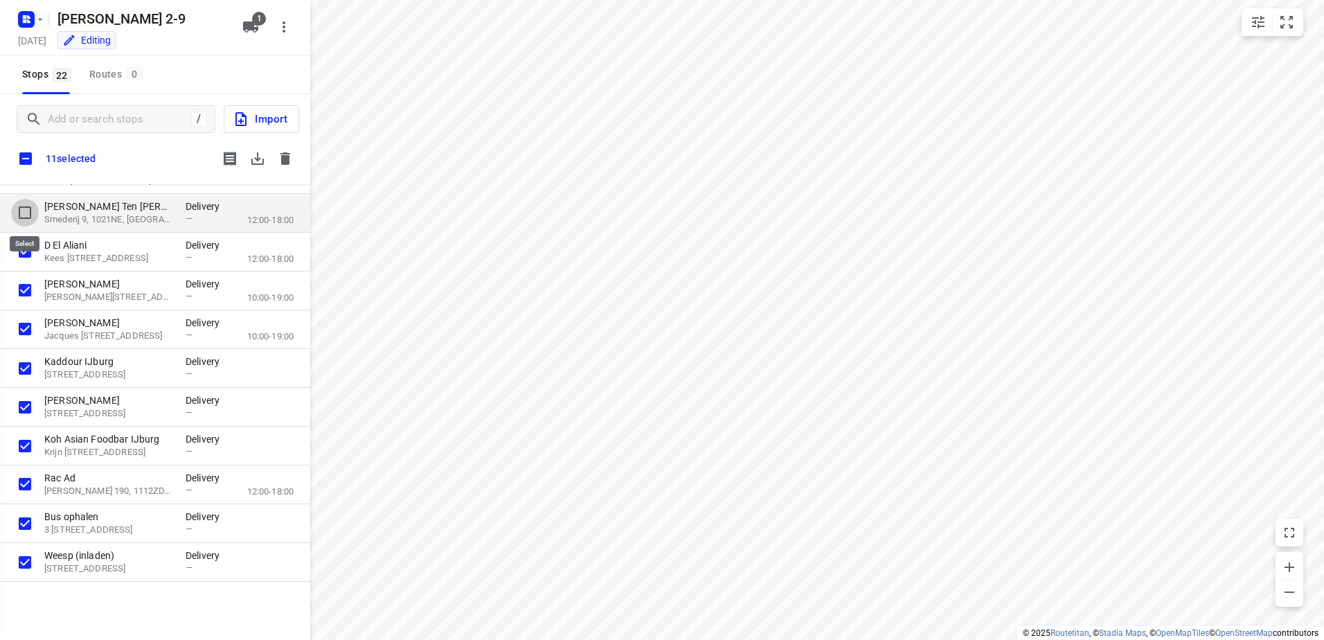
click at [21, 212] on input "grid" at bounding box center [25, 213] width 28 height 28
checkbox input "true"
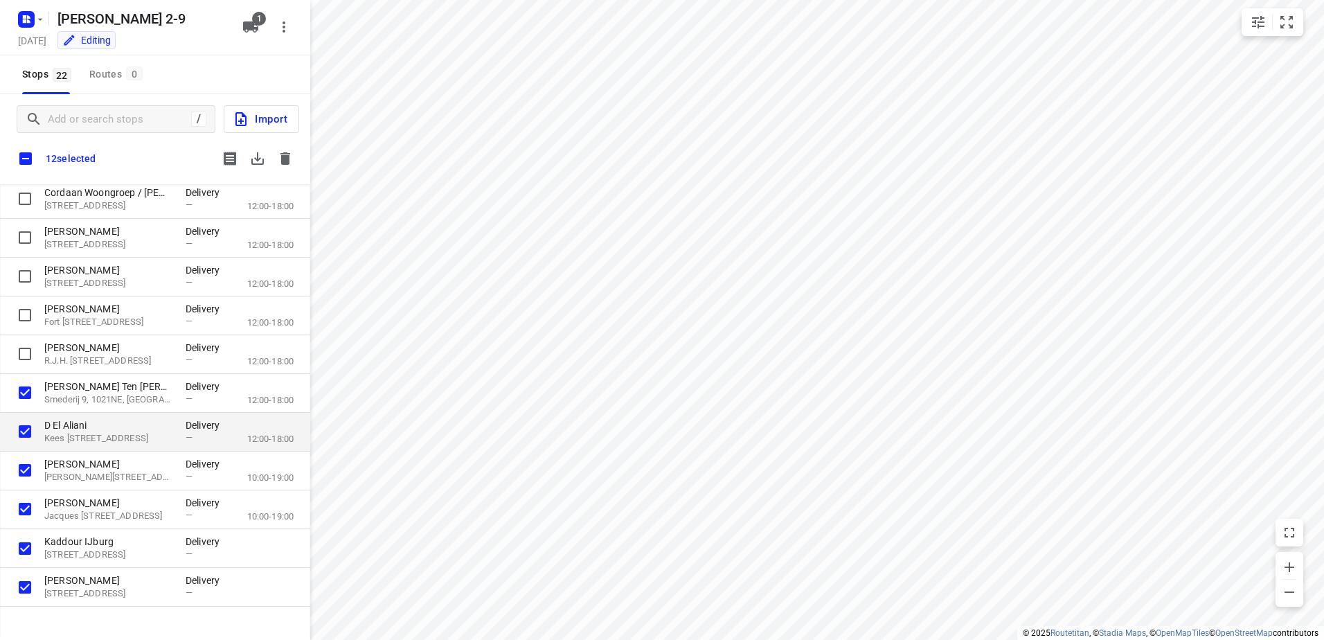
scroll to position [206, 0]
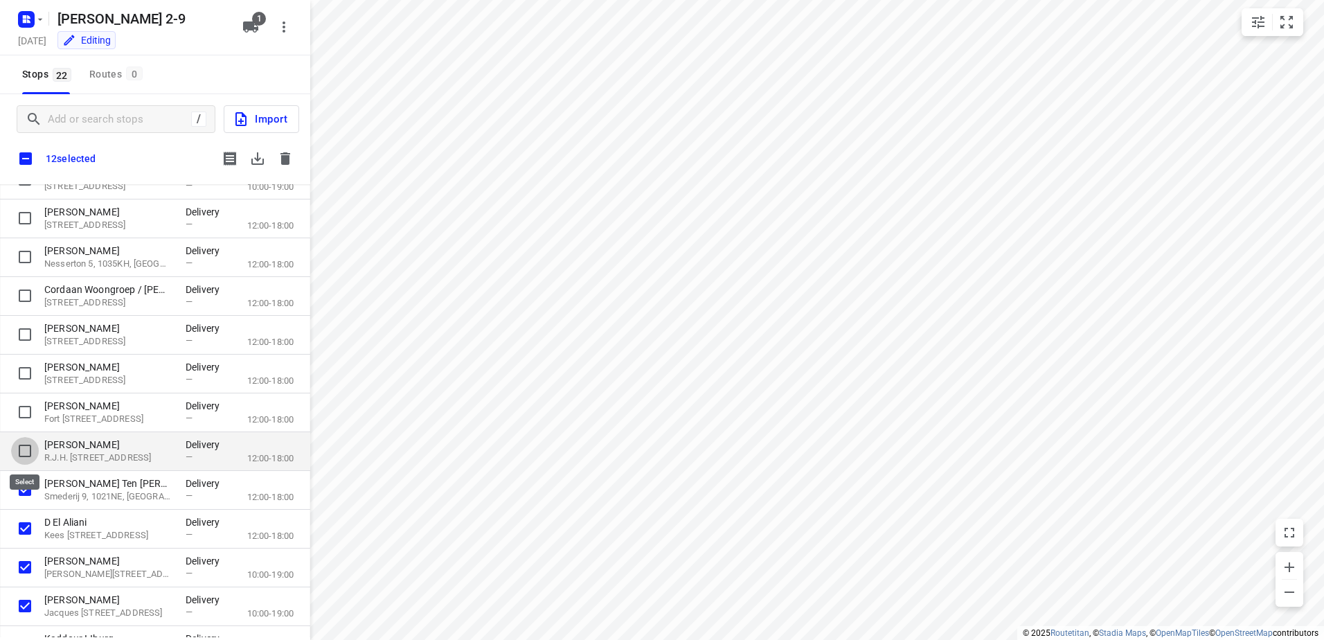
click at [21, 459] on input "grid" at bounding box center [25, 451] width 28 height 28
checkbox input "true"
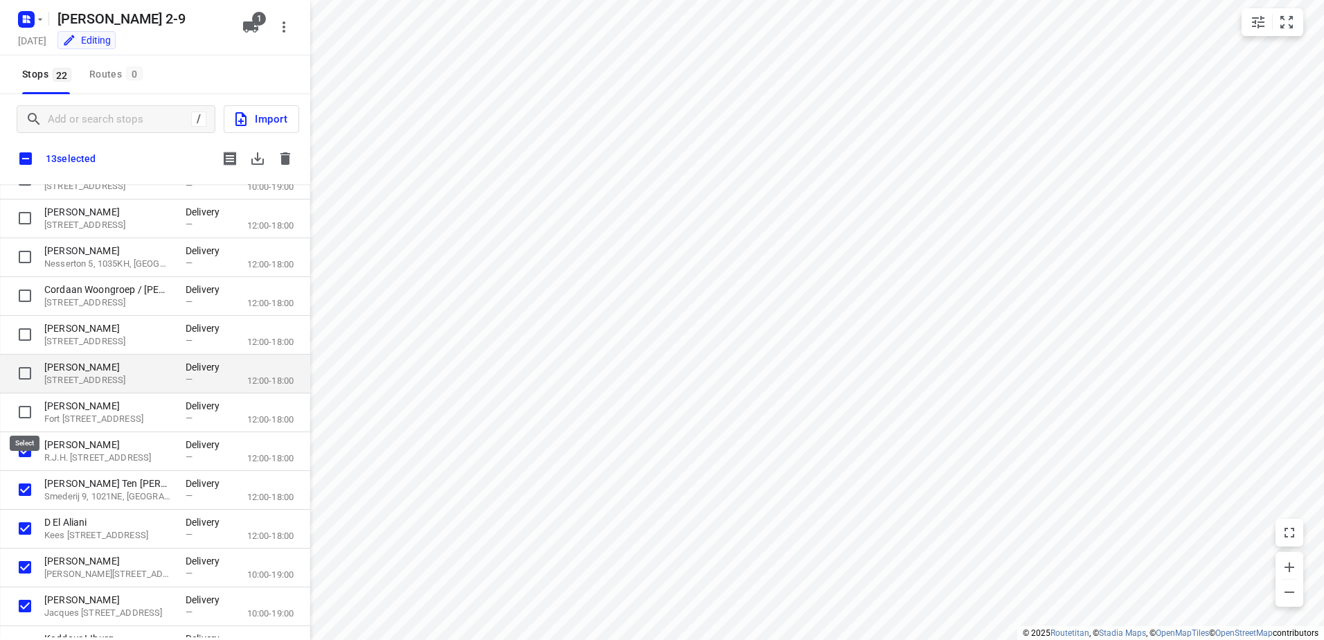
drag, startPoint x: 28, startPoint y: 415, endPoint x: 27, endPoint y: 382, distance: 32.6
click at [28, 409] on input "grid" at bounding box center [25, 412] width 28 height 28
checkbox input "true"
click at [26, 375] on input "grid" at bounding box center [25, 373] width 28 height 28
checkbox input "true"
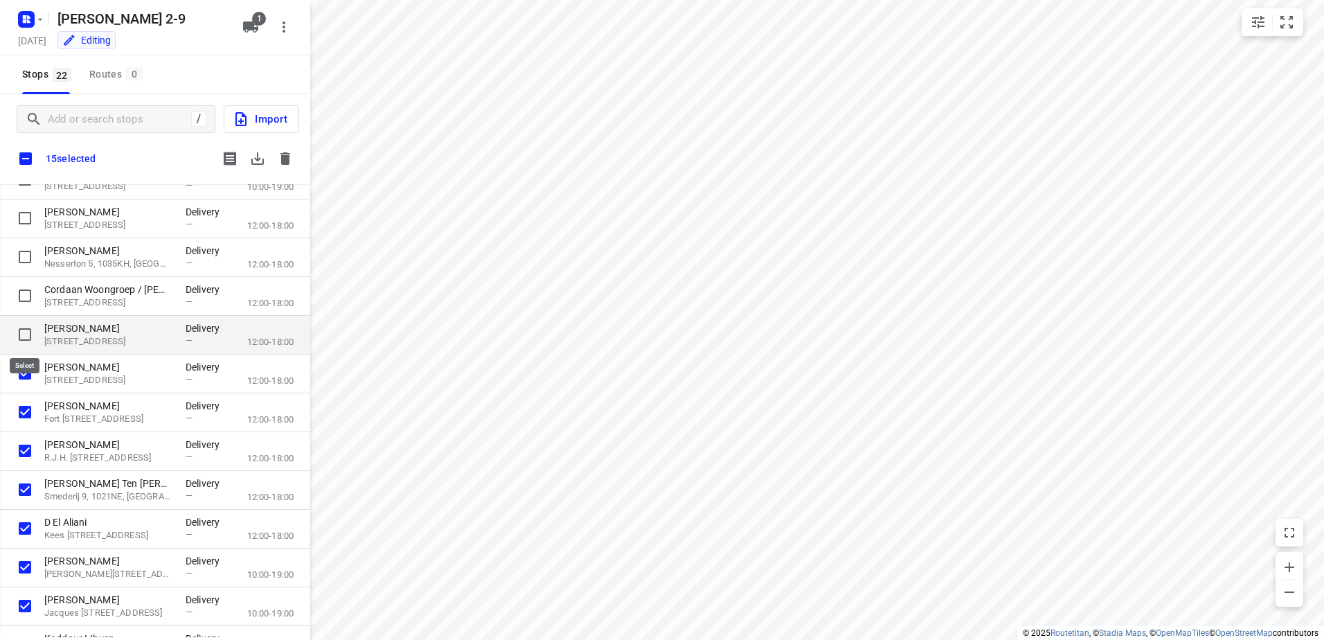
click at [28, 346] on input "grid" at bounding box center [25, 335] width 28 height 28
checkbox input "true"
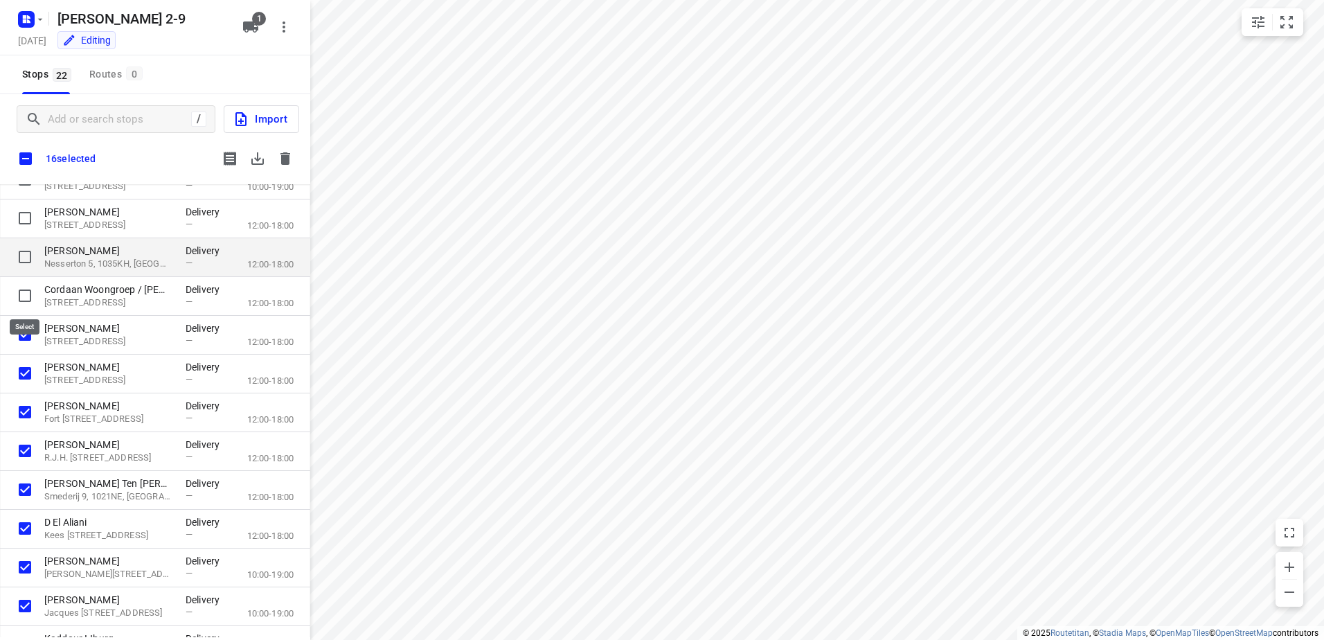
drag, startPoint x: 26, startPoint y: 289, endPoint x: 27, endPoint y: 251, distance: 38.1
click at [26, 289] on input "grid" at bounding box center [25, 296] width 28 height 28
checkbox input "true"
click at [27, 251] on input "grid" at bounding box center [25, 257] width 28 height 28
checkbox input "true"
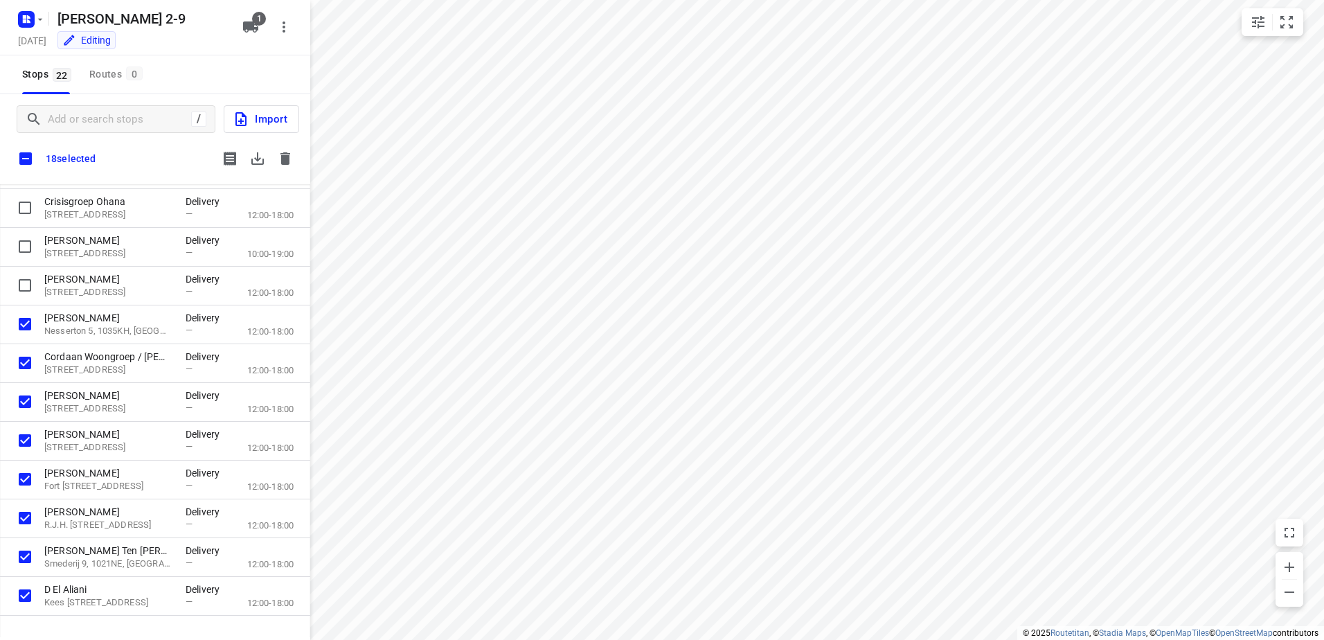
scroll to position [67, 0]
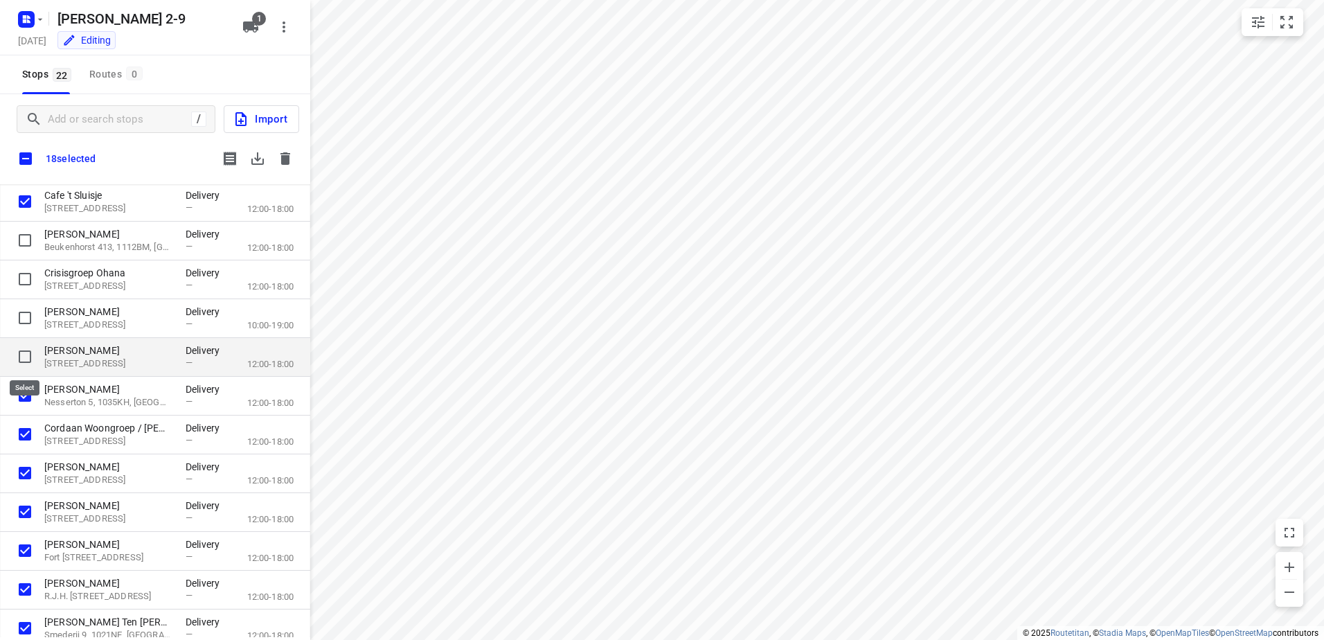
click at [33, 352] on input "grid" at bounding box center [25, 357] width 28 height 28
checkbox input "true"
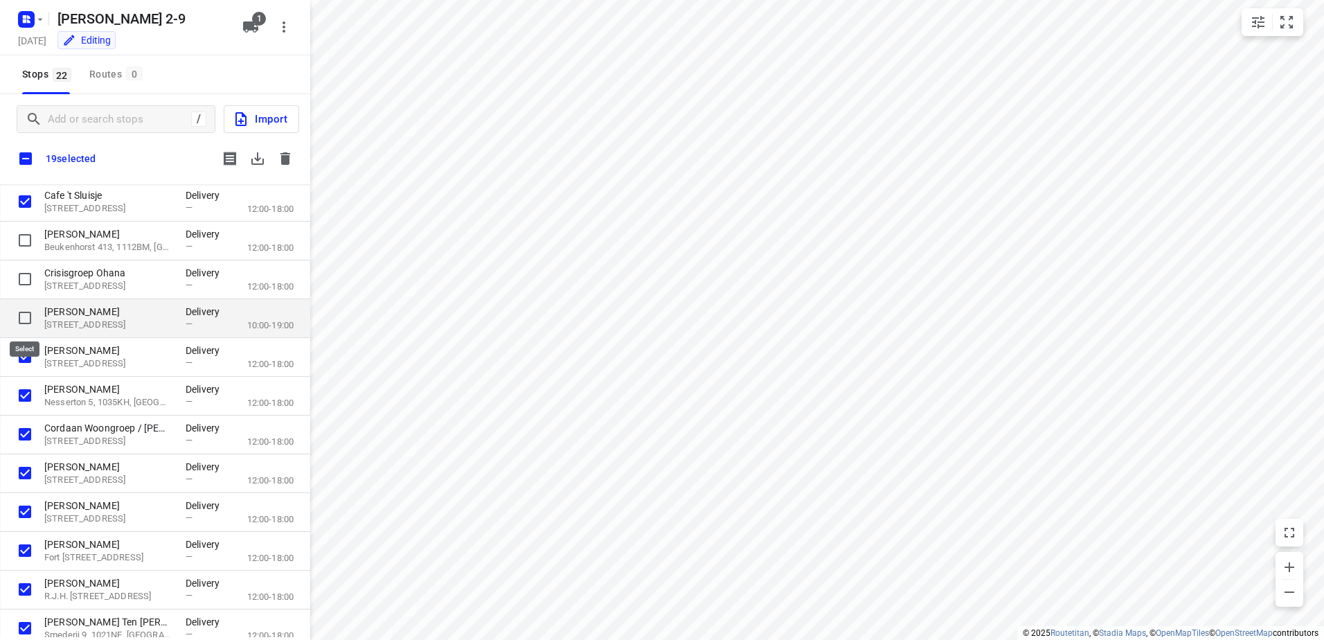
click at [33, 323] on input "grid" at bounding box center [25, 318] width 28 height 28
checkbox input "true"
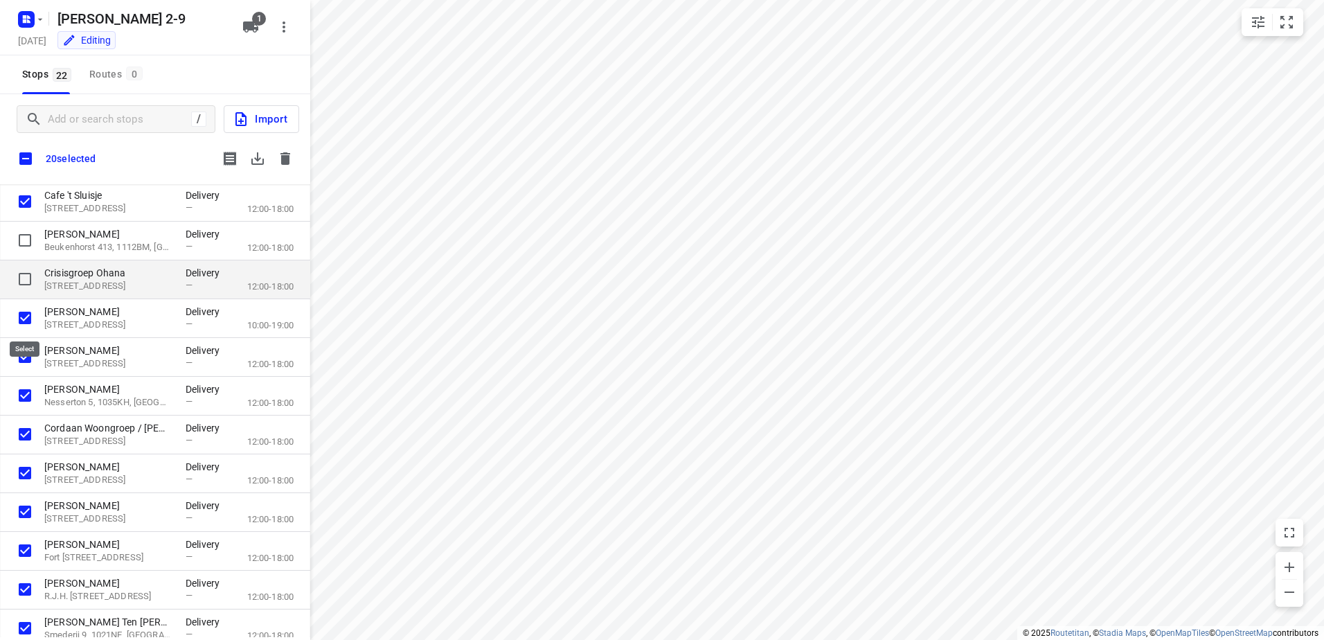
click at [24, 271] on input "grid" at bounding box center [25, 279] width 28 height 28
checkbox input "true"
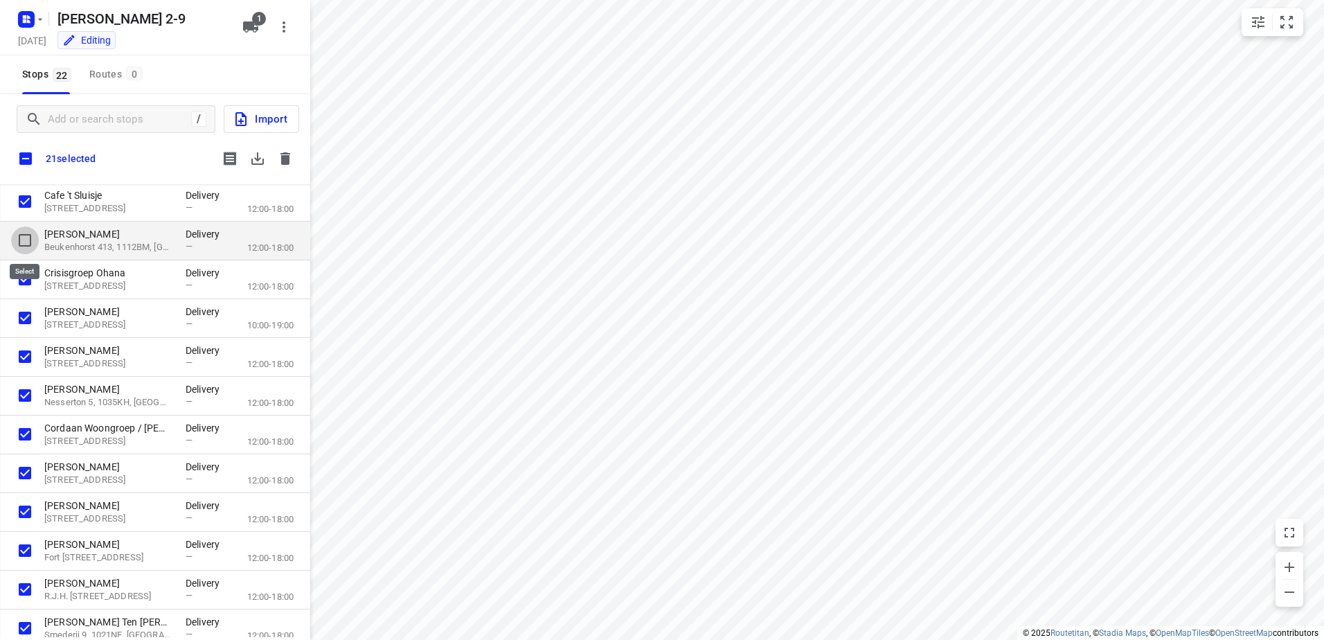
click at [18, 243] on input "grid" at bounding box center [25, 240] width 28 height 28
checkbox input "true"
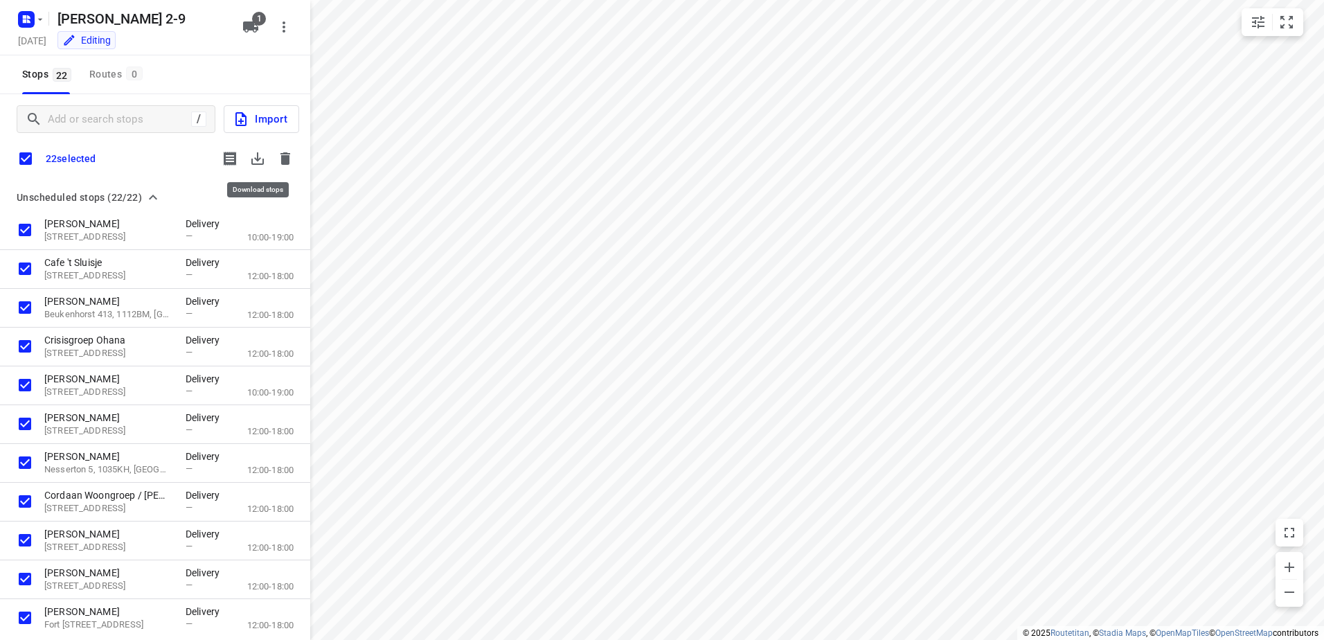
click at [257, 154] on icon "button" at bounding box center [257, 158] width 12 height 12
click at [35, 159] on input "checkbox" at bounding box center [25, 158] width 29 height 29
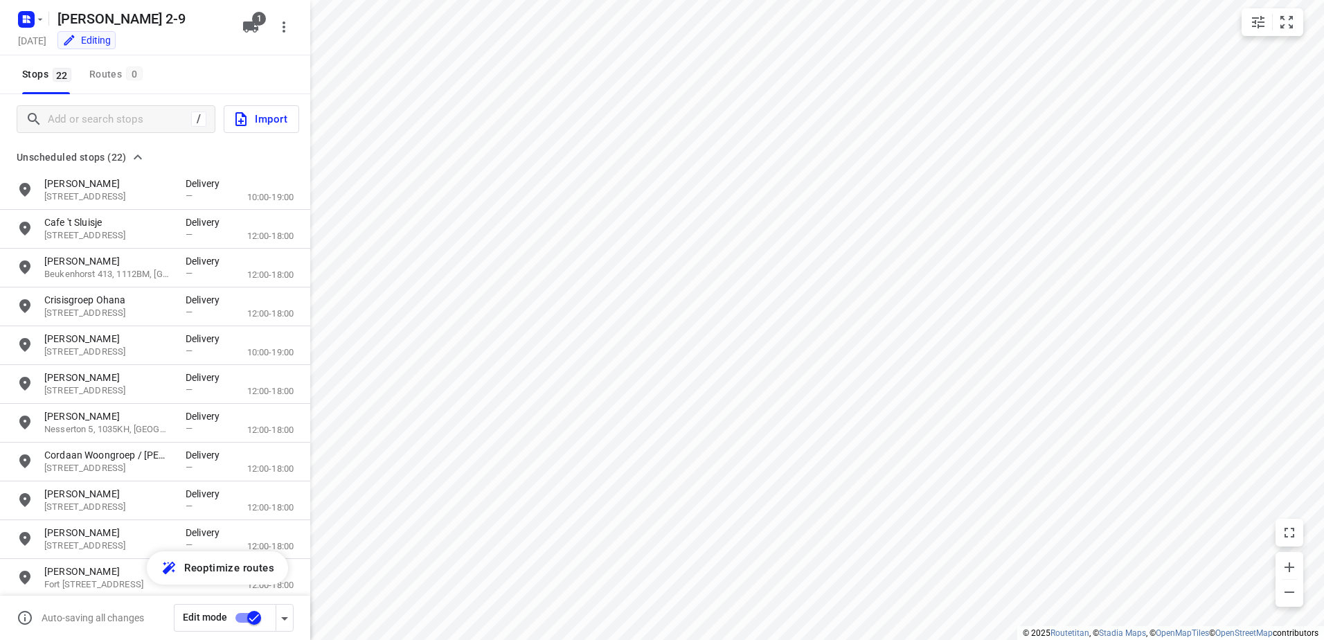
click at [138, 160] on icon "grid" at bounding box center [137, 157] width 17 height 17
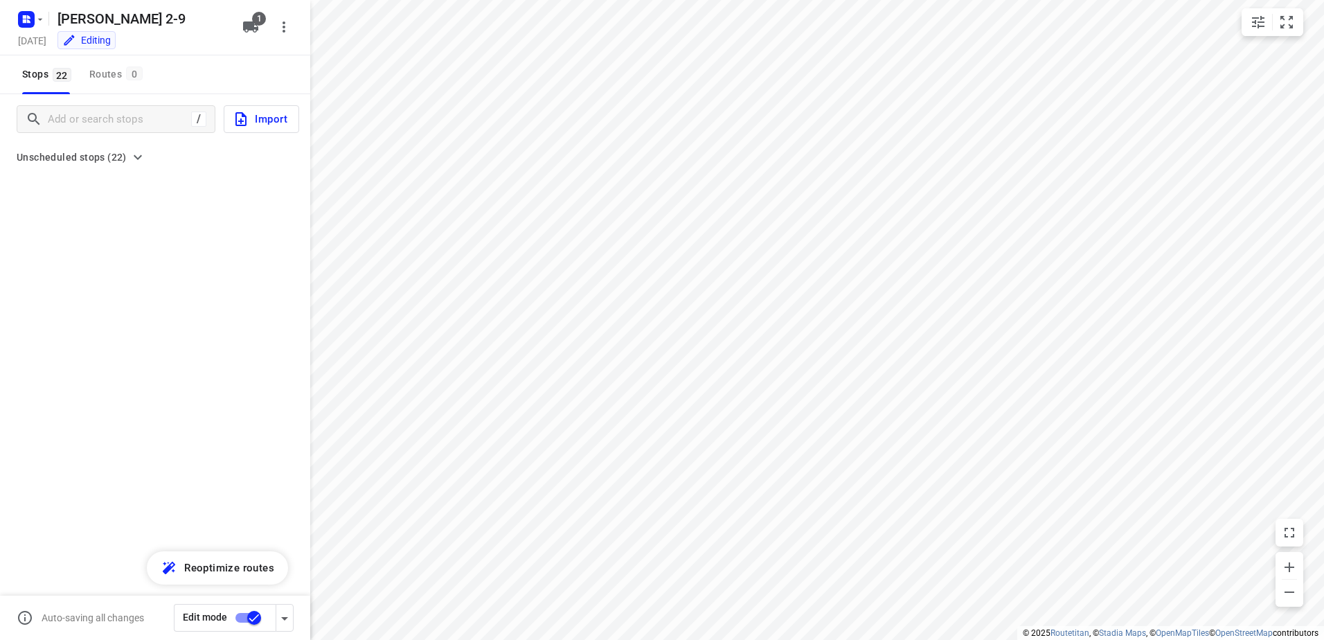
click at [138, 160] on icon "grid" at bounding box center [137, 157] width 17 height 17
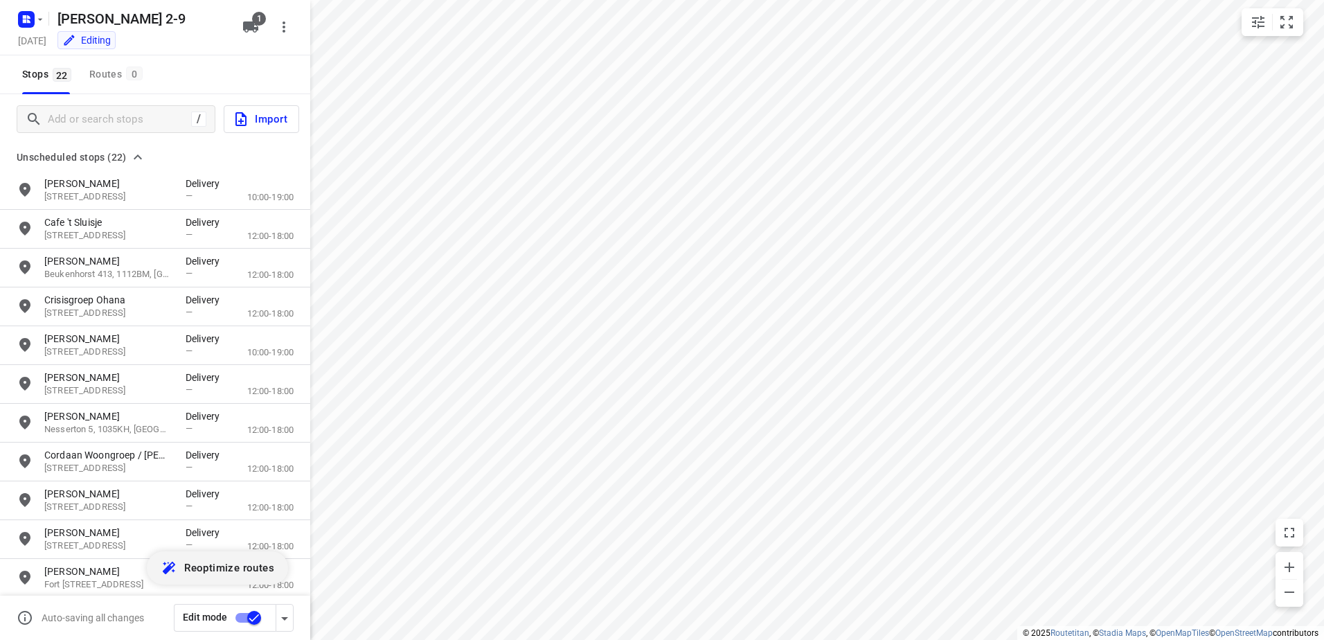
click at [258, 568] on span "Reoptimize routes" at bounding box center [229, 568] width 90 height 18
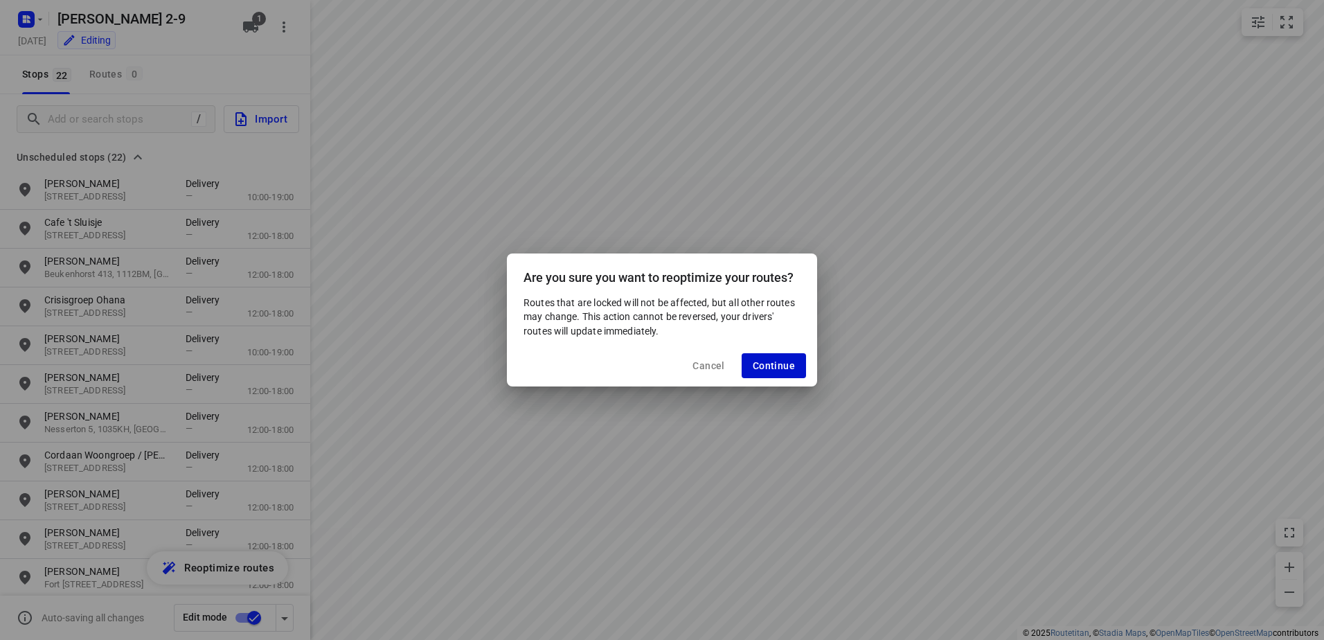
click at [788, 375] on button "Continue" at bounding box center [773, 365] width 64 height 25
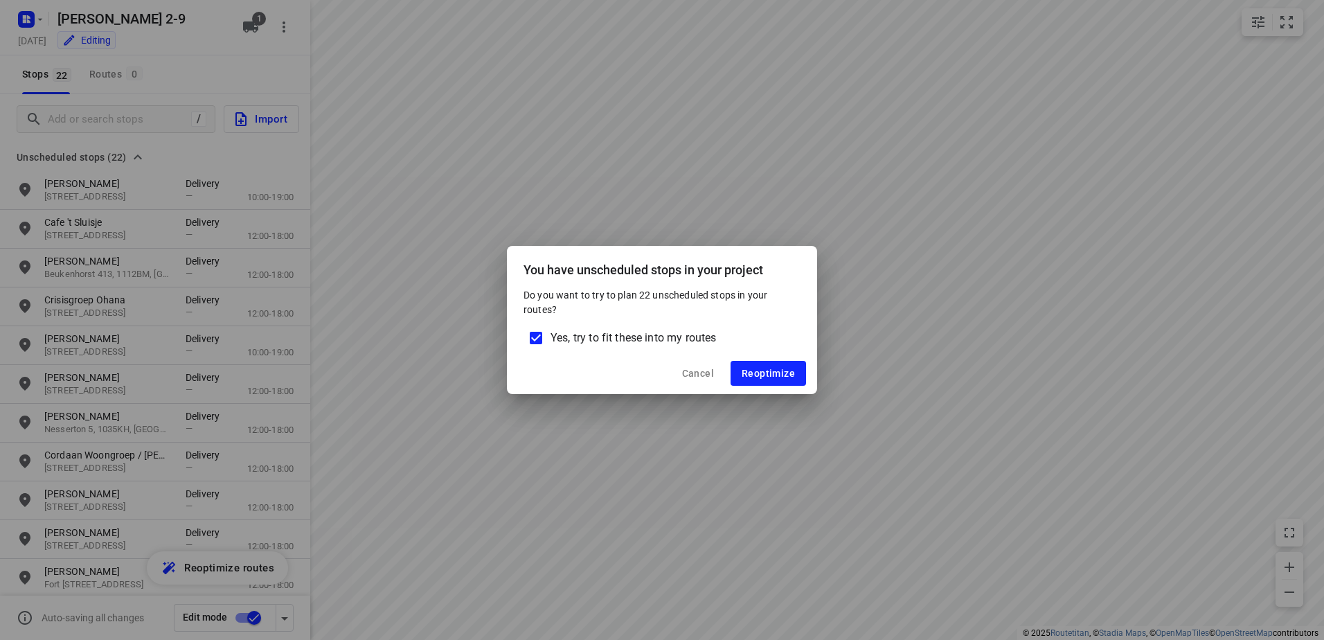
click at [813, 354] on div "Cancel Reoptimize" at bounding box center [662, 373] width 310 height 42
click at [775, 371] on span "Reoptimize" at bounding box center [767, 373] width 53 height 11
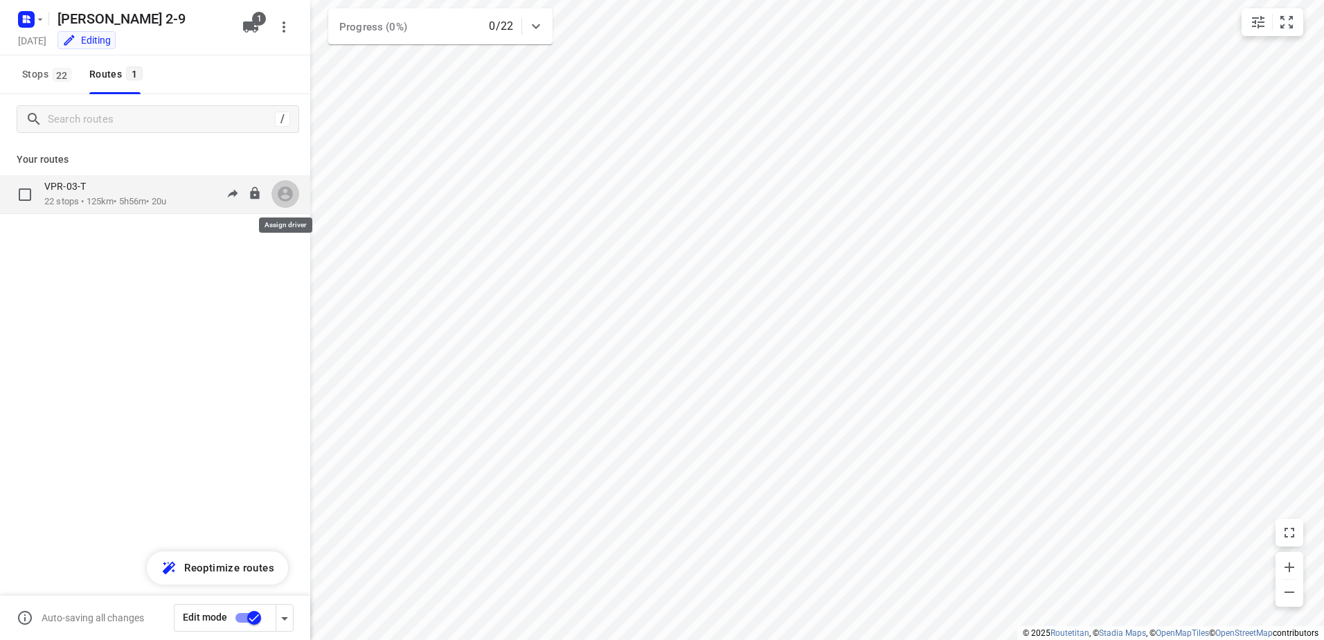
click at [281, 197] on icon "button" at bounding box center [285, 194] width 18 height 18
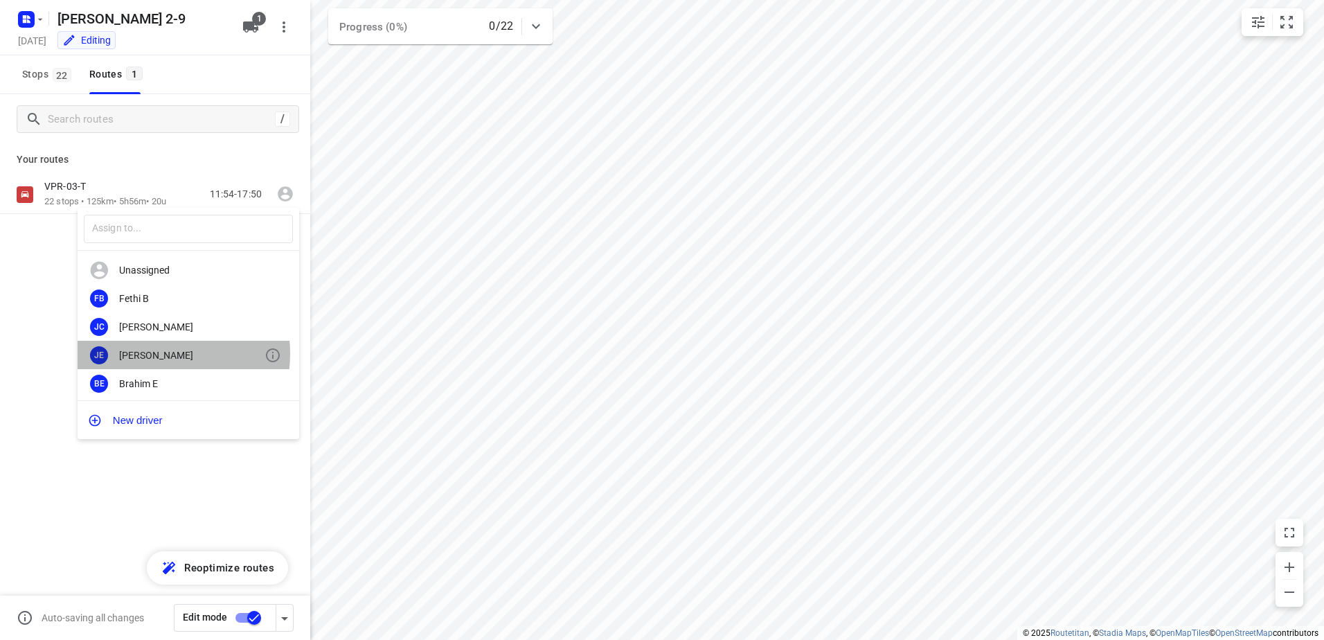
click at [152, 353] on div "[PERSON_NAME]" at bounding box center [191, 355] width 145 height 11
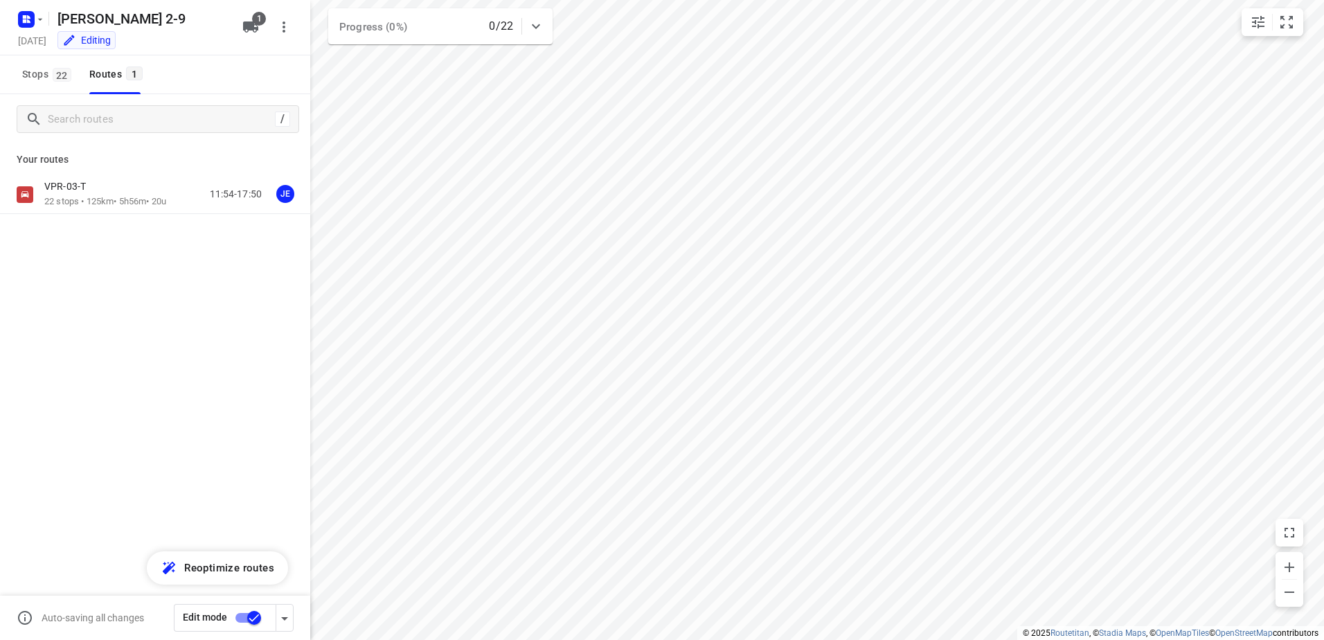
click at [101, 190] on div "VPR-03-T" at bounding box center [105, 187] width 122 height 15
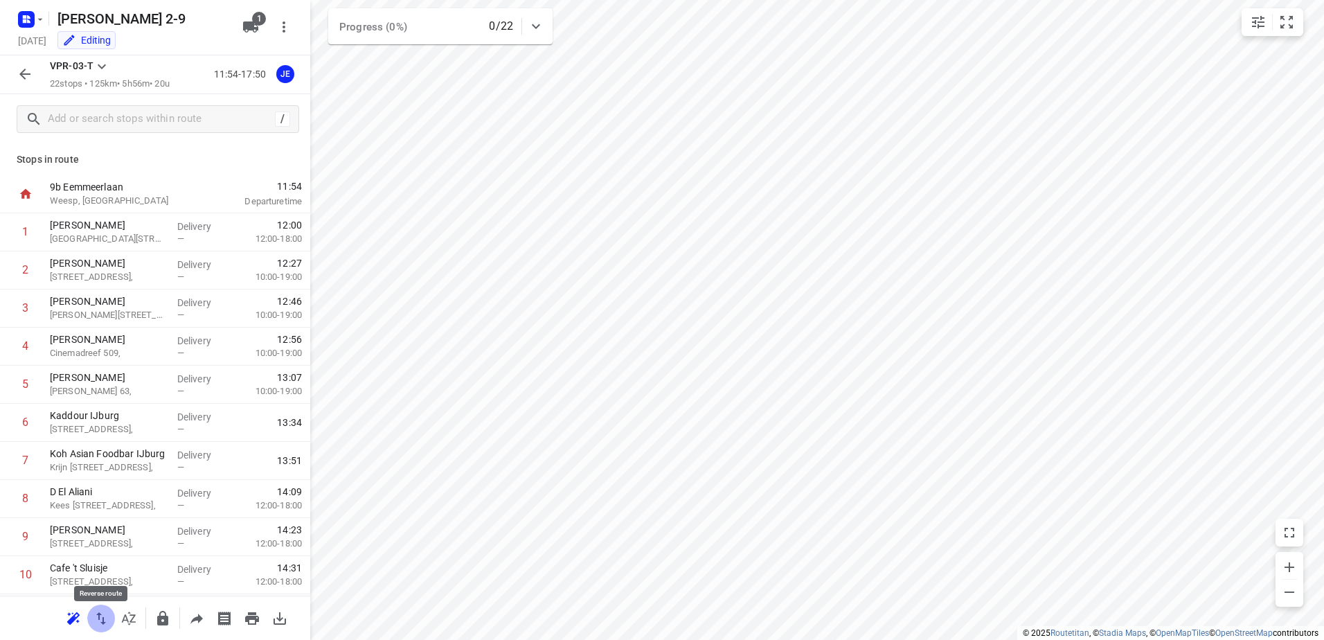
click at [101, 619] on icon "button" at bounding box center [101, 618] width 17 height 17
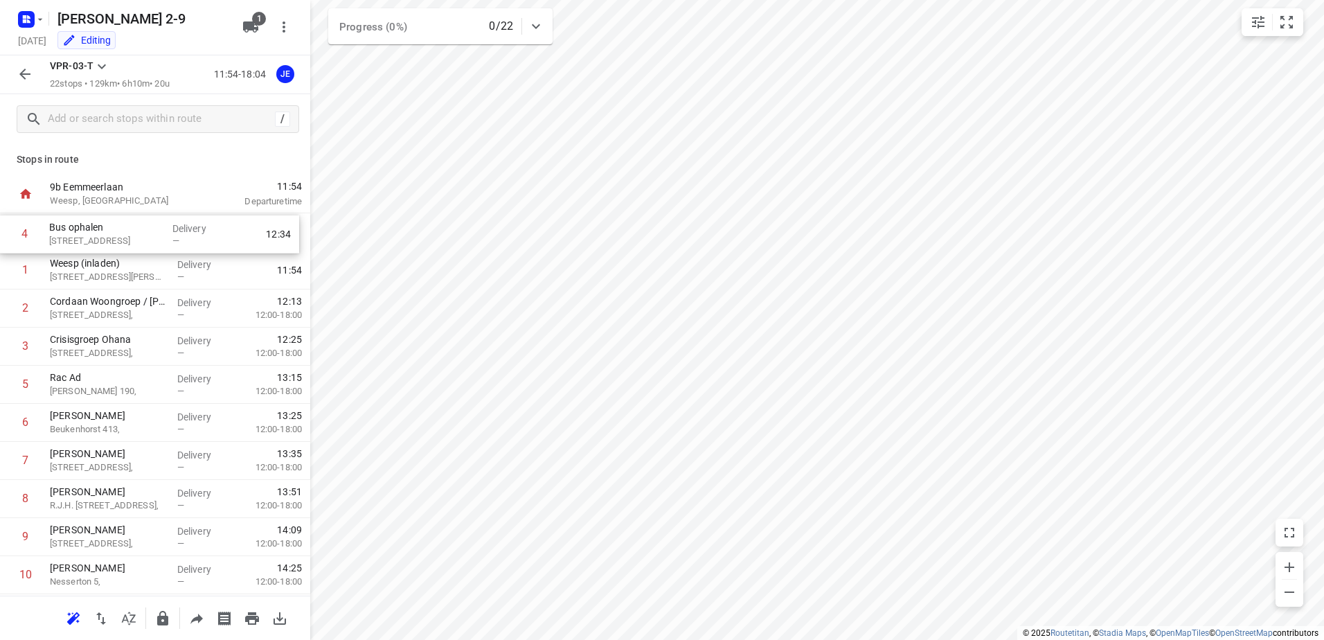
drag, startPoint x: 124, startPoint y: 343, endPoint x: 123, endPoint y: 222, distance: 121.8
click at [123, 222] on div "1 Weesp (inladen) 19 Eemmeerlaan, Weesp Delivery — 11:54 2 Cordaan Woongroep / …" at bounding box center [155, 632] width 310 height 838
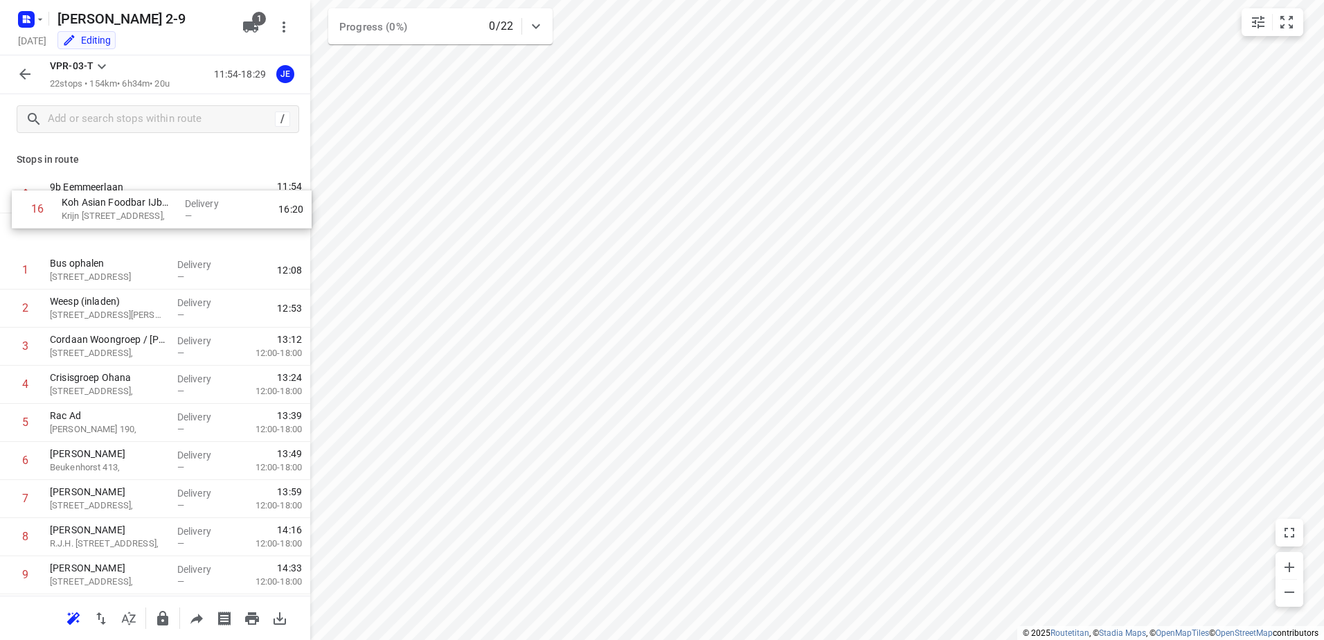
drag, startPoint x: 114, startPoint y: 519, endPoint x: 125, endPoint y: 204, distance: 315.9
click at [125, 204] on div "9b Eemmeerlaan [GEOGRAPHIC_DATA], [GEOGRAPHIC_DATA] 11:54 Departure time 1 Bus …" at bounding box center [155, 632] width 310 height 914
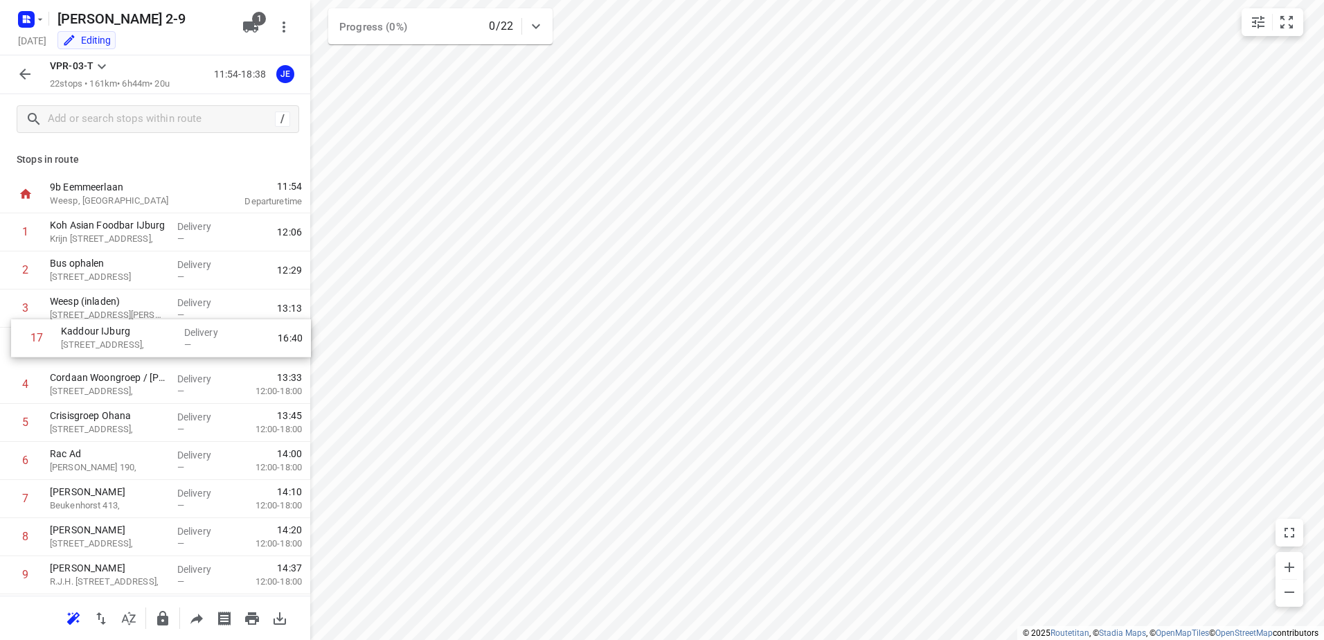
drag, startPoint x: 127, startPoint y: 503, endPoint x: 138, endPoint y: 336, distance: 166.5
click at [138, 336] on div "1 Koh Asian Foodbar IJburg [PERSON_NAME][STREET_ADDRESS], Delivery — 12:06 2 Bu…" at bounding box center [155, 632] width 310 height 838
drag, startPoint x: 127, startPoint y: 229, endPoint x: 147, endPoint y: 360, distance: 132.4
click at [147, 360] on div "1 Koh Asian Foodbar IJburg [PERSON_NAME][STREET_ADDRESS], Delivery — 12:06 2 Bu…" at bounding box center [155, 632] width 310 height 838
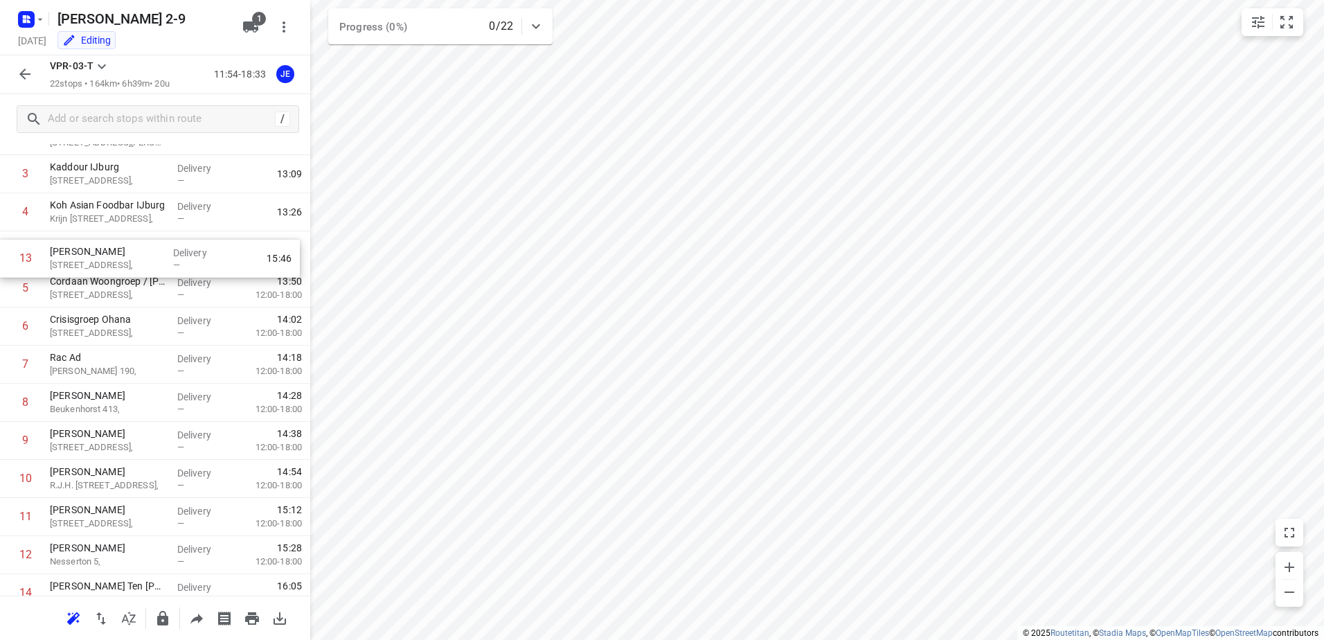
scroll to position [132, 0]
drag, startPoint x: 136, startPoint y: 493, endPoint x: 136, endPoint y: 257, distance: 236.1
click at [136, 257] on div "1 Bus ophalen 3 Klokkenbergweg, [GEOGRAPHIC_DATA] Delivery — 12:08 2 Weesp (inl…" at bounding box center [155, 501] width 310 height 838
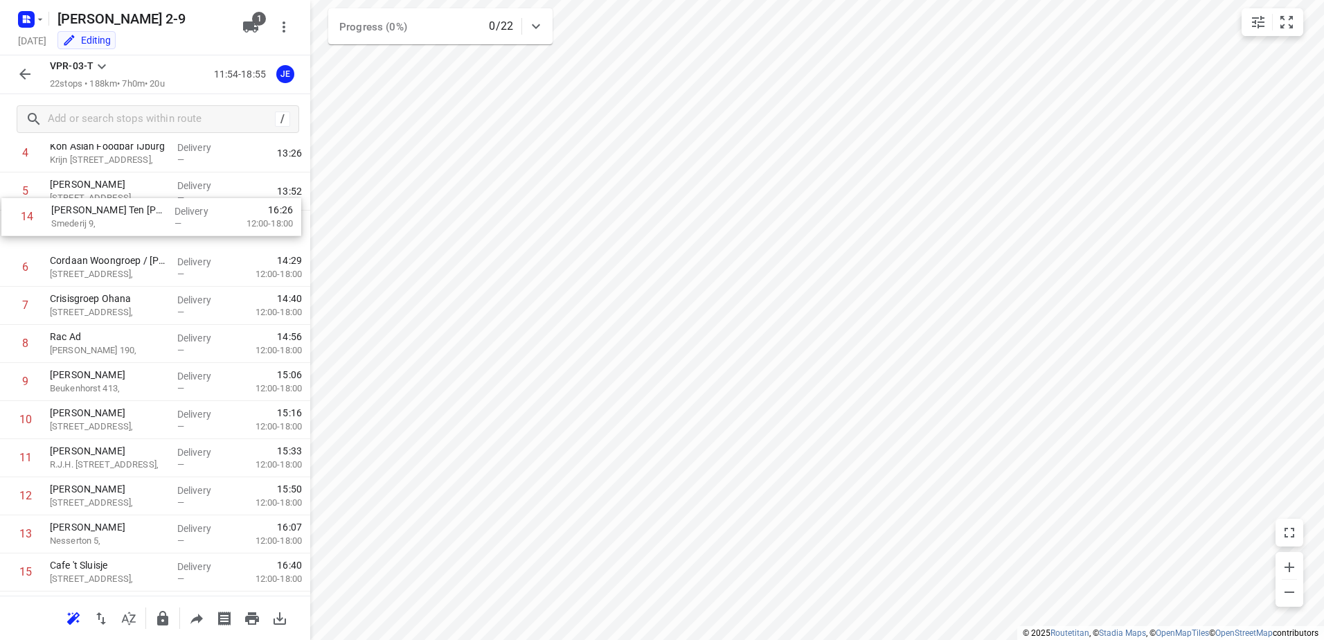
drag, startPoint x: 141, startPoint y: 532, endPoint x: 145, endPoint y: 204, distance: 327.5
click at [145, 204] on div "1 Bus ophalen 3 Klokkenbergweg, [GEOGRAPHIC_DATA] Delivery — 12:08 2 Weesp ([GE…" at bounding box center [155, 439] width 310 height 838
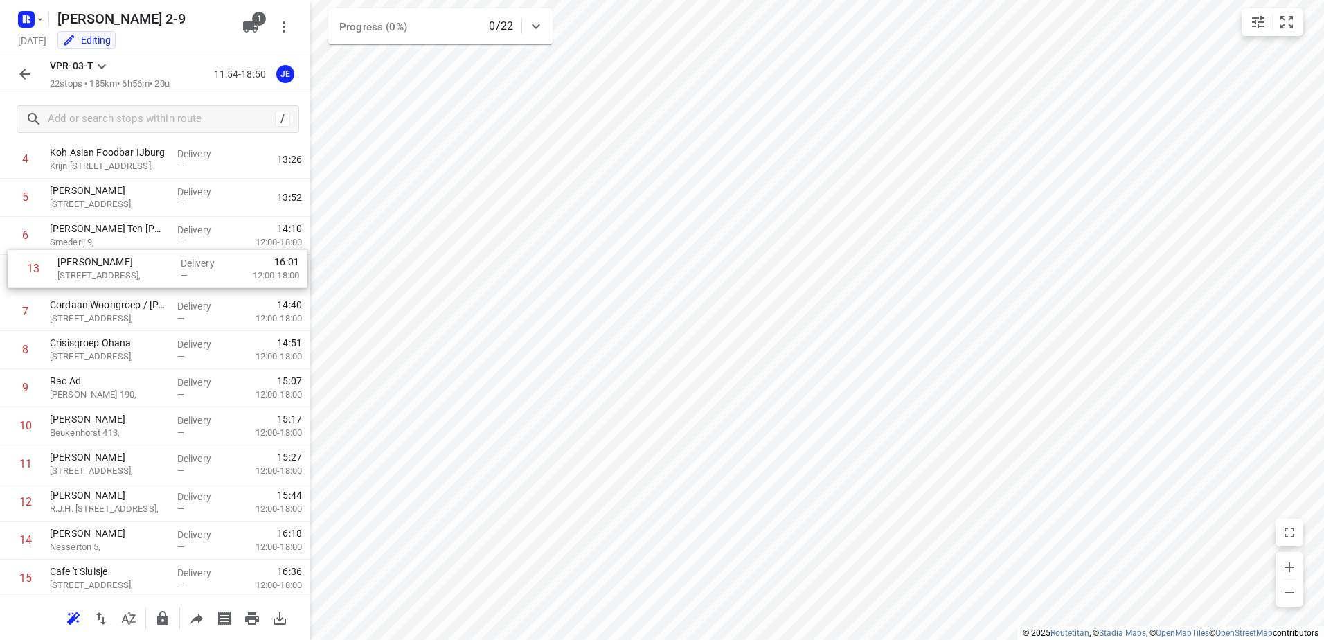
drag, startPoint x: 131, startPoint y: 505, endPoint x: 138, endPoint y: 266, distance: 238.9
click at [138, 266] on div "1 Bus ophalen 3 Klokkenbergweg, [GEOGRAPHIC_DATA] Delivery — 12:08 2 Weesp ([GE…" at bounding box center [155, 445] width 310 height 838
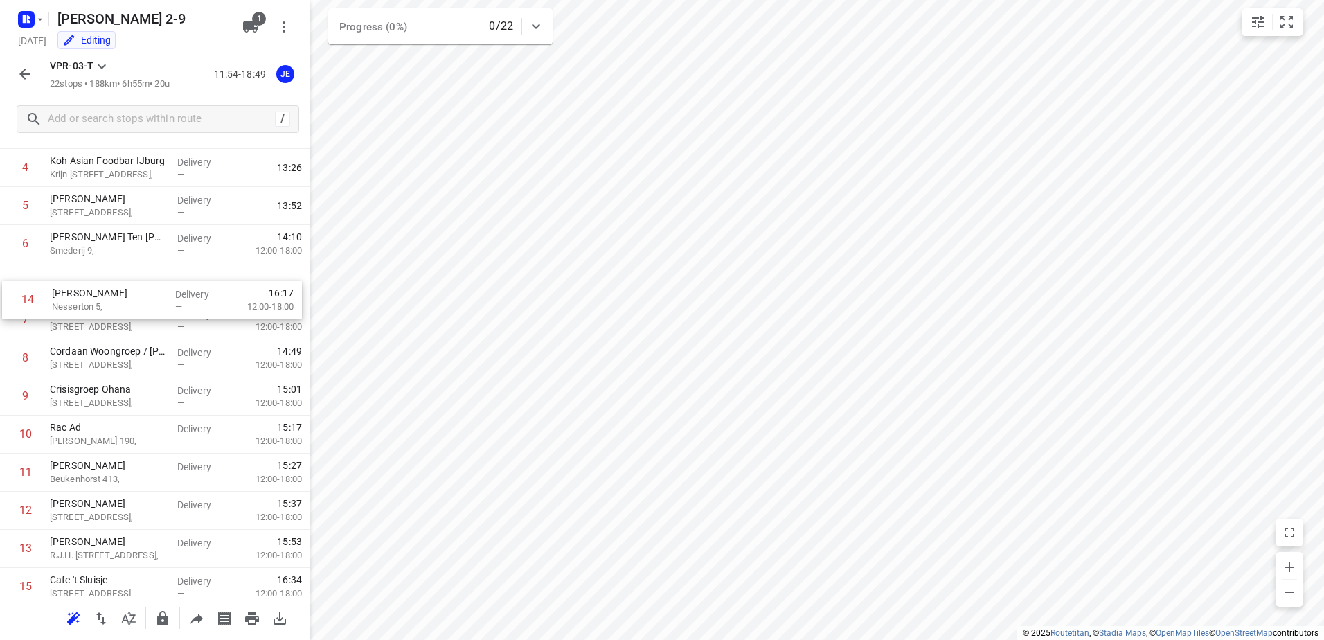
scroll to position [175, 0]
drag, startPoint x: 120, startPoint y: 479, endPoint x: 124, endPoint y: 332, distance: 146.8
click at [124, 332] on div "1 Bus ophalen 3 Klokkenbergweg, [GEOGRAPHIC_DATA] Delivery — 12:08 2 Weesp ([GE…" at bounding box center [155, 457] width 310 height 838
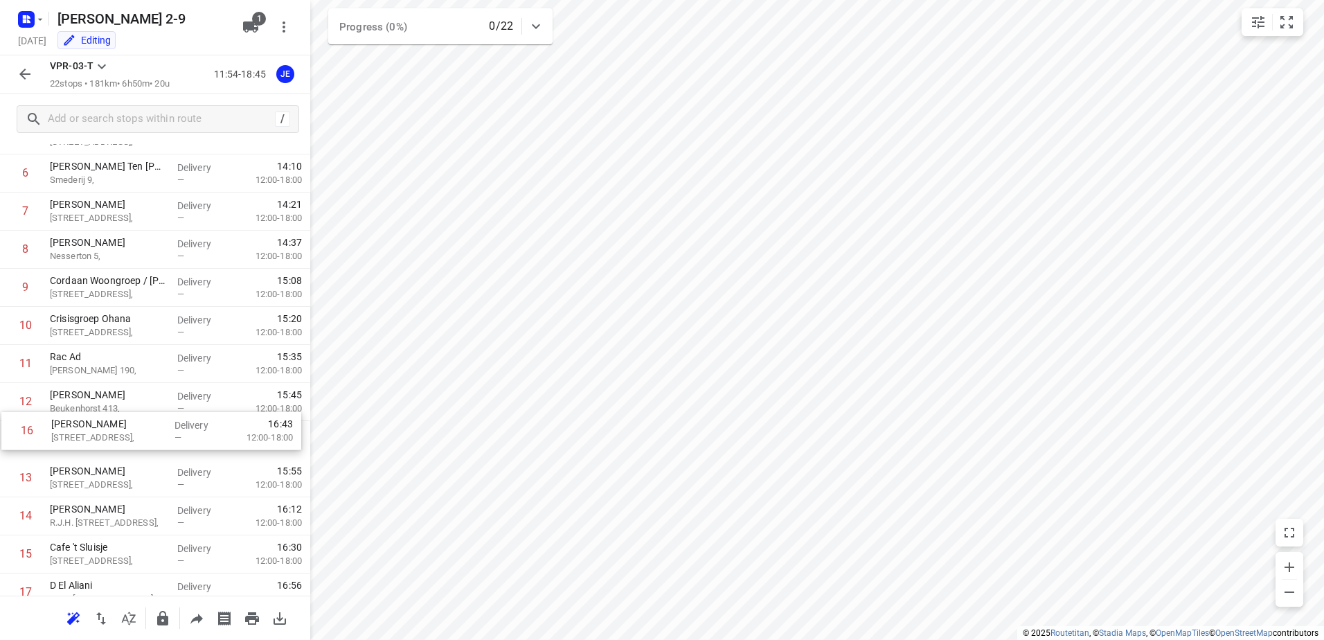
scroll to position [251, 0]
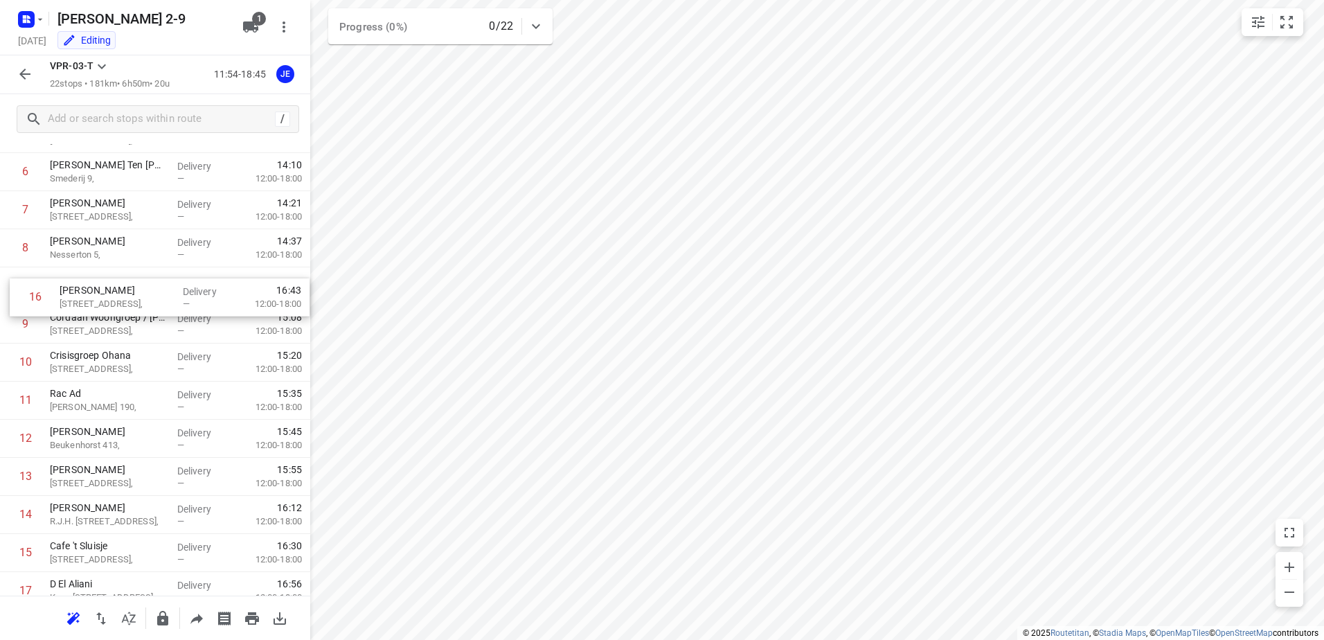
drag, startPoint x: 129, startPoint y: 557, endPoint x: 139, endPoint y: 280, distance: 277.1
click at [139, 280] on div "1 Bus ophalen 3 Klokkenbergweg, [GEOGRAPHIC_DATA] Delivery — 12:08 2 Weesp ([GE…" at bounding box center [155, 382] width 310 height 838
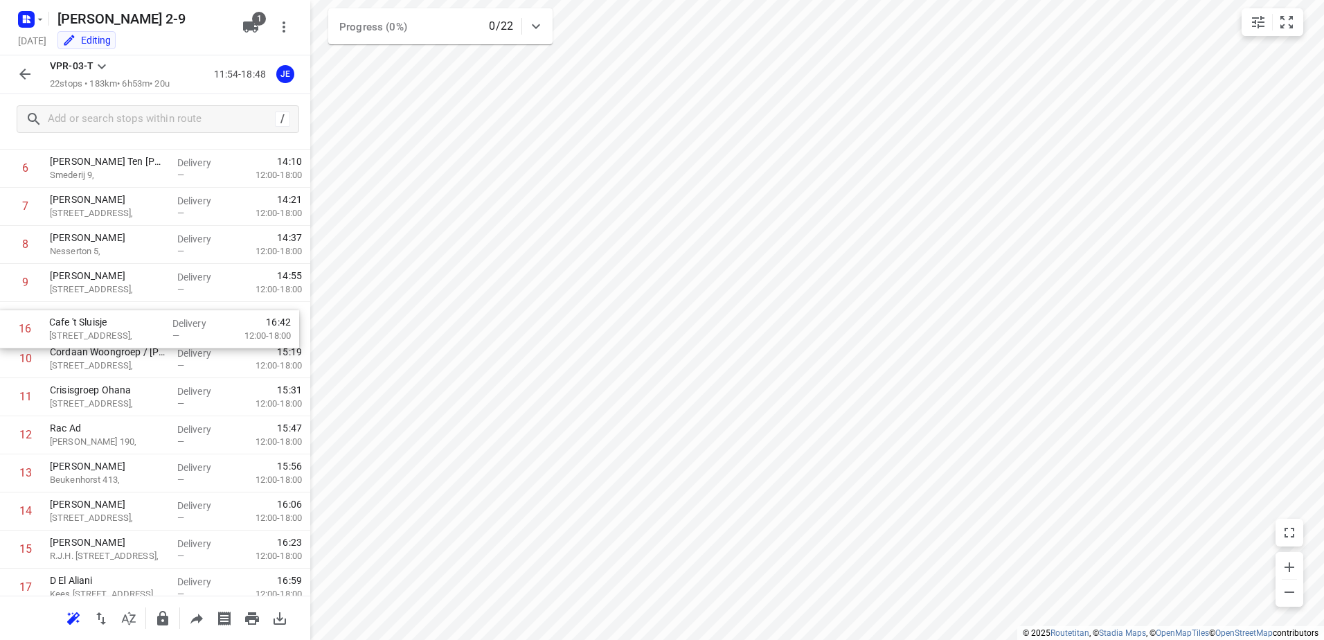
drag, startPoint x: 129, startPoint y: 552, endPoint x: 128, endPoint y: 309, distance: 242.3
click at [128, 309] on div "1 Bus ophalen 3 Klokkenbergweg, [GEOGRAPHIC_DATA] Delivery — 12:08 2 Weesp ([GE…" at bounding box center [155, 378] width 310 height 838
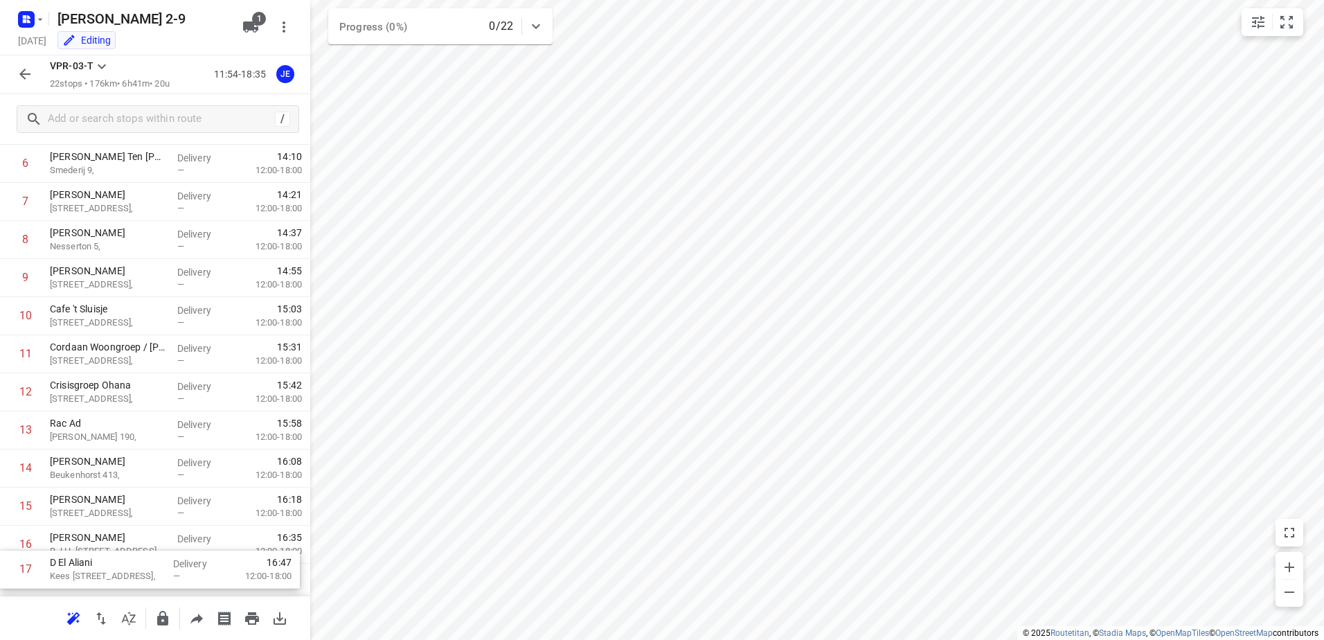
scroll to position [260, 0]
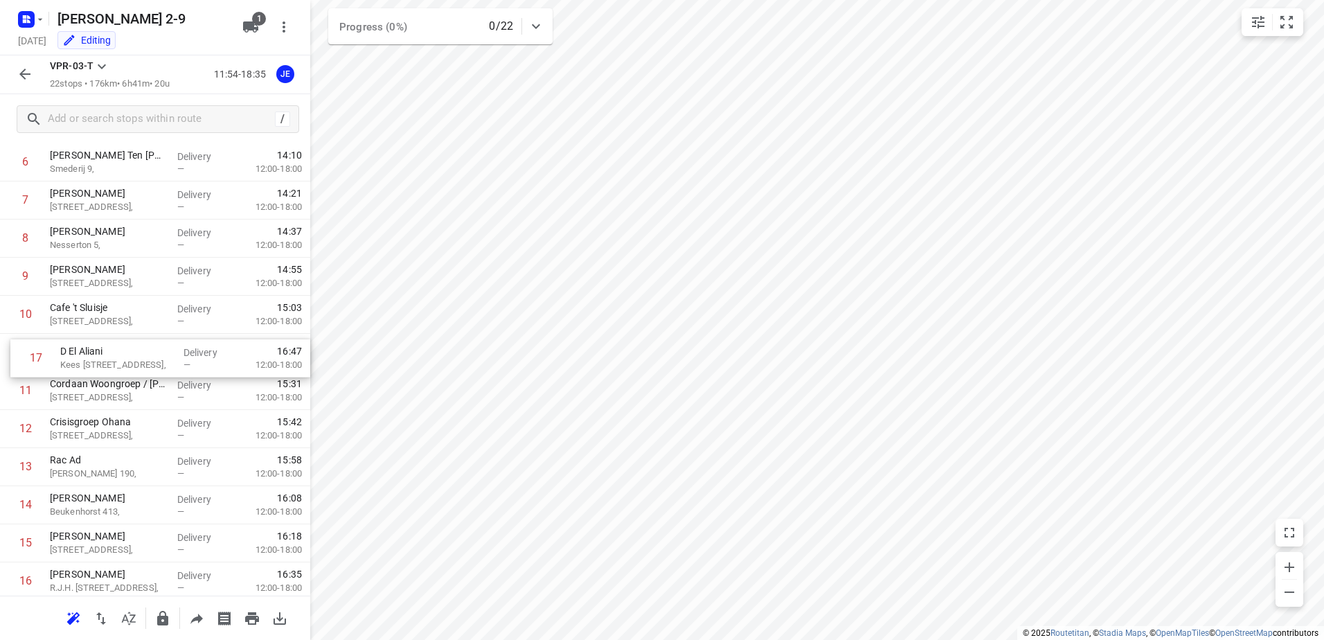
drag, startPoint x: 126, startPoint y: 575, endPoint x: 138, endPoint y: 333, distance: 242.6
click at [138, 333] on div "1 Bus ophalen 3 Klokkenbergweg, [GEOGRAPHIC_DATA] Delivery — 12:08 2 Weesp ([GE…" at bounding box center [155, 372] width 310 height 838
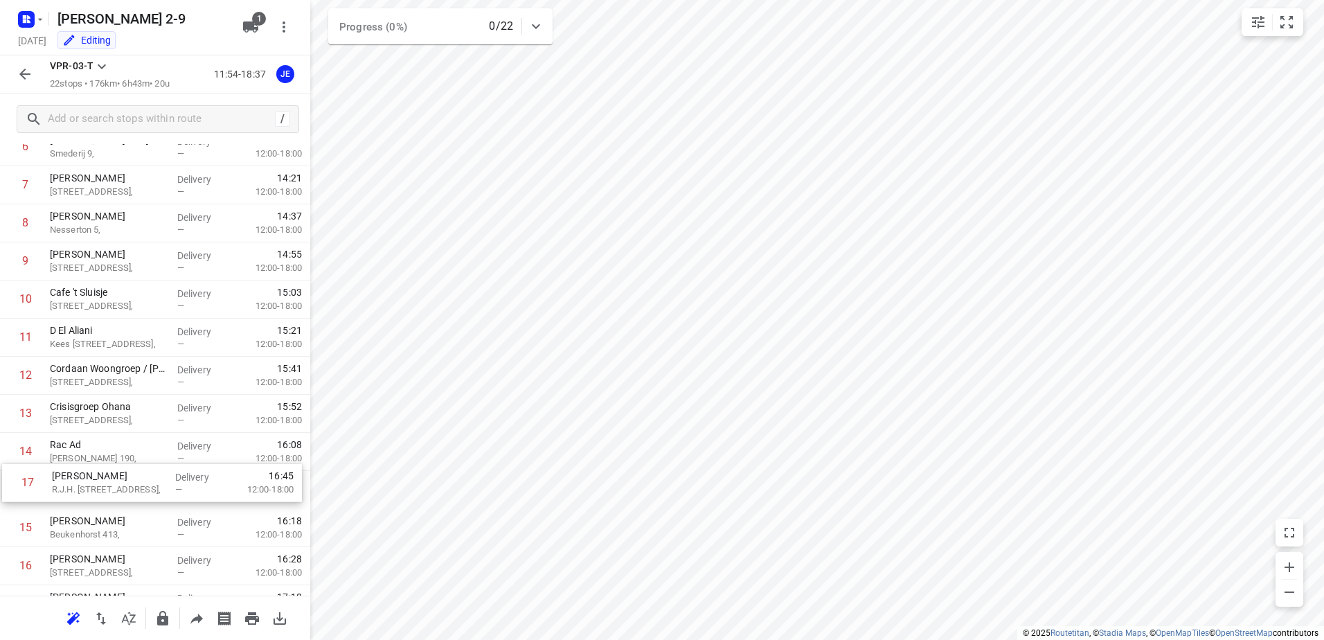
scroll to position [276, 0]
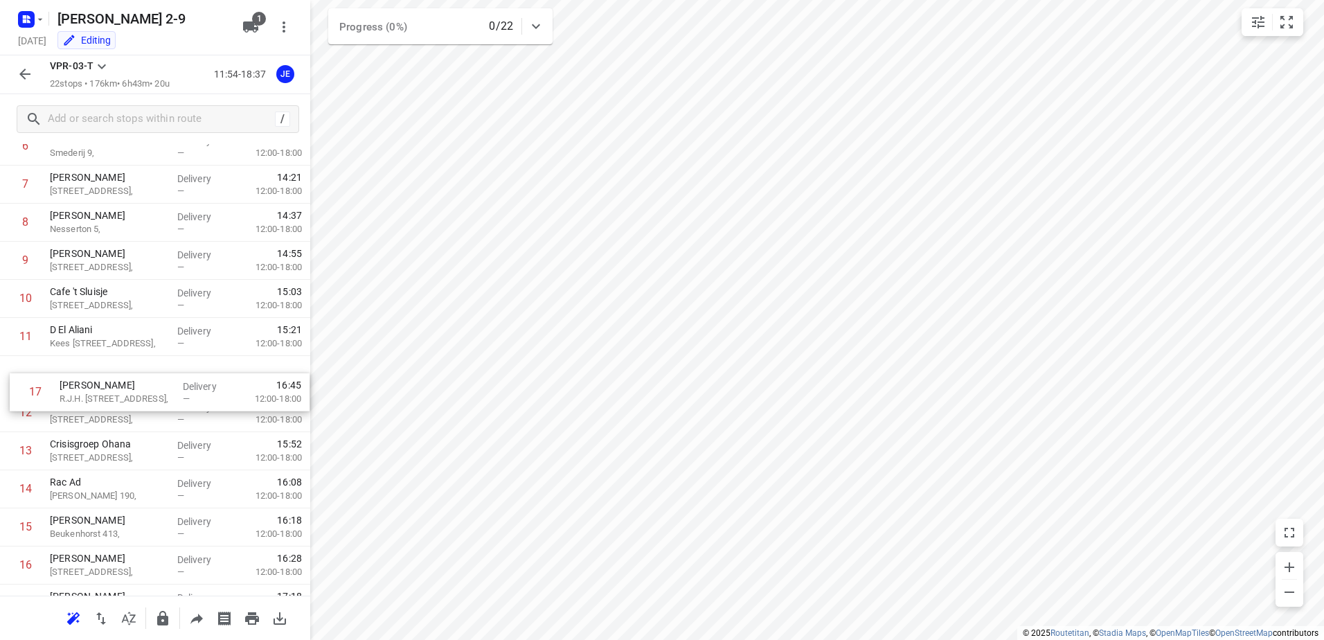
drag, startPoint x: 138, startPoint y: 571, endPoint x: 147, endPoint y: 376, distance: 195.5
click at [147, 376] on div "1 Bus ophalen 3 Klokkenbergweg, [GEOGRAPHIC_DATA] Delivery — 12:08 2 Weesp ([GE…" at bounding box center [155, 356] width 310 height 838
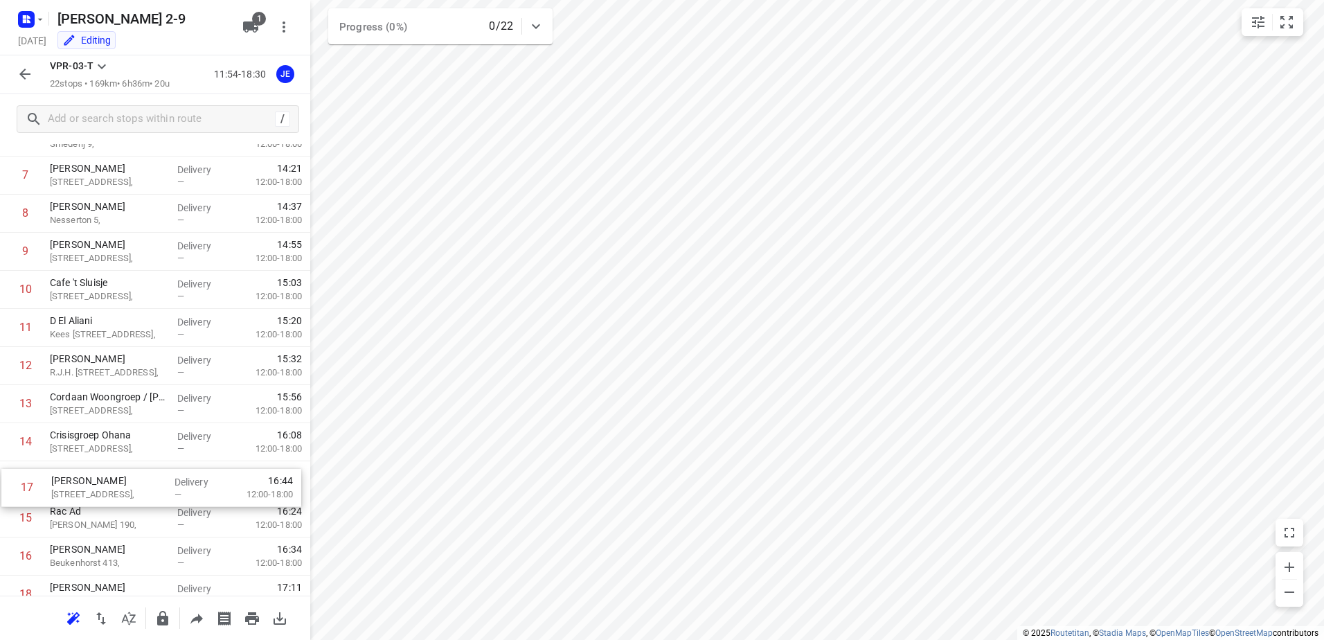
scroll to position [289, 0]
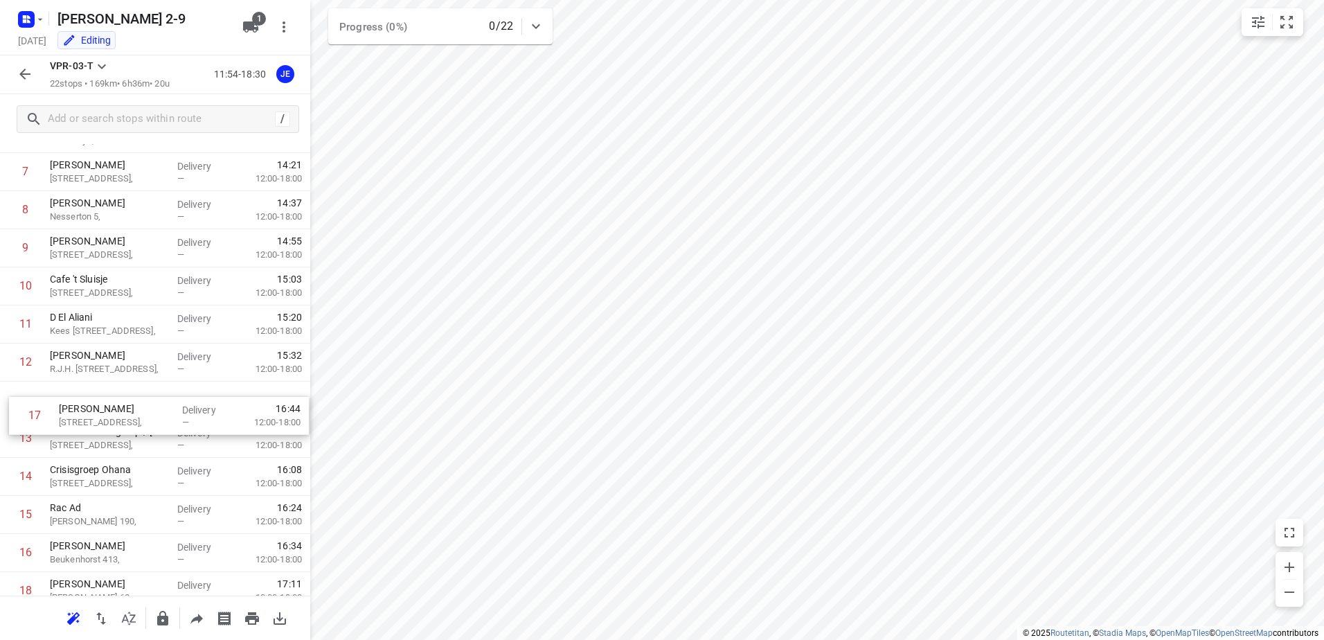
drag, startPoint x: 131, startPoint y: 560, endPoint x: 140, endPoint y: 395, distance: 165.7
click at [140, 395] on div "1 Bus ophalen 3 Klokkenbergweg, [GEOGRAPHIC_DATA] Delivery — 12:08 2 Weesp ([GE…" at bounding box center [155, 344] width 310 height 838
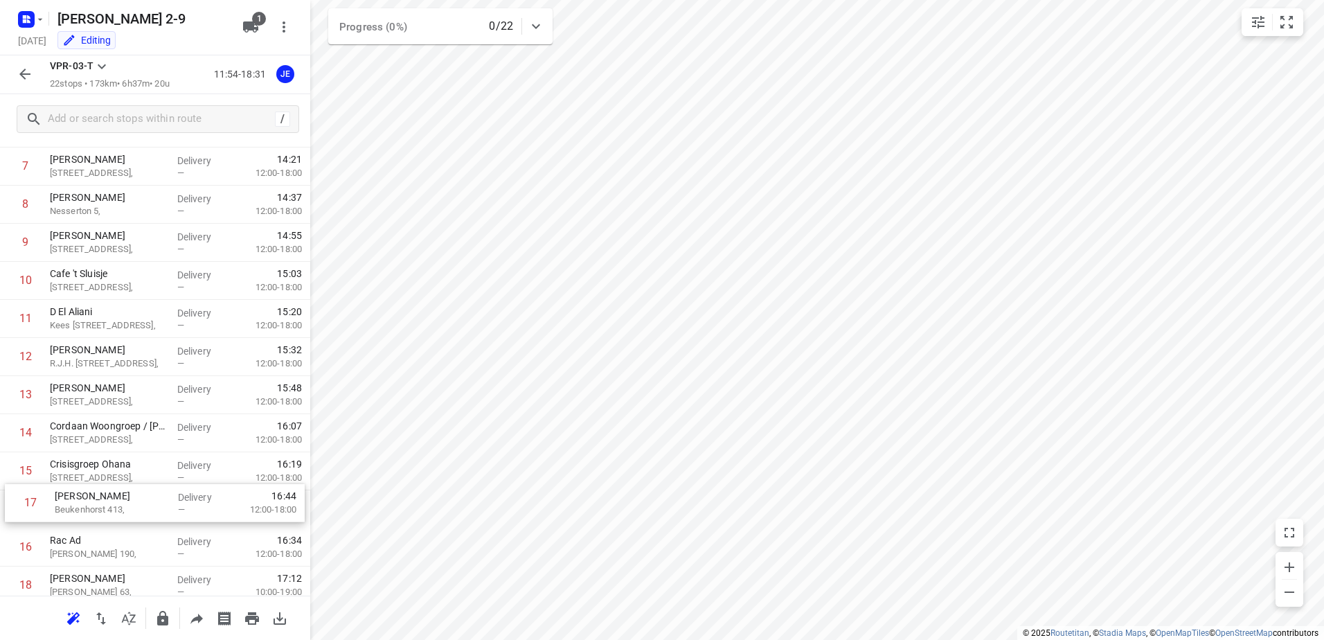
scroll to position [303, 0]
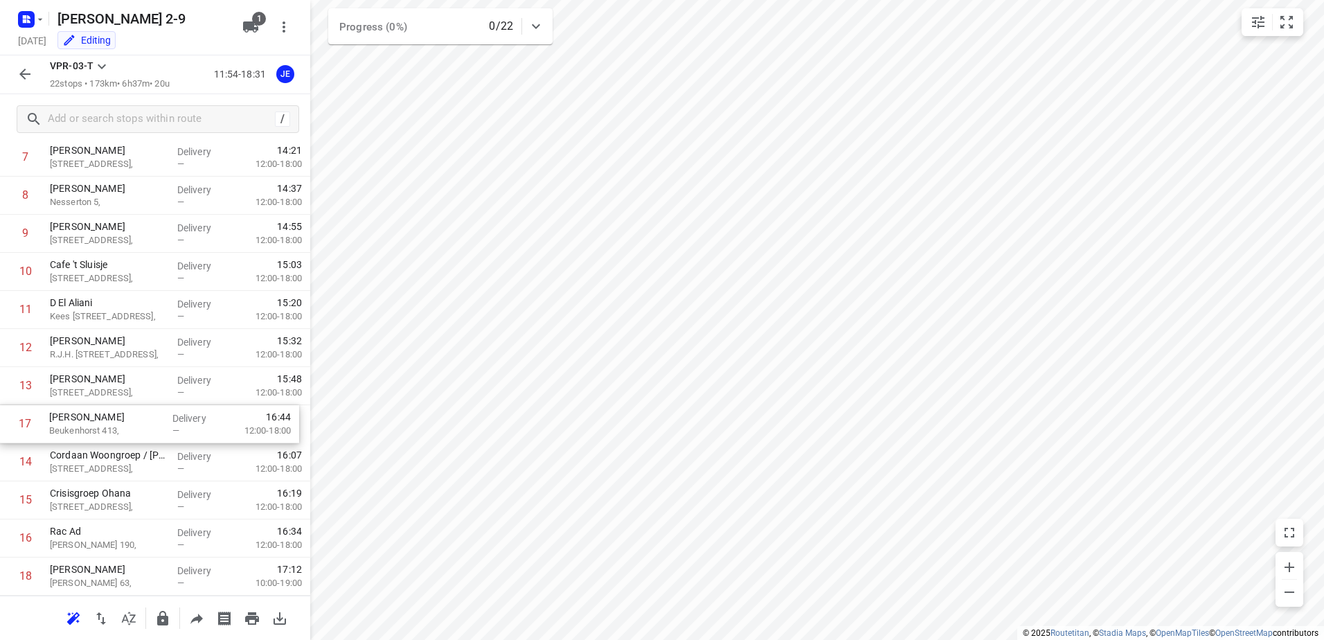
drag, startPoint x: 127, startPoint y: 546, endPoint x: 125, endPoint y: 410, distance: 136.4
click at [125, 410] on div "1 Bus ophalen 3 Klokkenbergweg, [GEOGRAPHIC_DATA] Delivery — 12:08 2 Weesp ([GE…" at bounding box center [155, 329] width 310 height 838
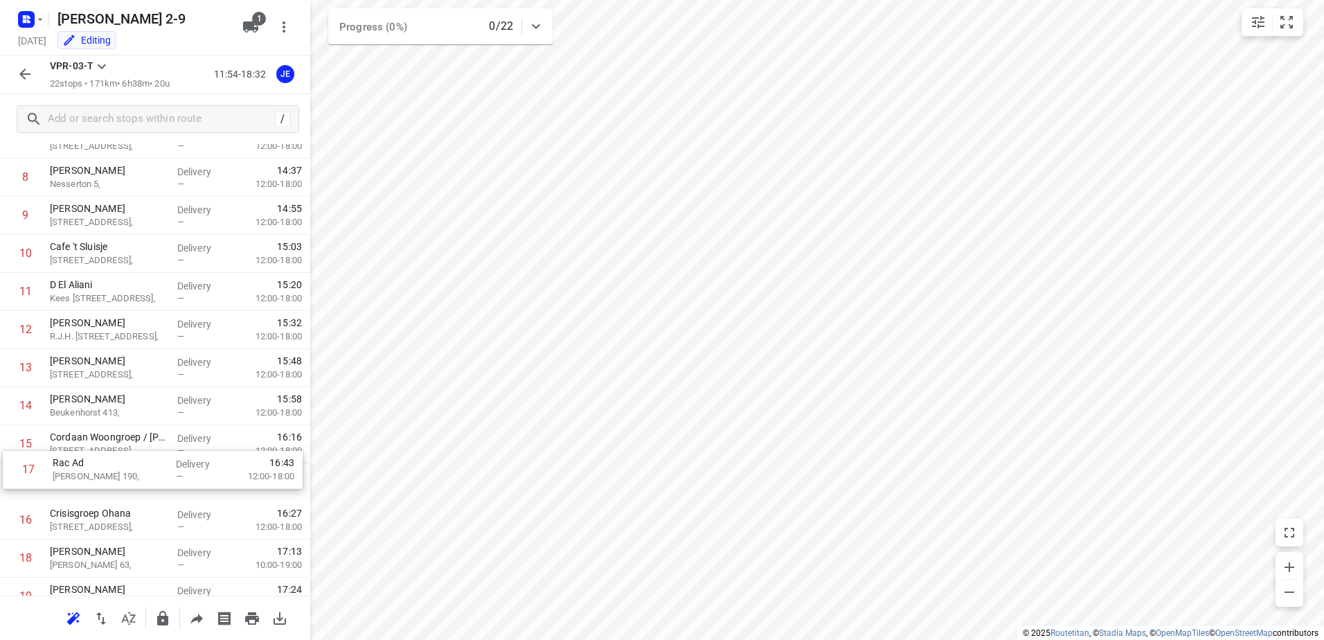
scroll to position [321, 0]
drag, startPoint x: 151, startPoint y: 540, endPoint x: 156, endPoint y: 431, distance: 108.8
click at [156, 431] on div "1 Bus ophalen 3 Klokkenbergweg, [GEOGRAPHIC_DATA] Delivery — 12:08 2 Weesp ([GE…" at bounding box center [155, 311] width 310 height 838
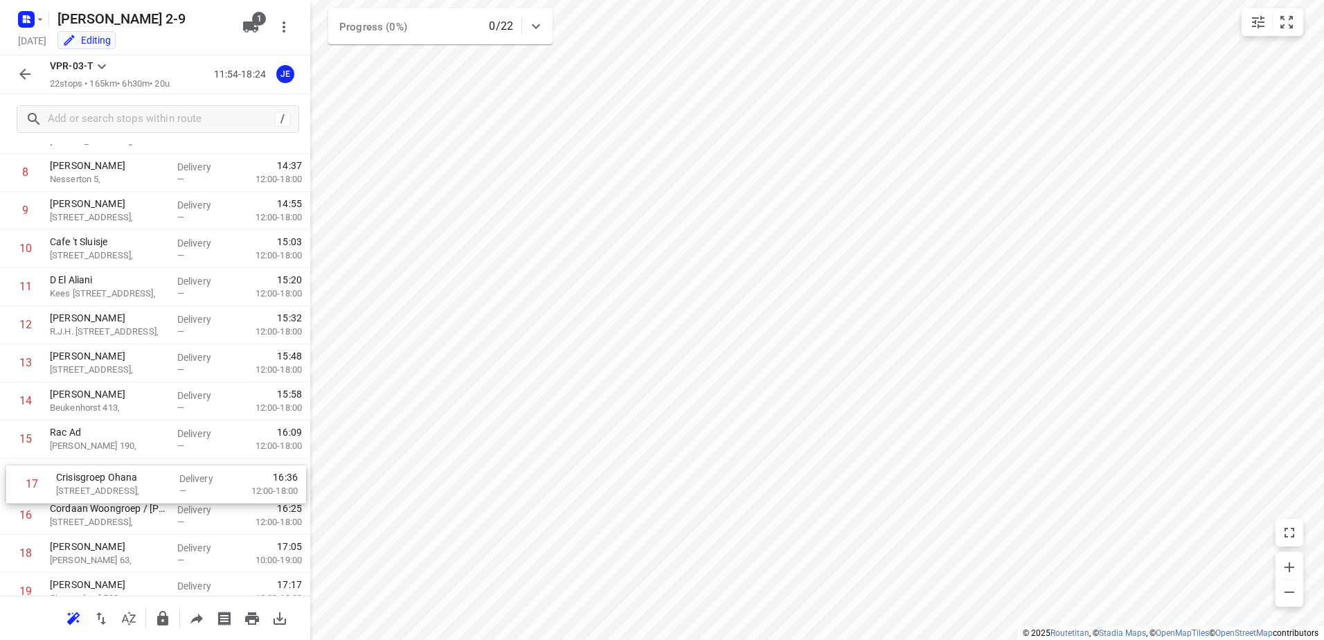
drag, startPoint x: 89, startPoint y: 523, endPoint x: 96, endPoint y: 476, distance: 46.9
click at [96, 476] on div "1 Bus ophalen 3 Klokkenbergweg, [GEOGRAPHIC_DATA] Delivery — 12:08 2 Weesp ([GE…" at bounding box center [155, 306] width 310 height 838
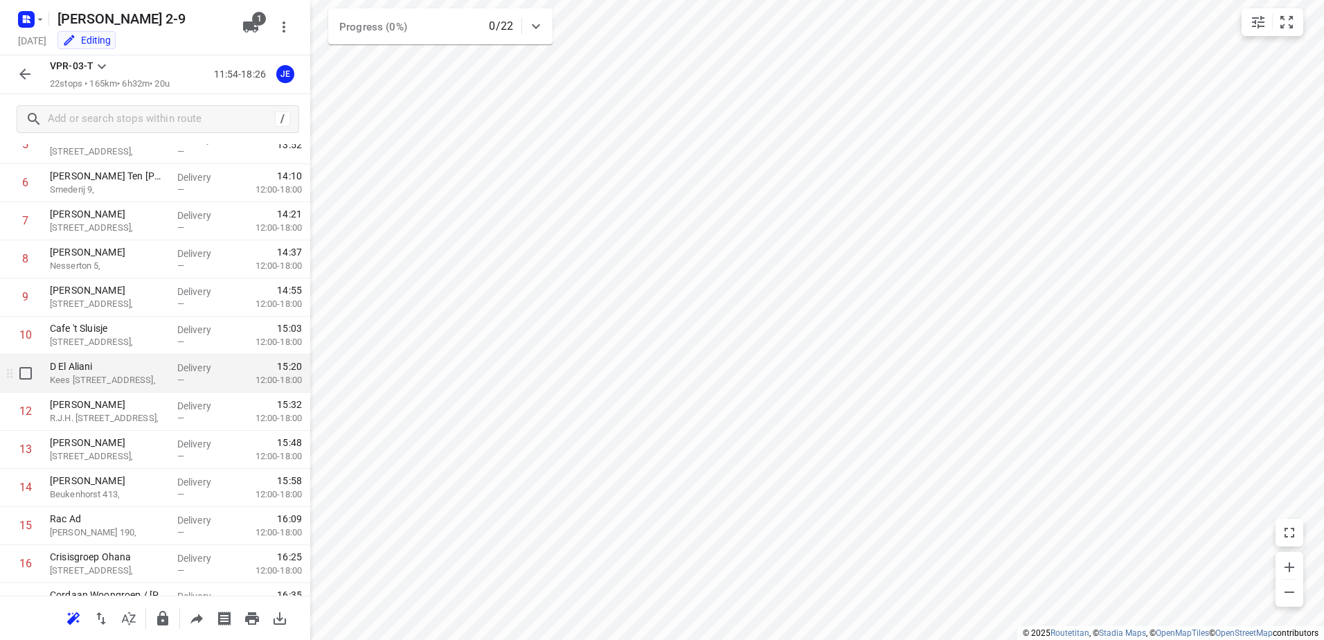
scroll to position [0, 0]
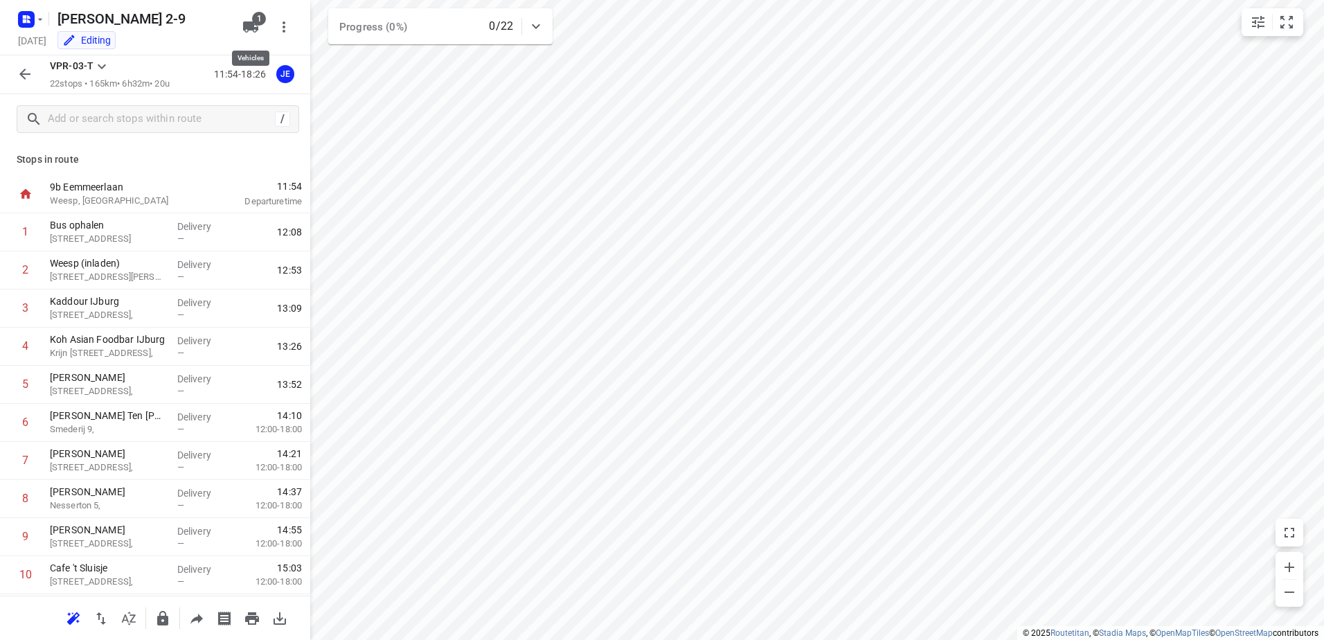
click at [245, 23] on icon "button" at bounding box center [250, 27] width 17 height 17
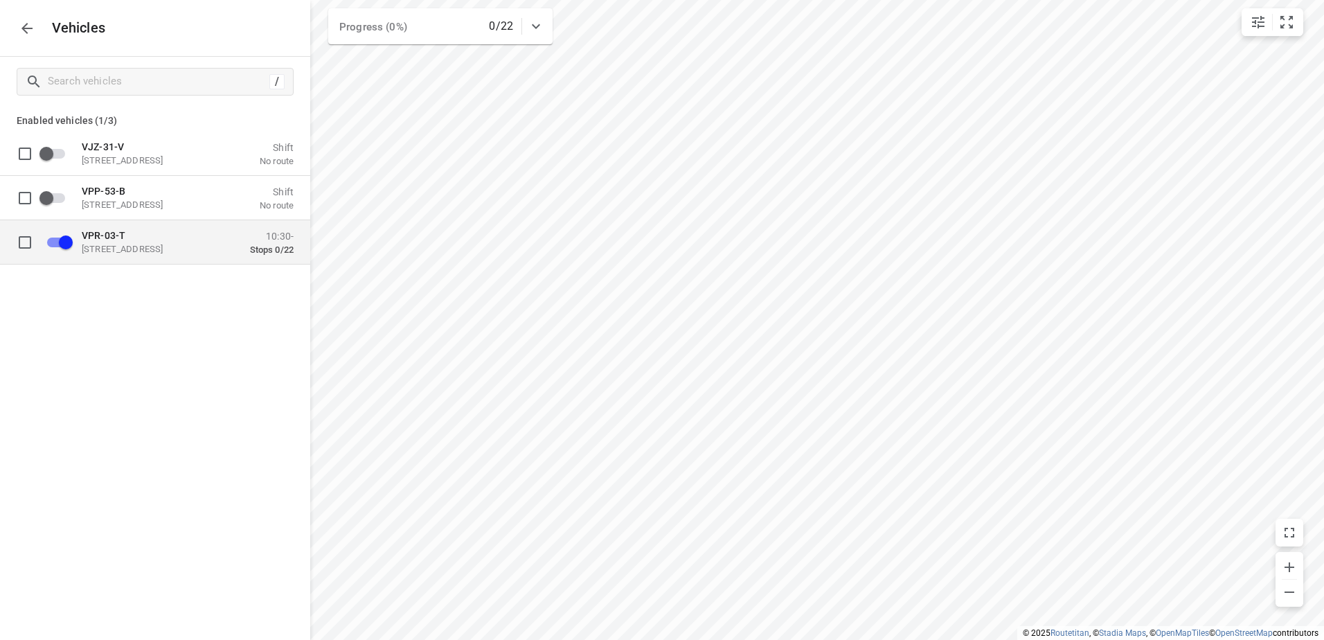
click at [147, 253] on p "[STREET_ADDRESS]" at bounding box center [151, 248] width 138 height 11
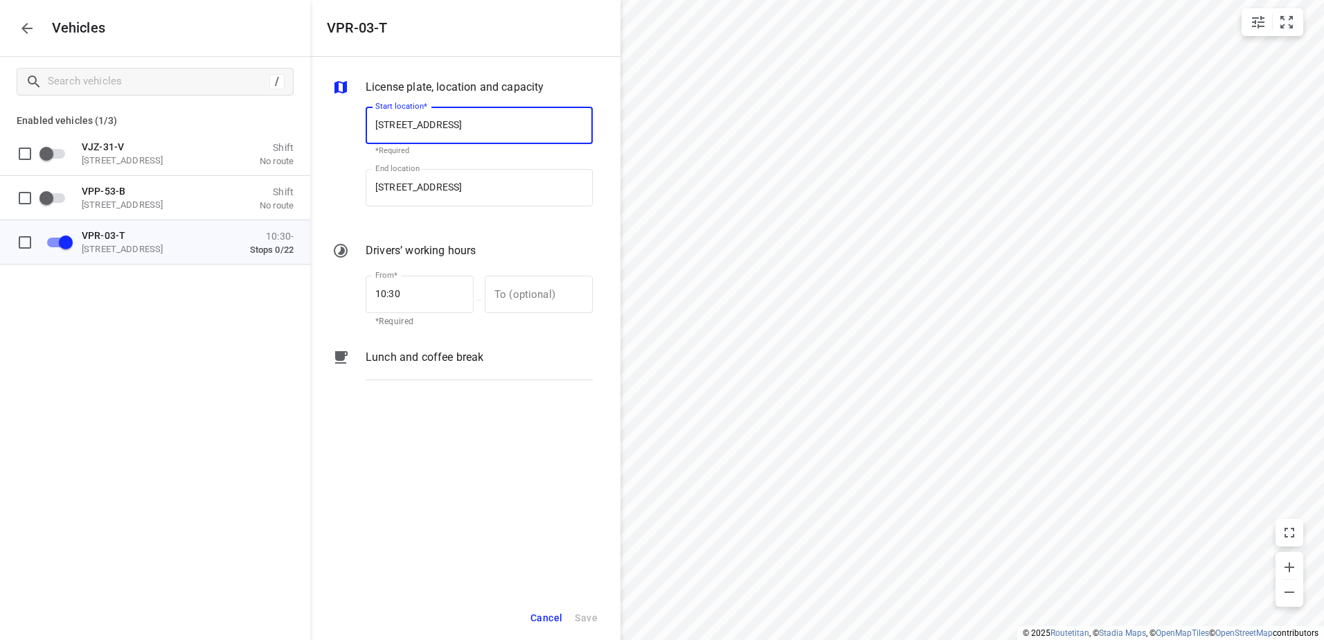
click at [442, 362] on p "Lunch and coffee break" at bounding box center [425, 357] width 118 height 17
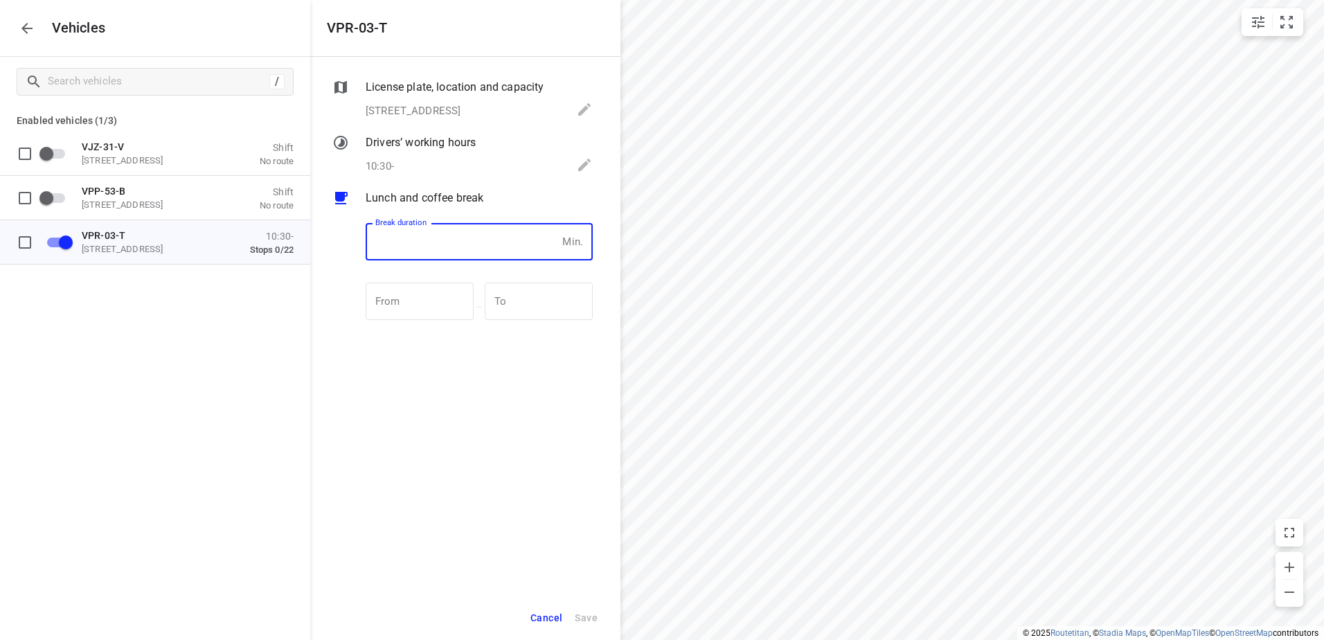
click at [456, 257] on input "number" at bounding box center [461, 241] width 191 height 37
type input "30"
click at [577, 605] on button "Save" at bounding box center [585, 618] width 35 height 28
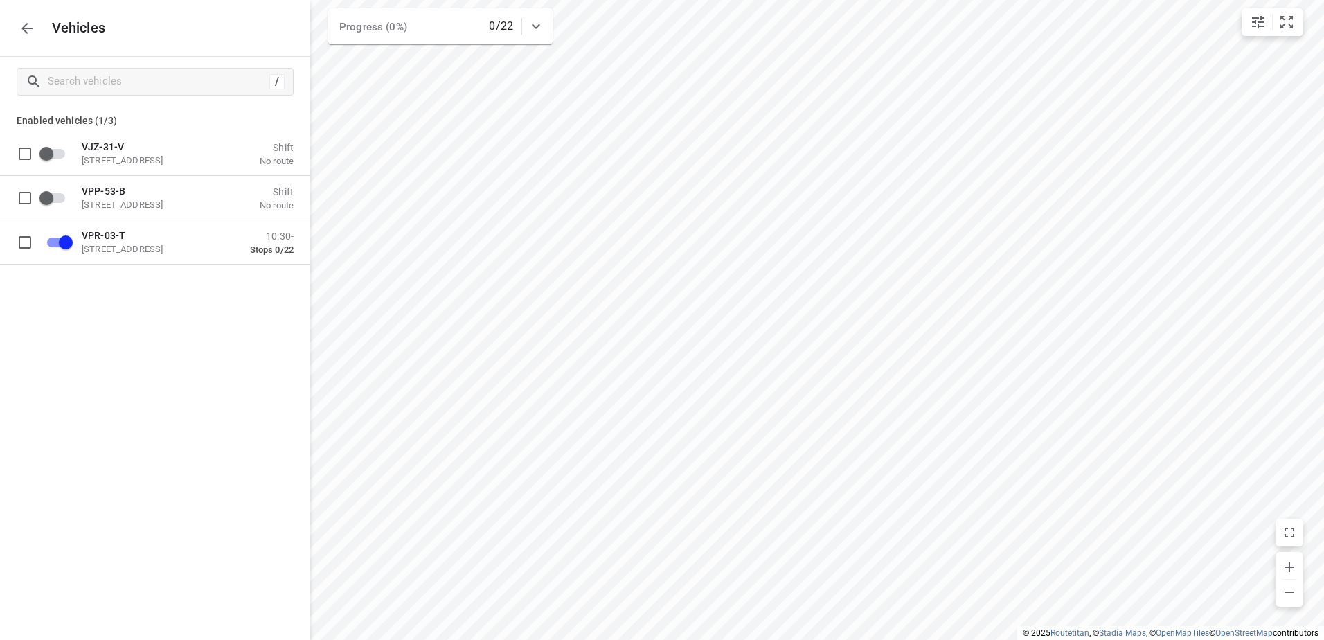
click at [28, 27] on icon "button" at bounding box center [27, 28] width 17 height 17
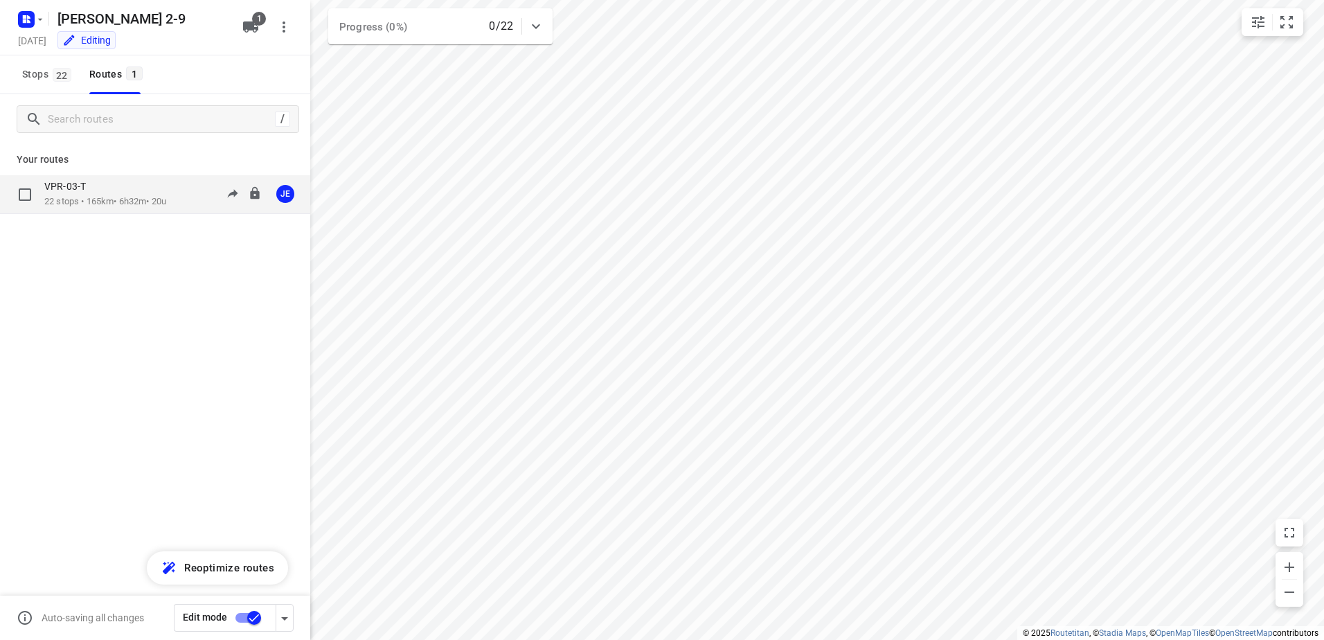
click at [110, 210] on div "VPR-03-T 22 stops • 165km • 6h32m • 20u 11:54-18:26 JE" at bounding box center [155, 194] width 310 height 39
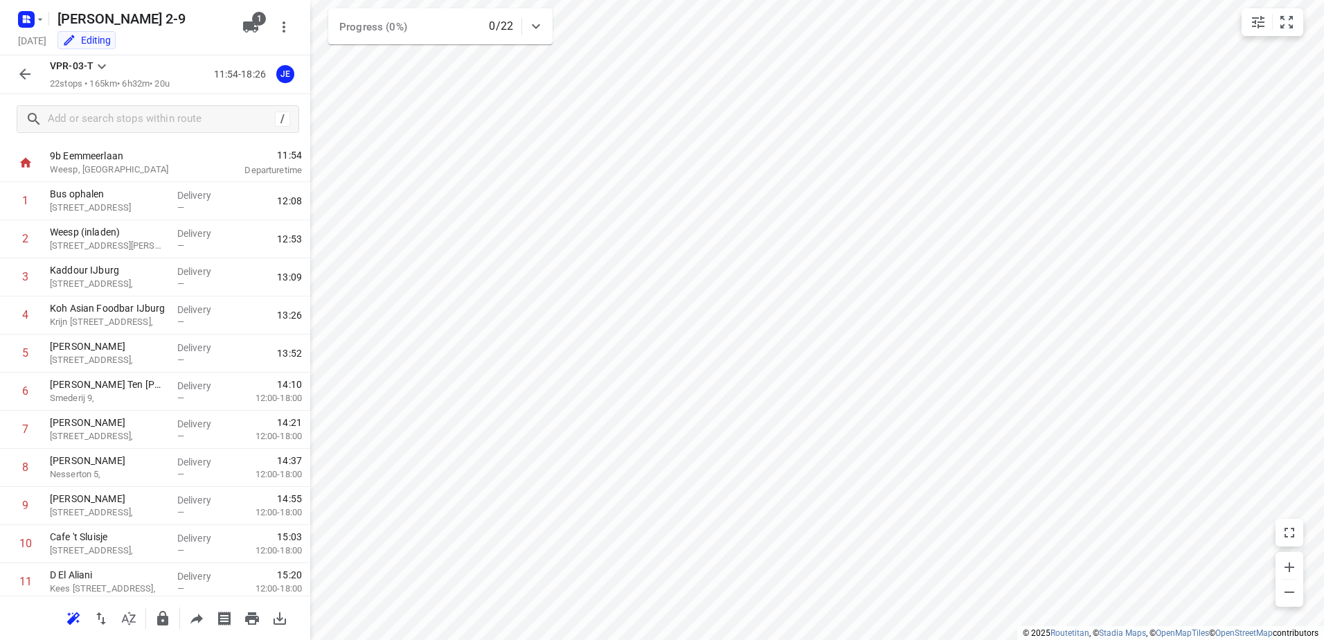
scroll to position [9, 0]
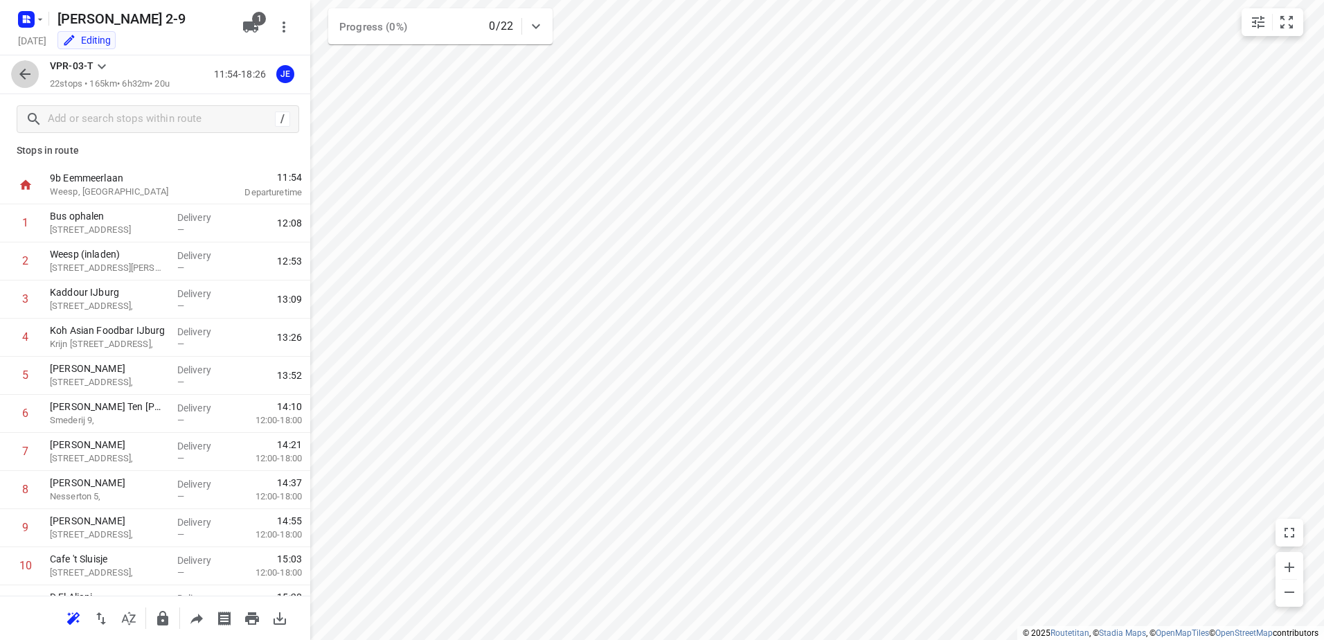
click at [20, 78] on icon "button" at bounding box center [25, 74] width 17 height 17
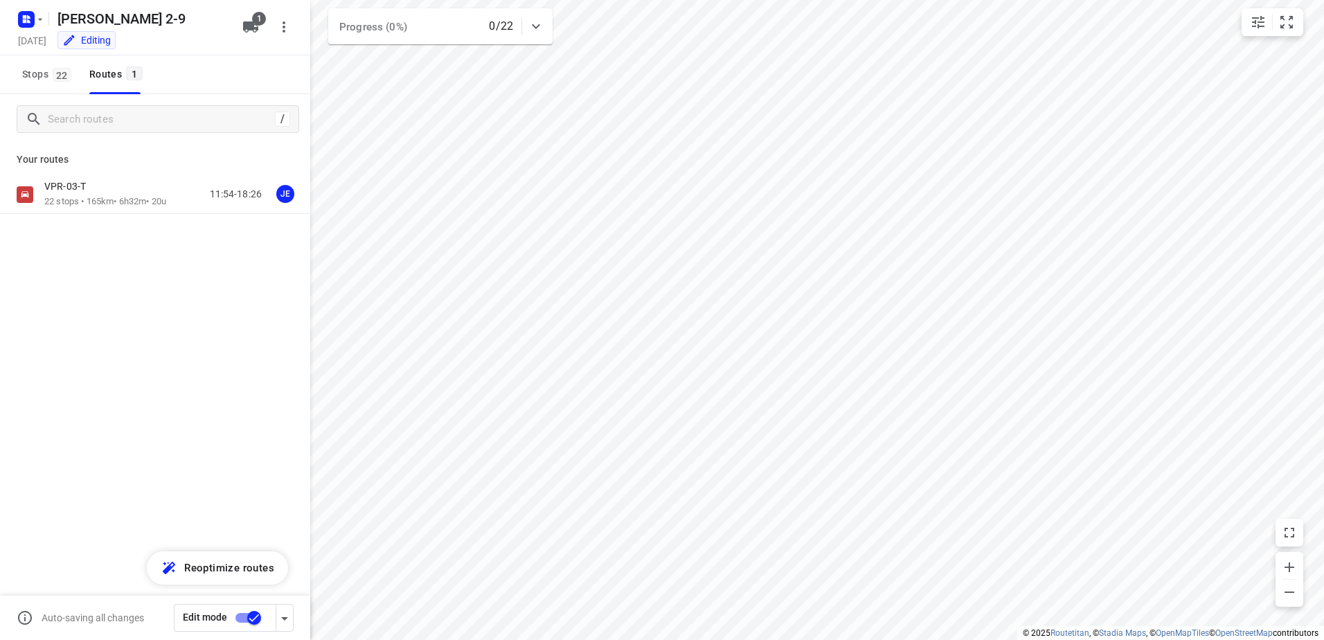
click at [237, 620] on input "checkbox" at bounding box center [254, 617] width 79 height 26
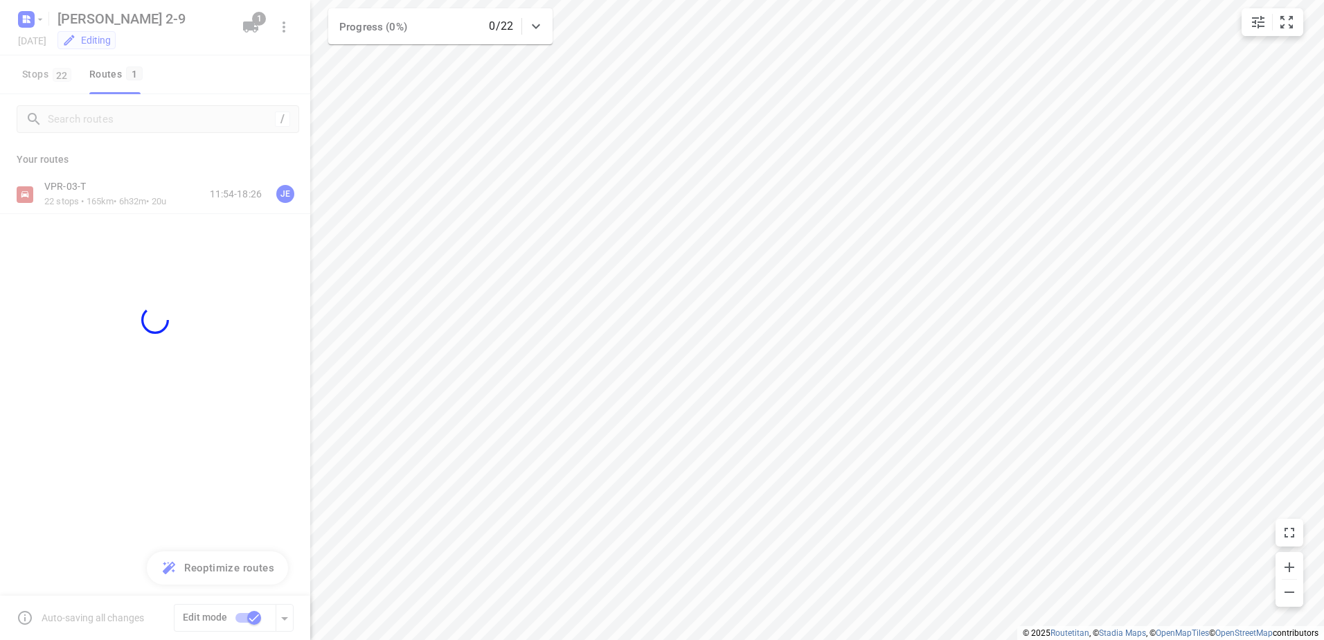
checkbox input "false"
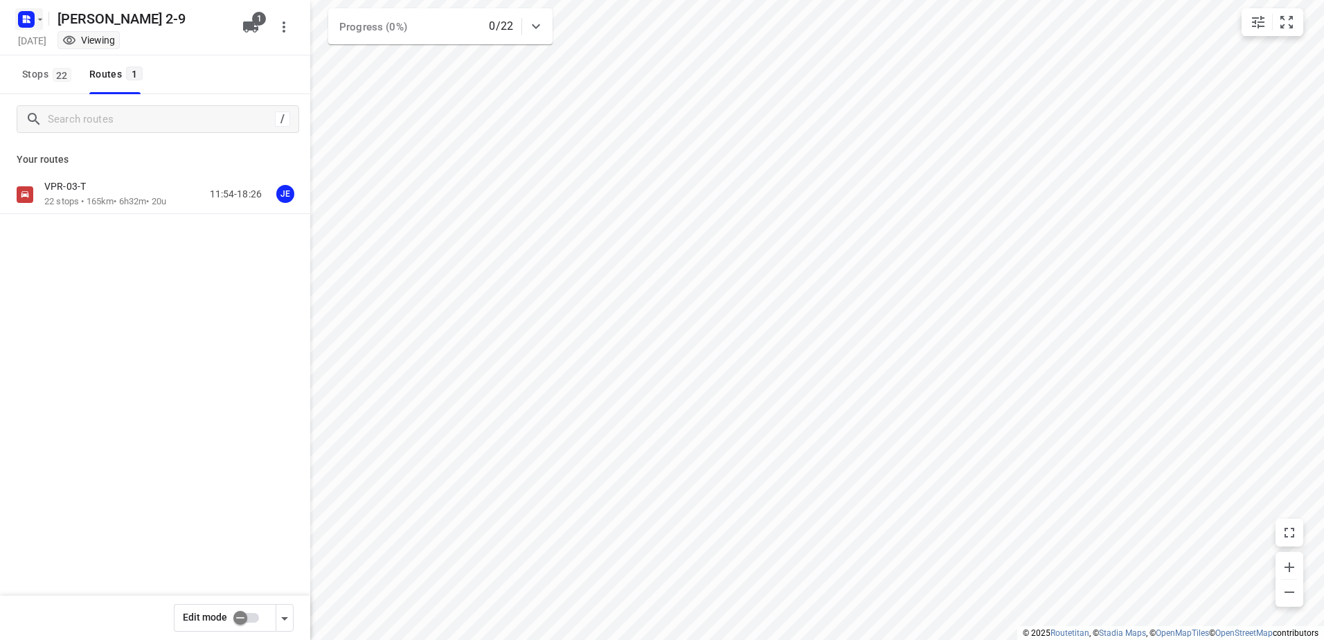
click at [25, 16] on icon "button" at bounding box center [24, 16] width 3 height 3
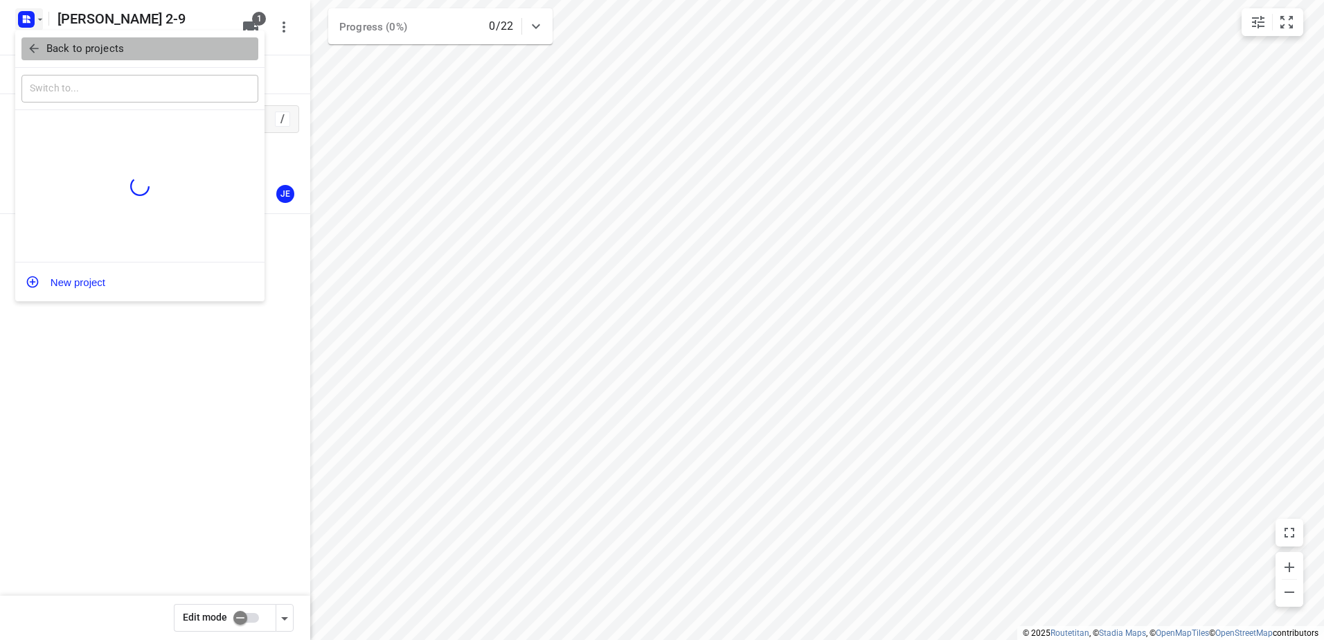
click at [82, 54] on p "Back to projects" at bounding box center [85, 49] width 78 height 16
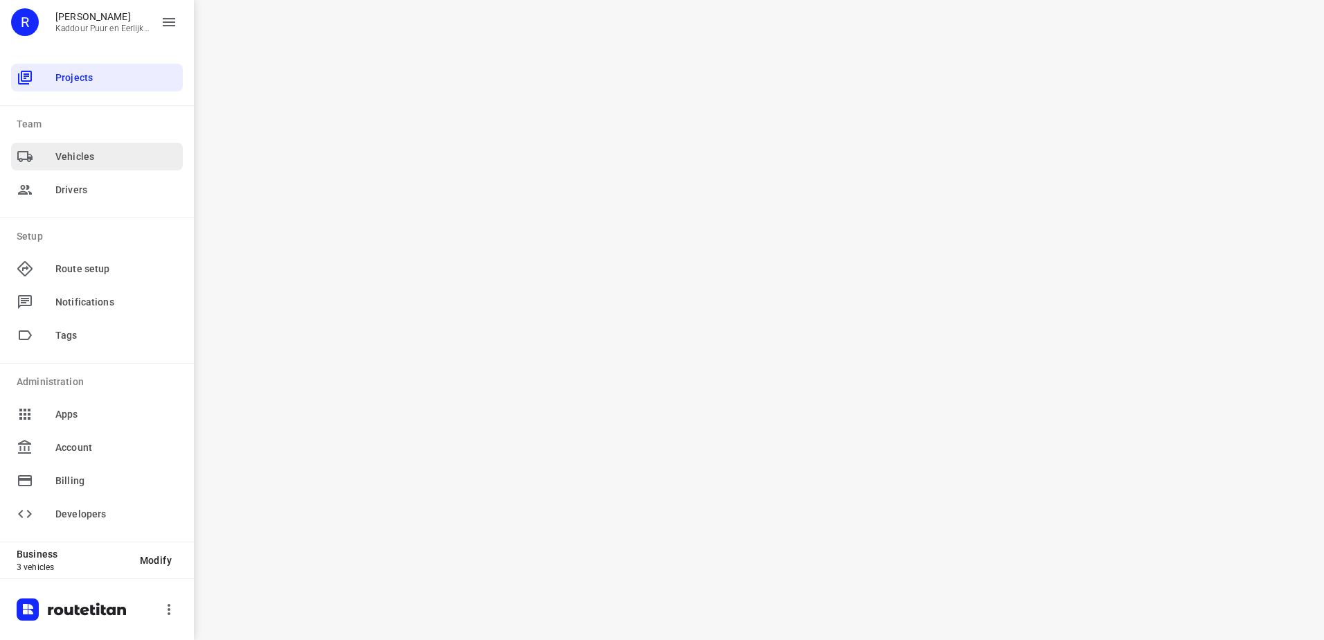
click at [111, 162] on span "Vehicles" at bounding box center [116, 157] width 122 height 15
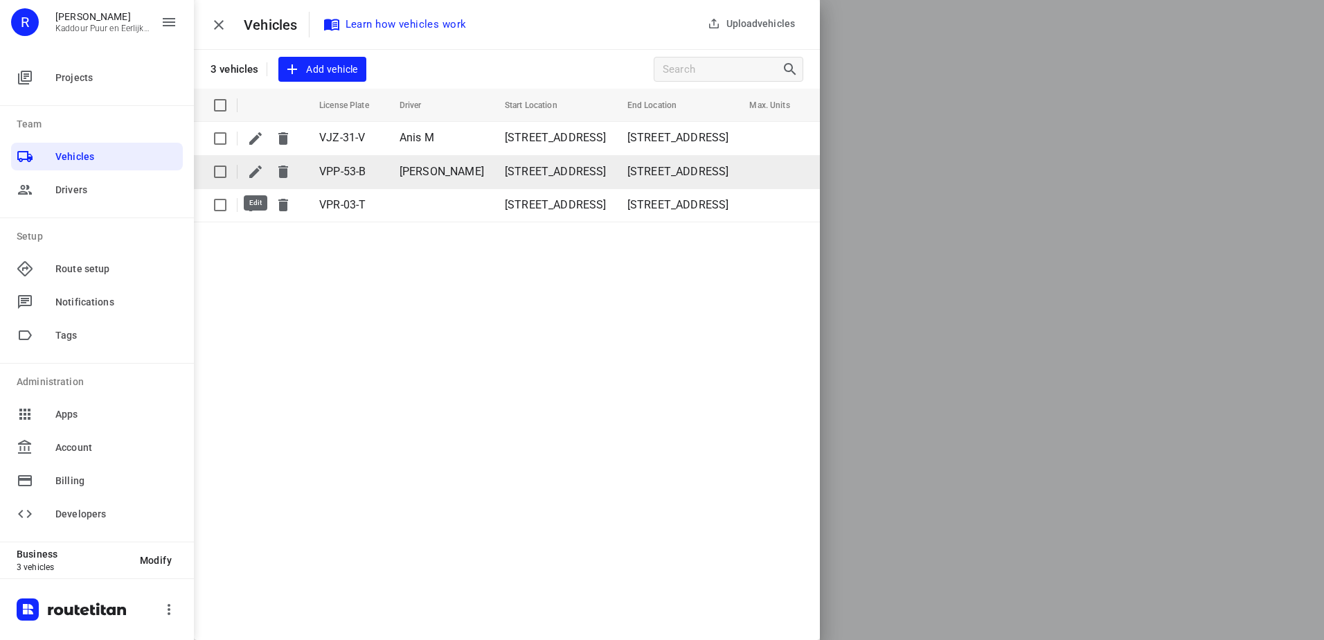
click at [257, 166] on icon "button" at bounding box center [255, 171] width 17 height 17
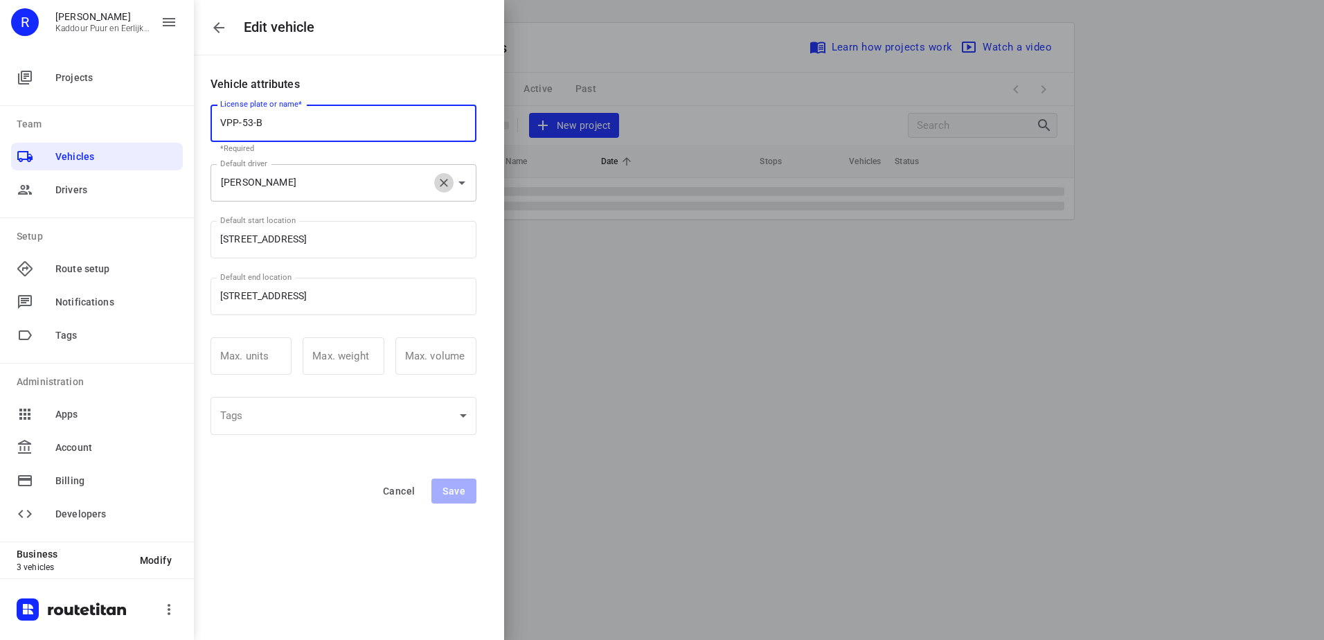
click at [441, 186] on icon "Clear" at bounding box center [444, 183] width 8 height 8
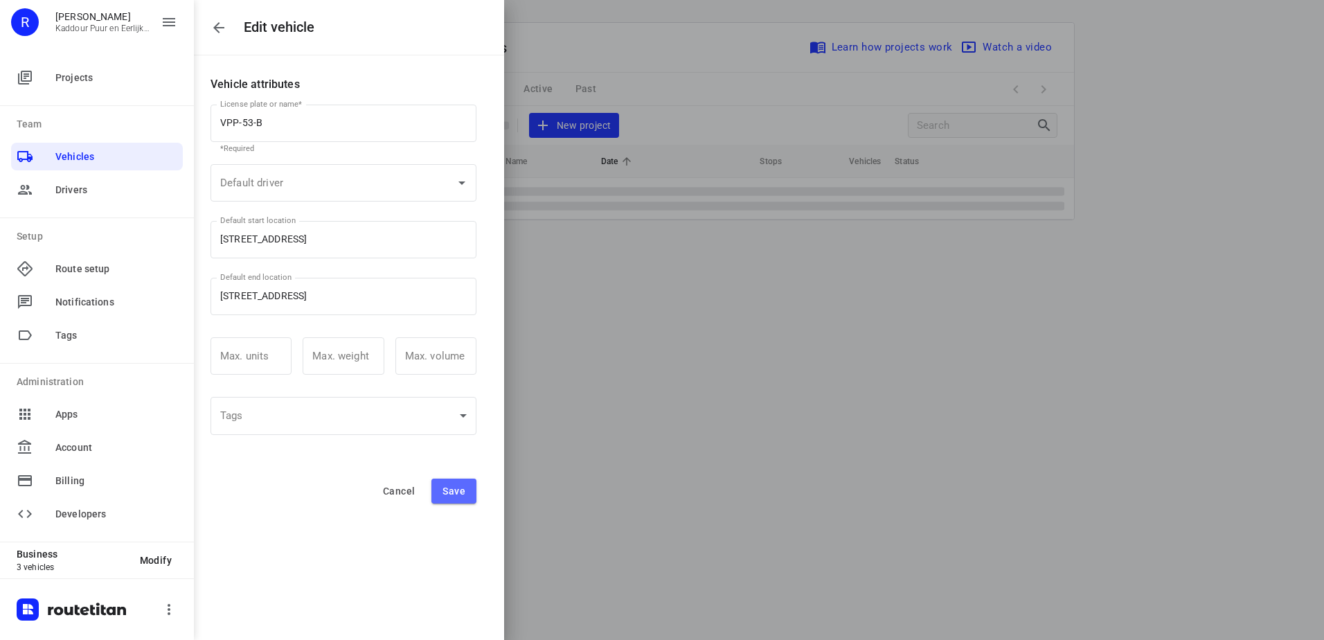
click at [458, 491] on span "Save" at bounding box center [453, 490] width 23 height 11
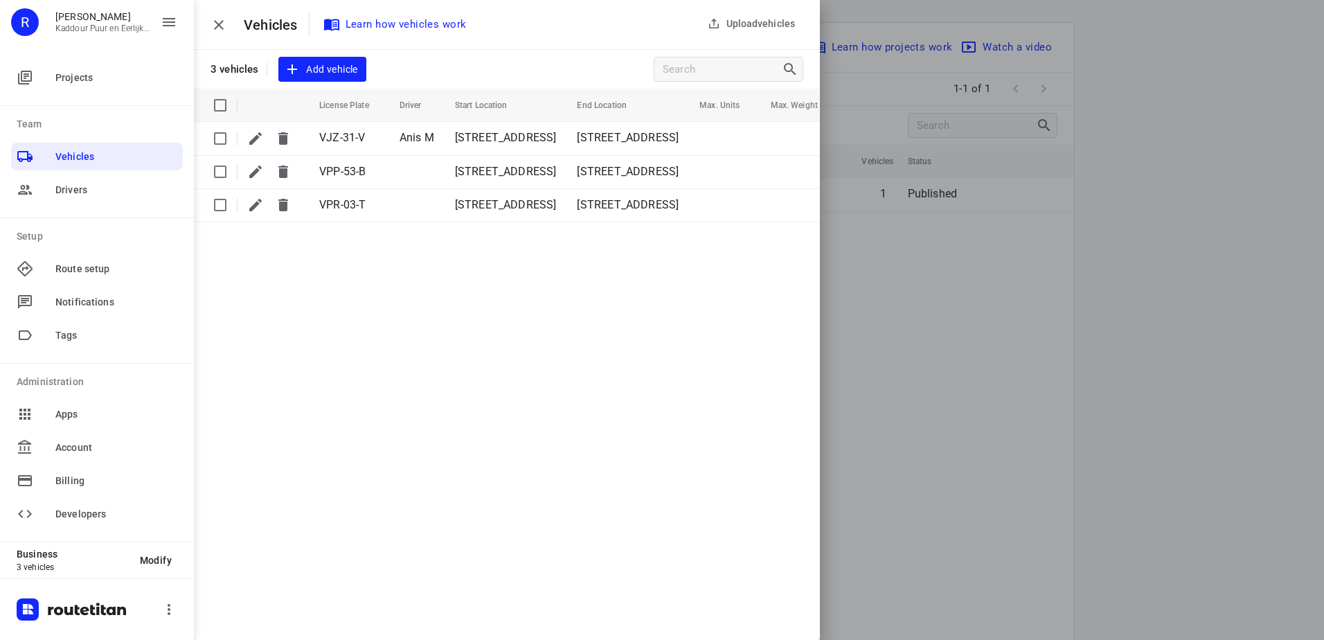
click at [229, 26] on button "button" at bounding box center [219, 25] width 28 height 28
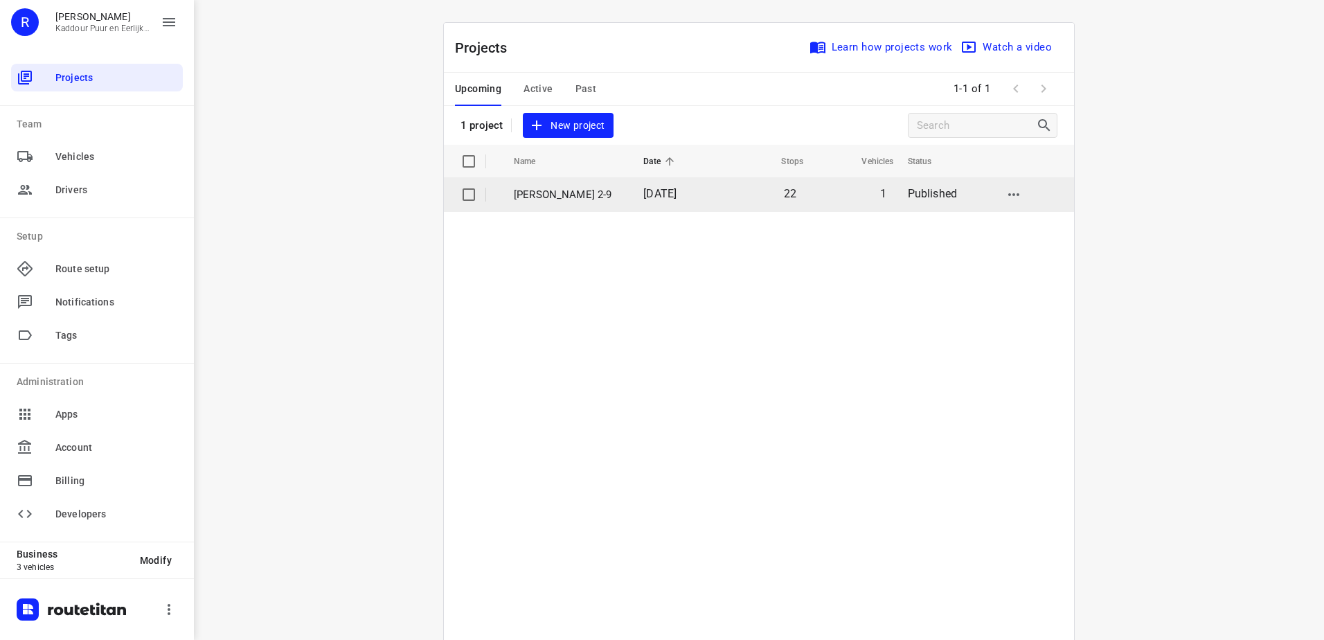
click at [643, 194] on span "[DATE]" at bounding box center [659, 193] width 33 height 13
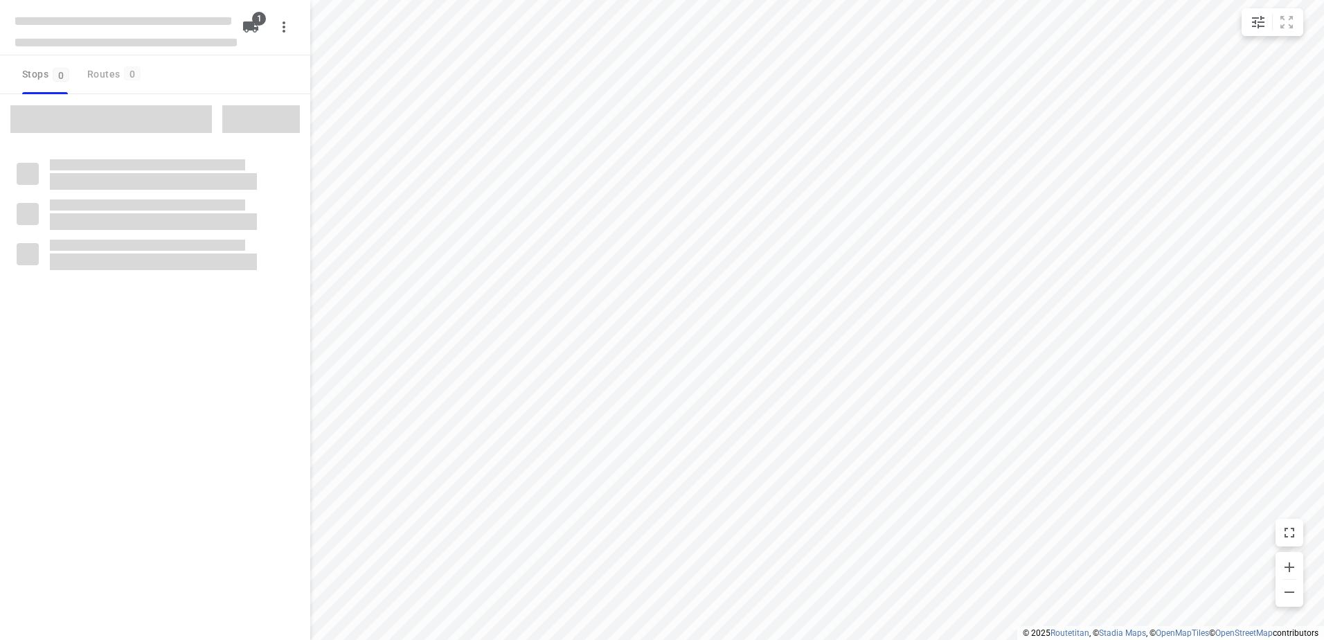
type input "distance"
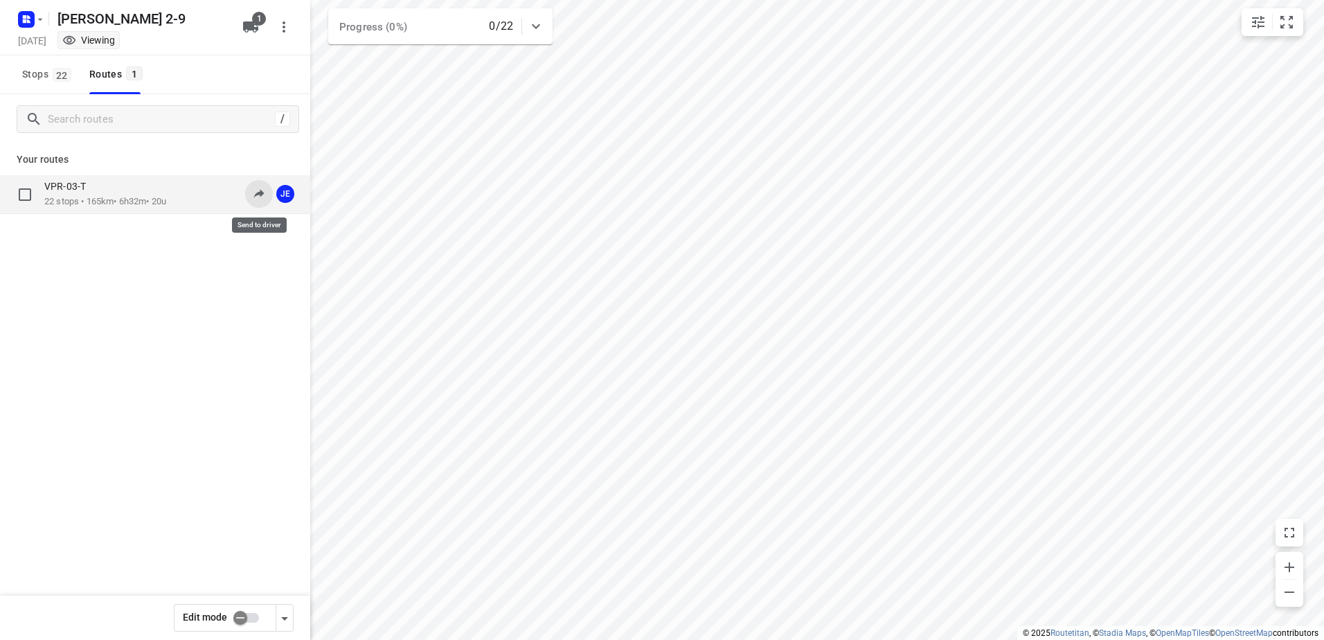
click at [255, 197] on icon at bounding box center [259, 193] width 14 height 14
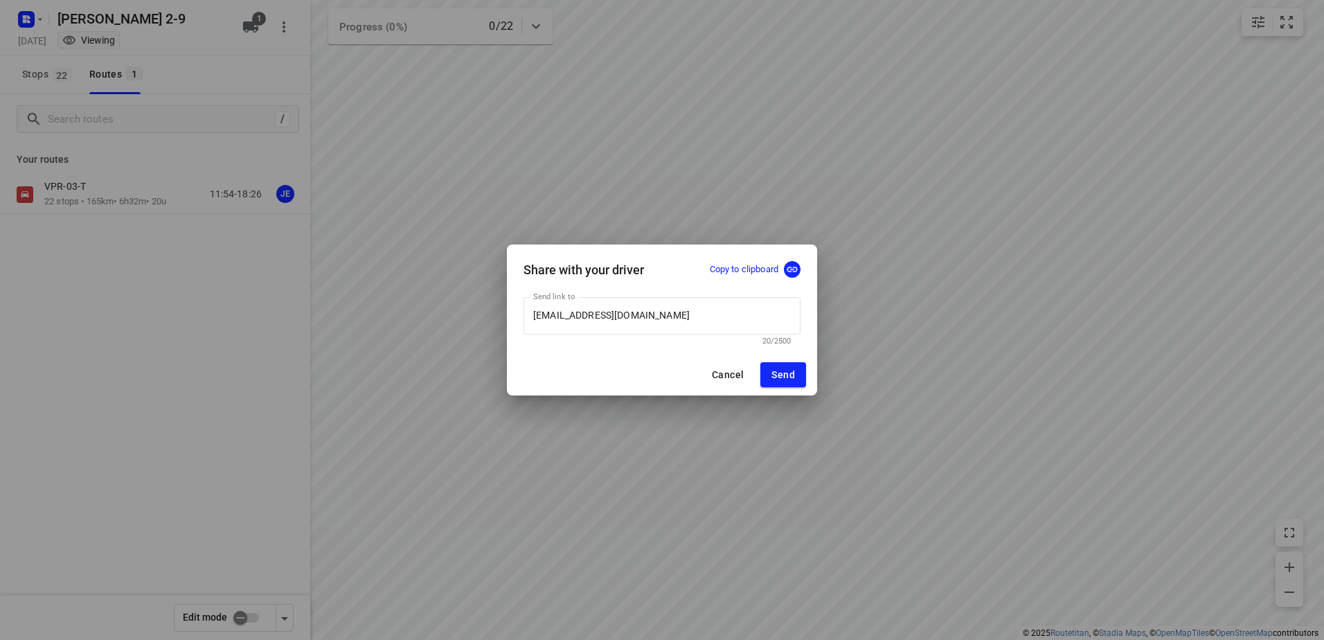
click at [764, 267] on p "Copy to clipboard" at bounding box center [744, 269] width 69 height 13
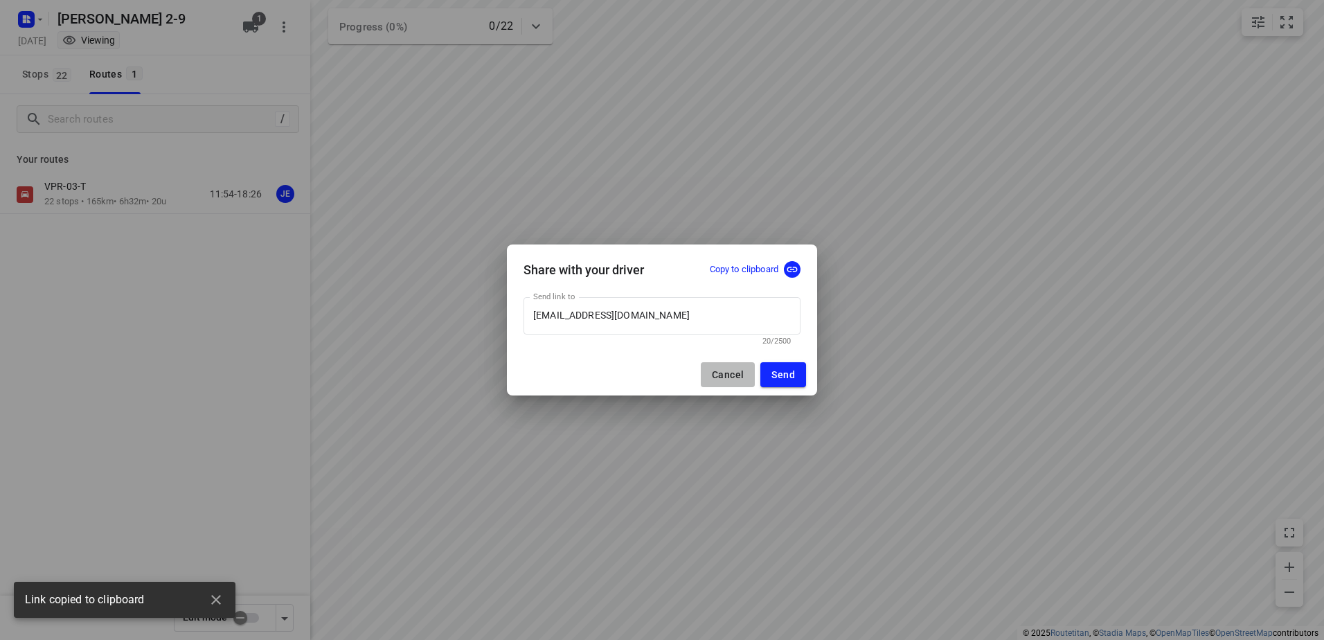
click at [732, 367] on button "Cancel" at bounding box center [728, 374] width 54 height 25
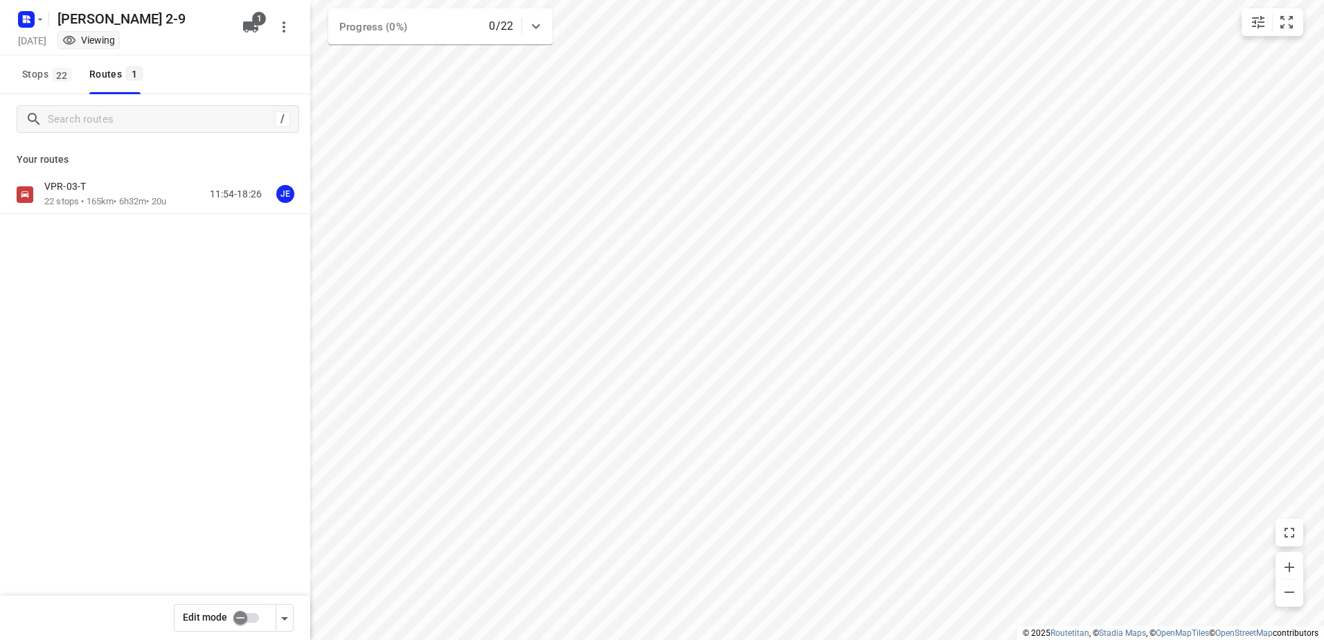
click at [44, 0] on html "i © 2025 Routetitan , © Stadia Maps , © OpenMapTiles © OpenStreetMap contributo…" at bounding box center [662, 320] width 1324 height 640
click at [39, 21] on icon "button" at bounding box center [40, 19] width 11 height 11
click at [100, 54] on p "Back to projects" at bounding box center [85, 49] width 78 height 16
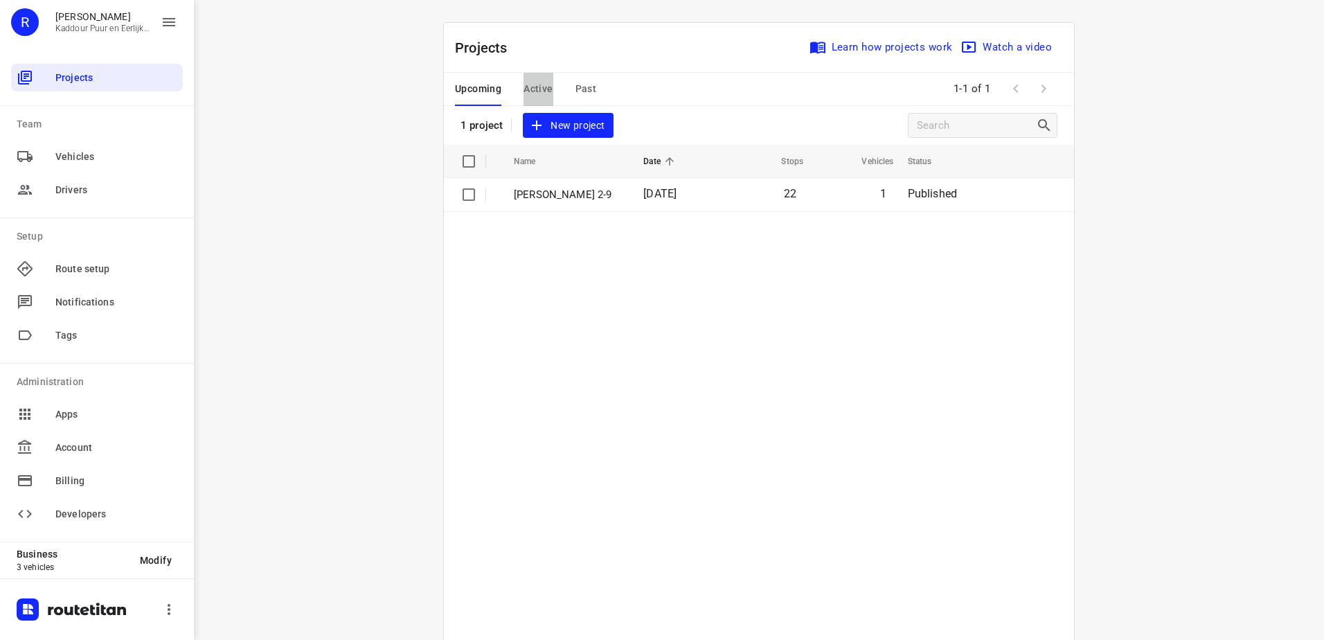
click at [530, 81] on span "Active" at bounding box center [537, 88] width 29 height 17
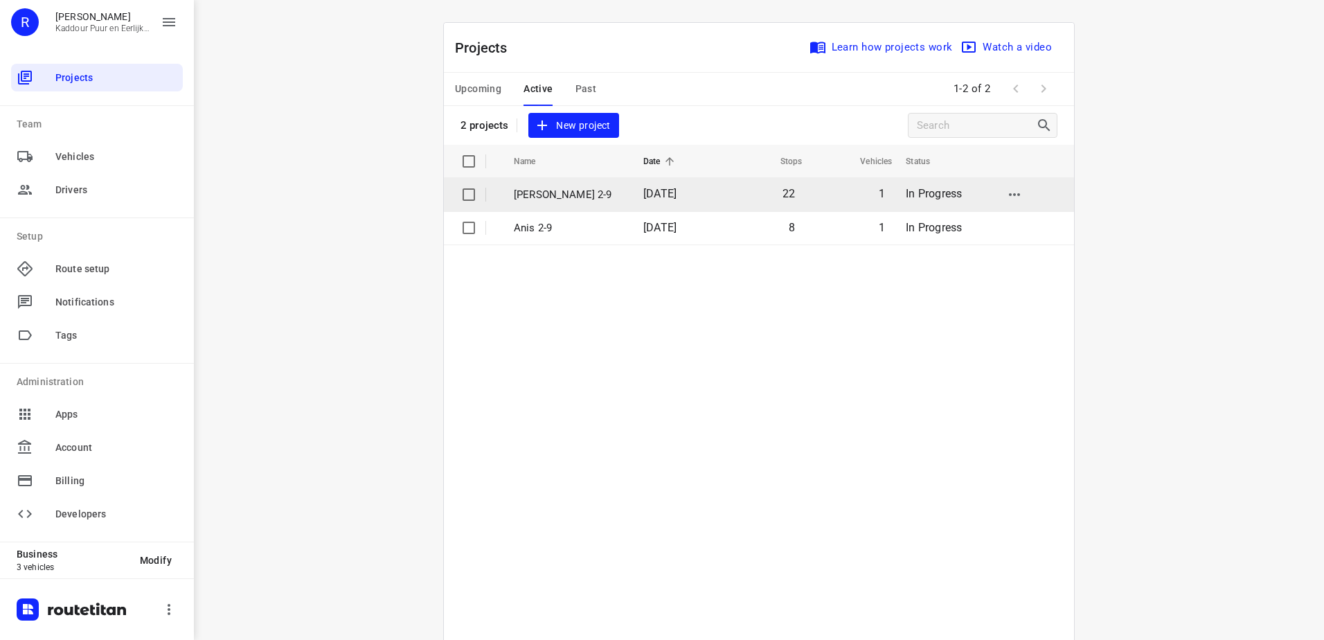
click at [575, 204] on td "[PERSON_NAME] 2-9" at bounding box center [566, 194] width 132 height 33
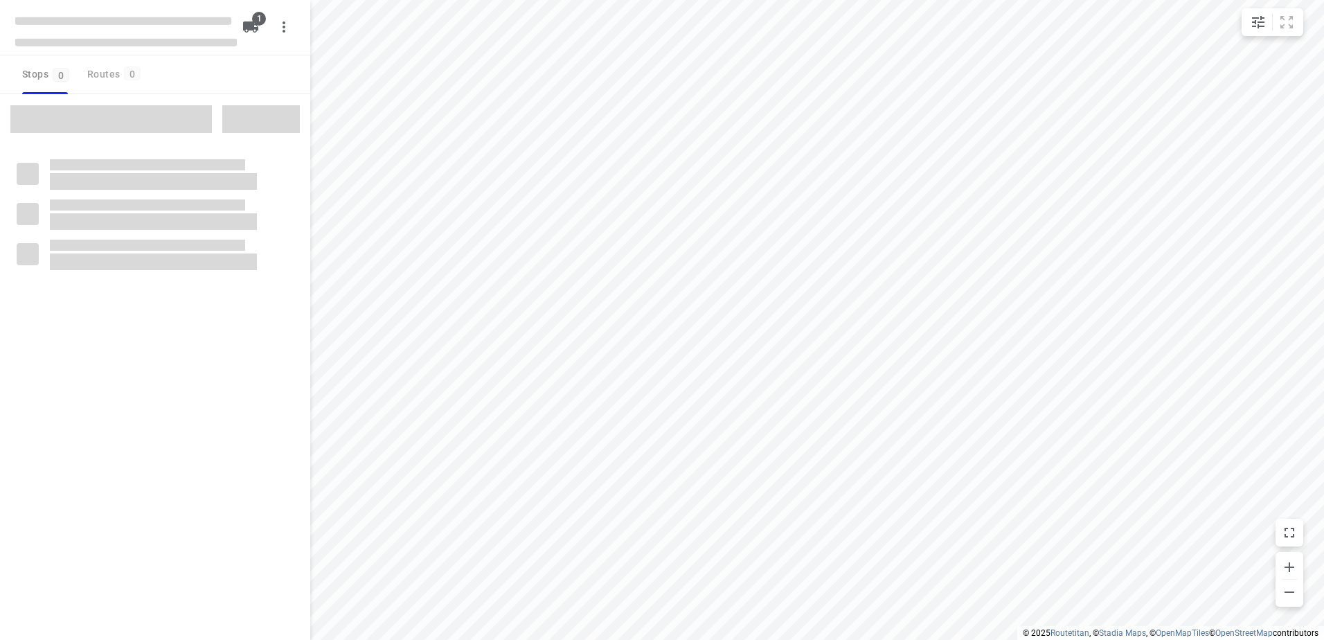
type input "distance"
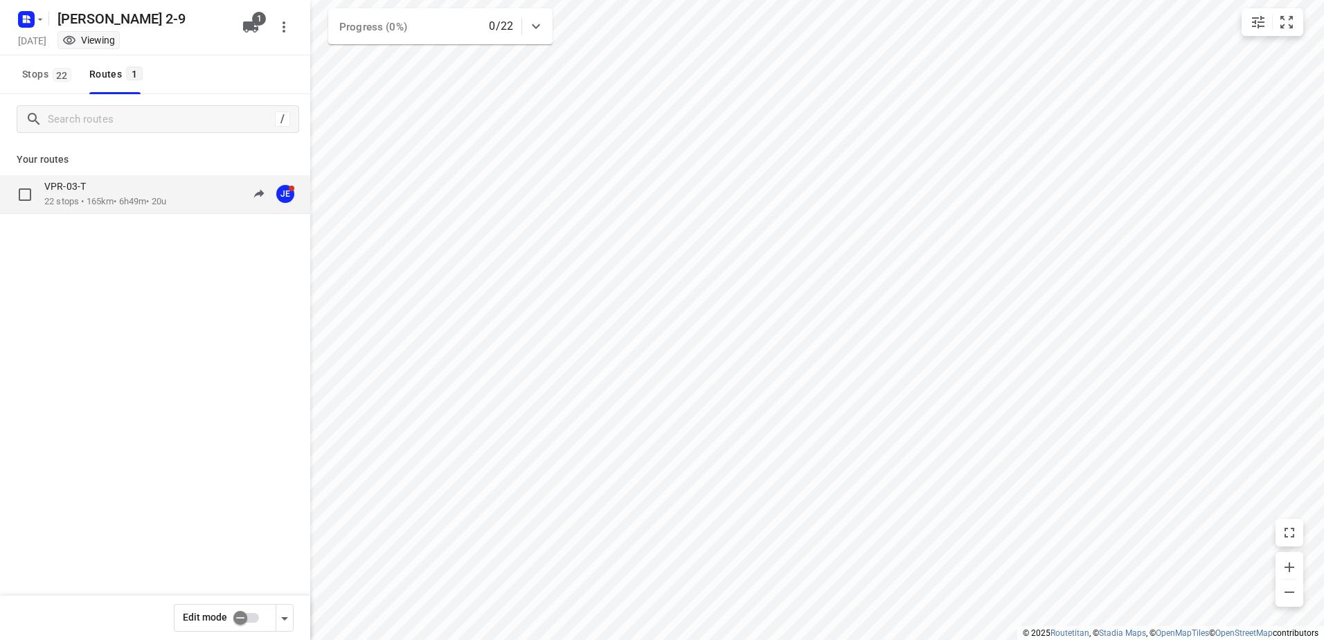
click at [78, 188] on p "VPR-03-T" at bounding box center [69, 186] width 50 height 12
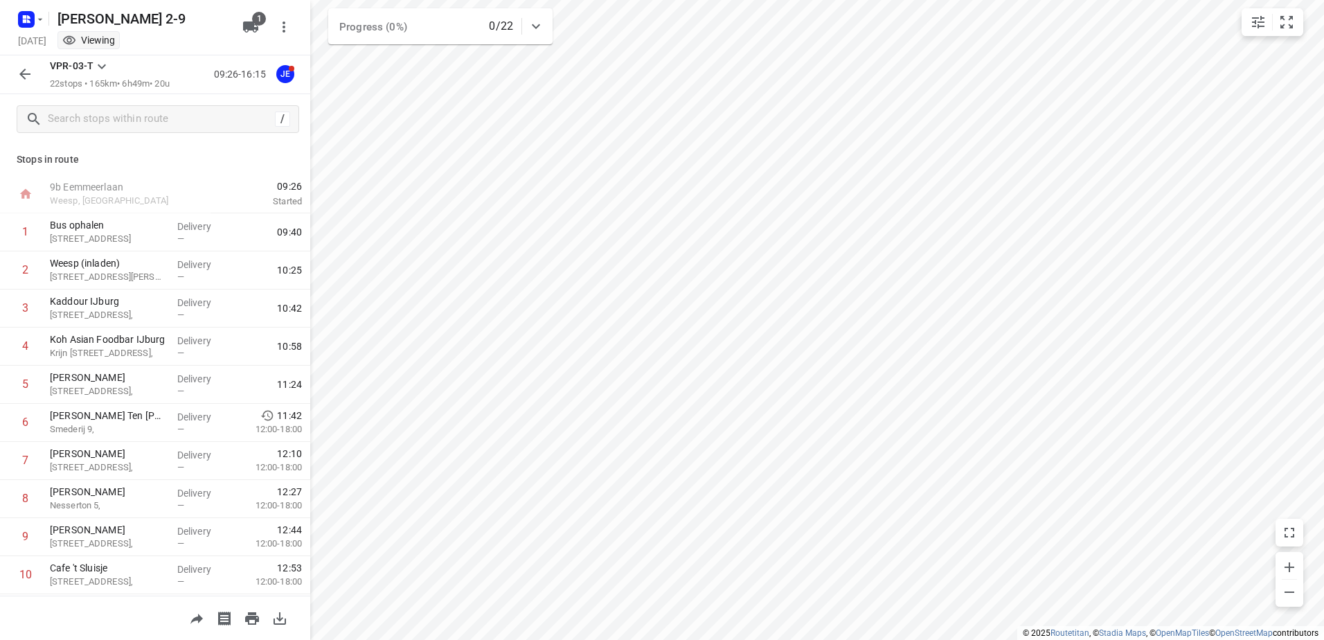
click at [30, 86] on button "button" at bounding box center [25, 74] width 28 height 28
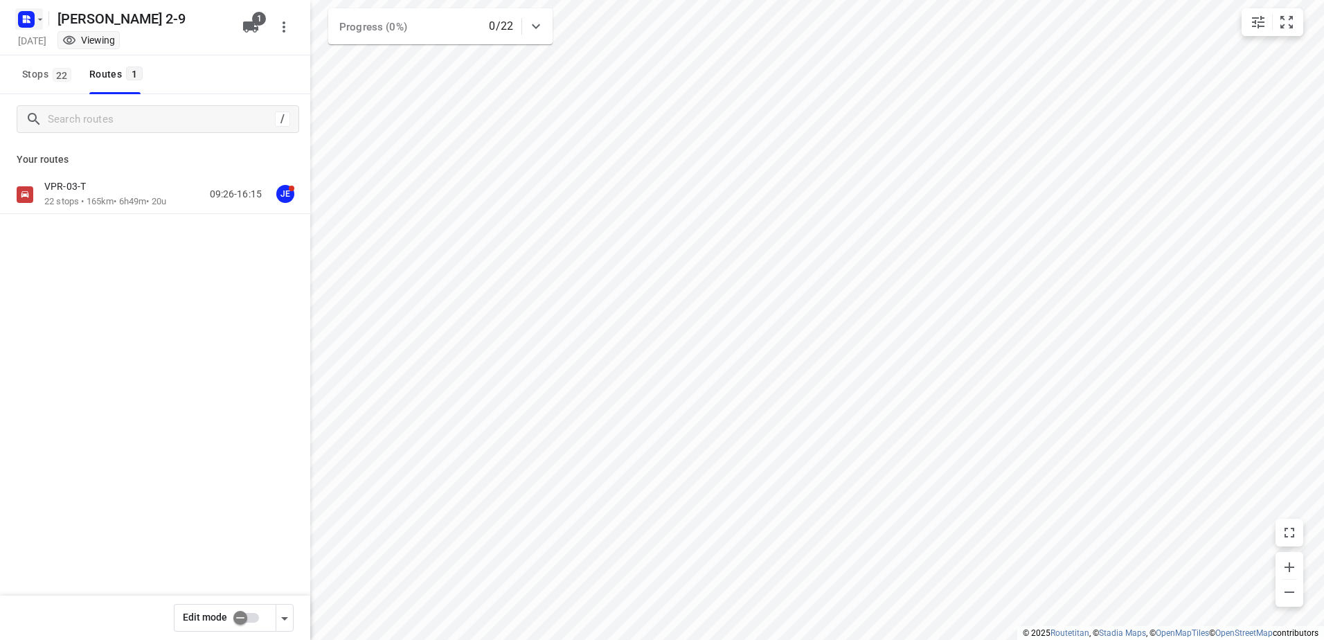
click at [17, 17] on icon "button" at bounding box center [26, 19] width 22 height 22
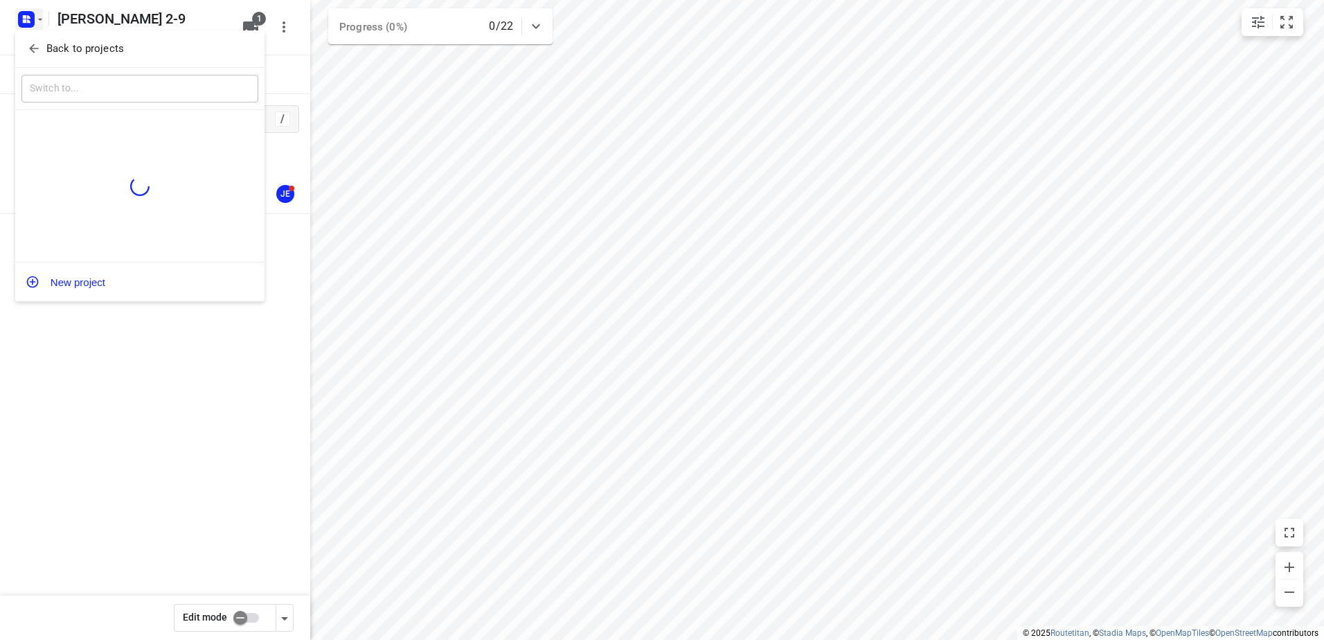
click at [105, 51] on p "Back to projects" at bounding box center [85, 49] width 78 height 16
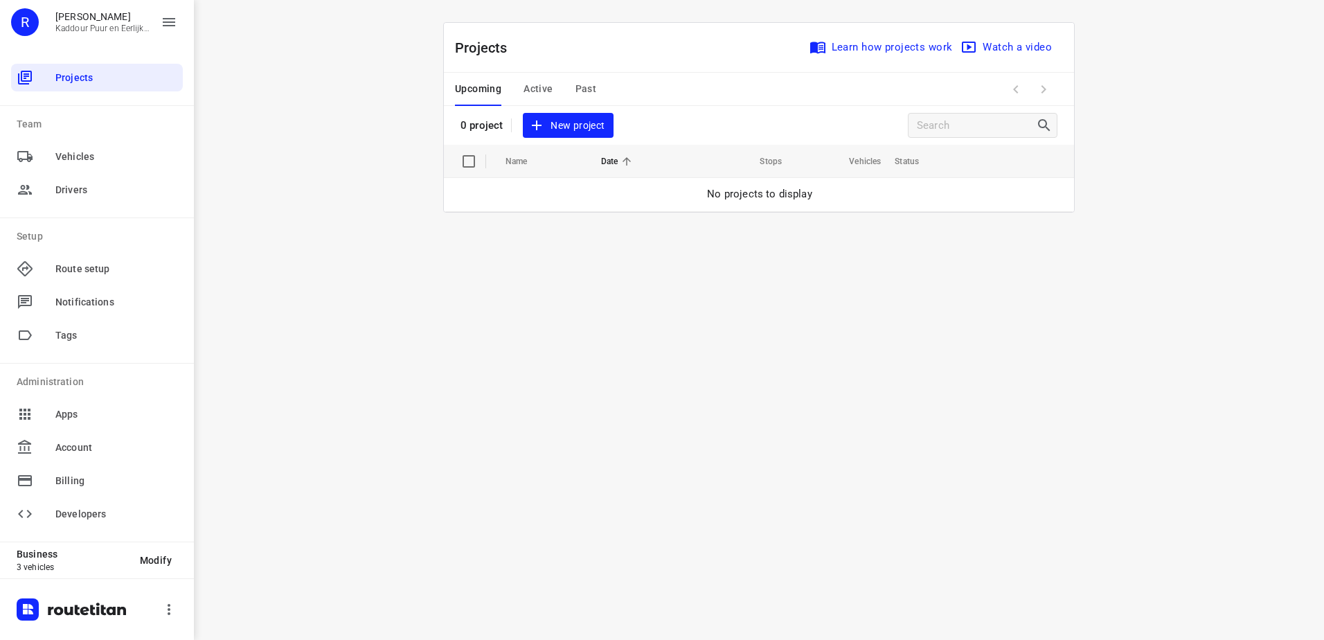
click at [432, 0] on div "i © 2025 Routetitan , © Stadia Maps , © OpenMapTiles © OpenStreetMap contributo…" at bounding box center [759, 320] width 1130 height 640
click at [536, 92] on span "Active" at bounding box center [537, 88] width 29 height 17
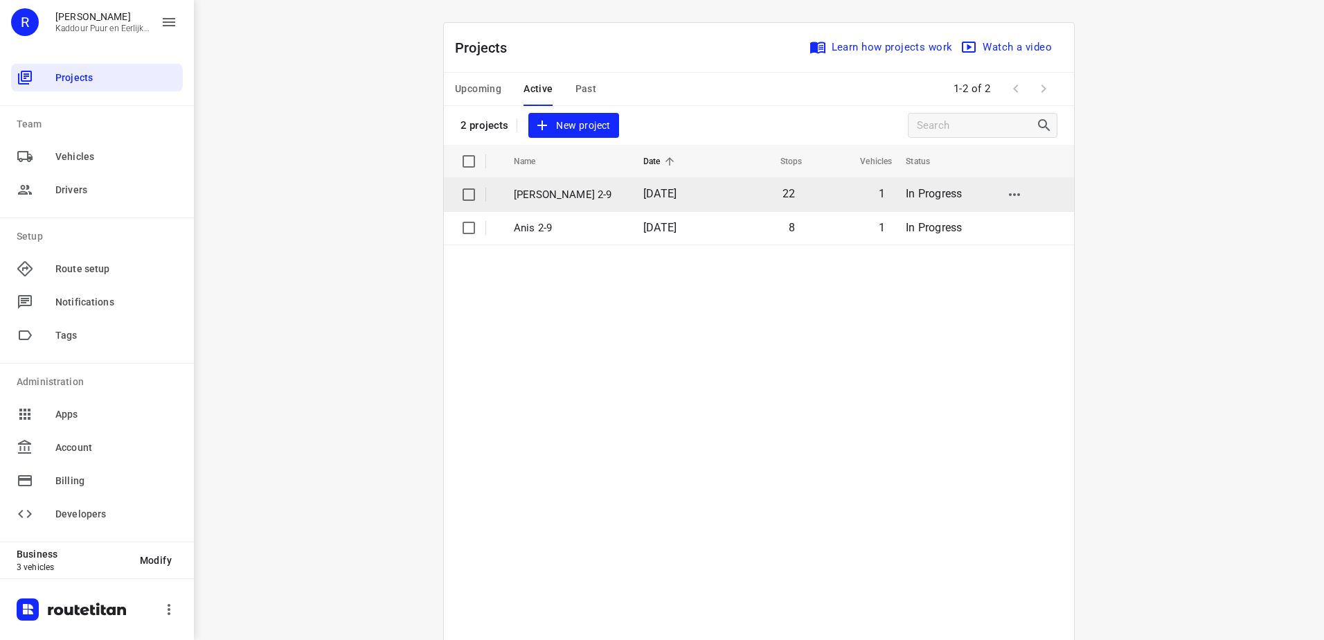
click at [576, 201] on p "[PERSON_NAME] 2-9" at bounding box center [568, 195] width 109 height 16
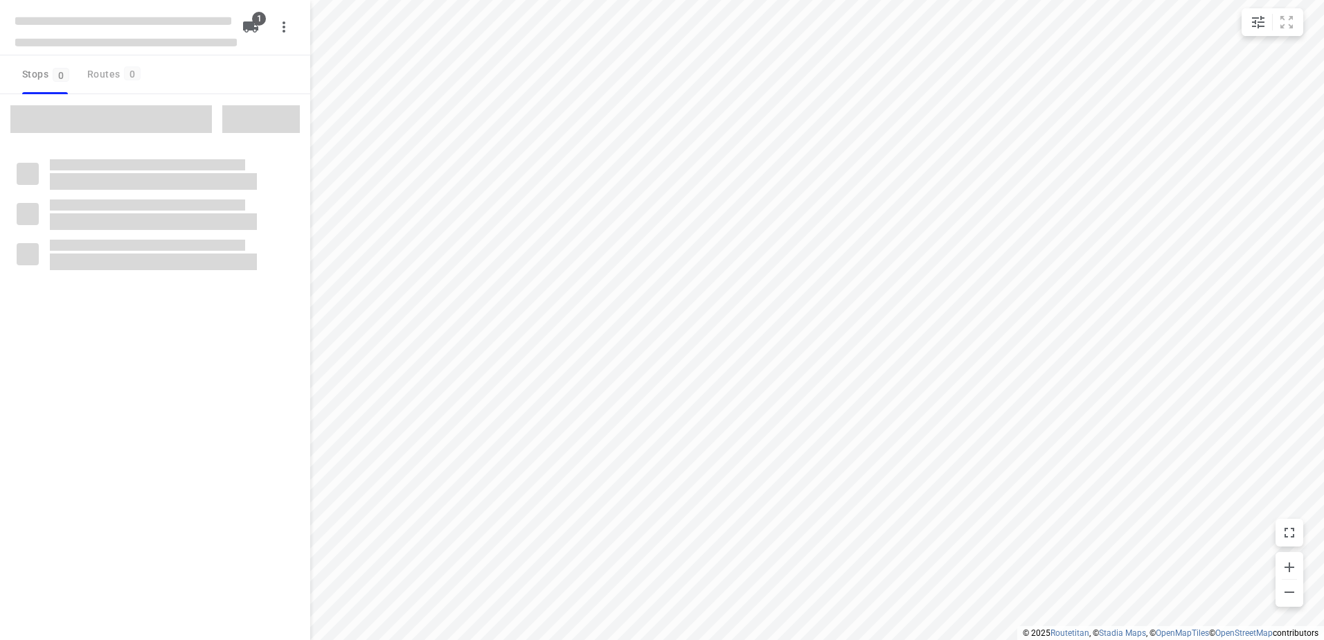
type input "distance"
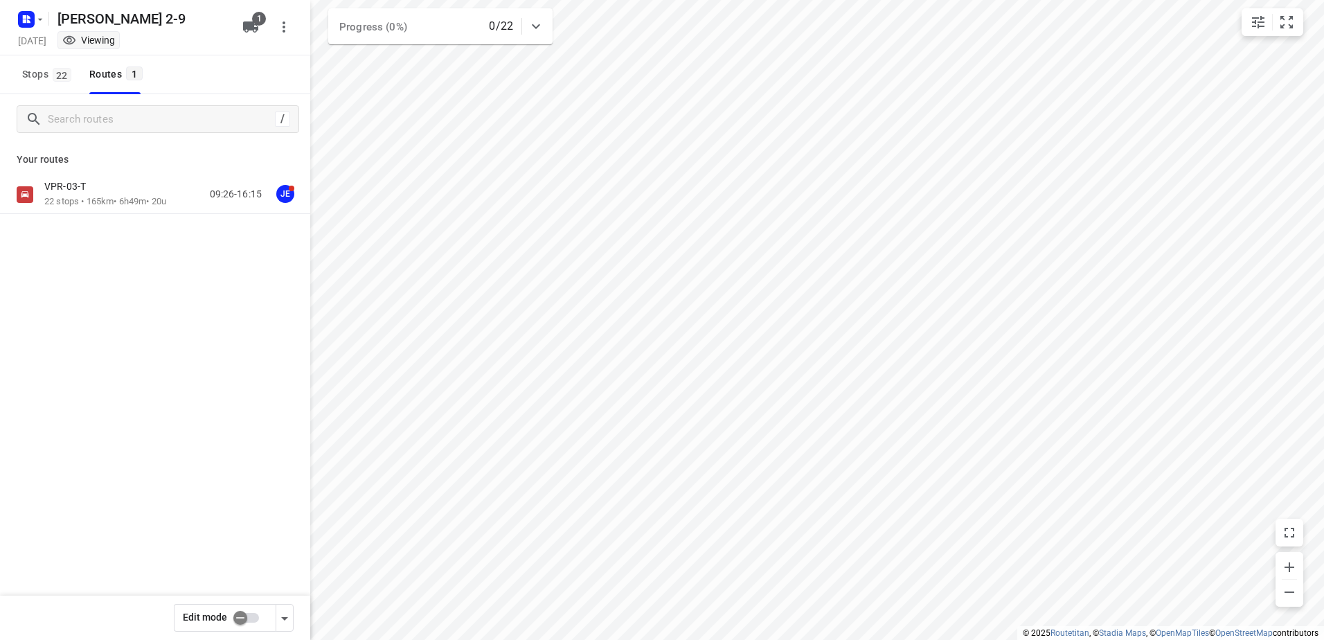
click at [141, 201] on p "22 stops • 165km • 6h49m • 20u" at bounding box center [105, 201] width 122 height 13
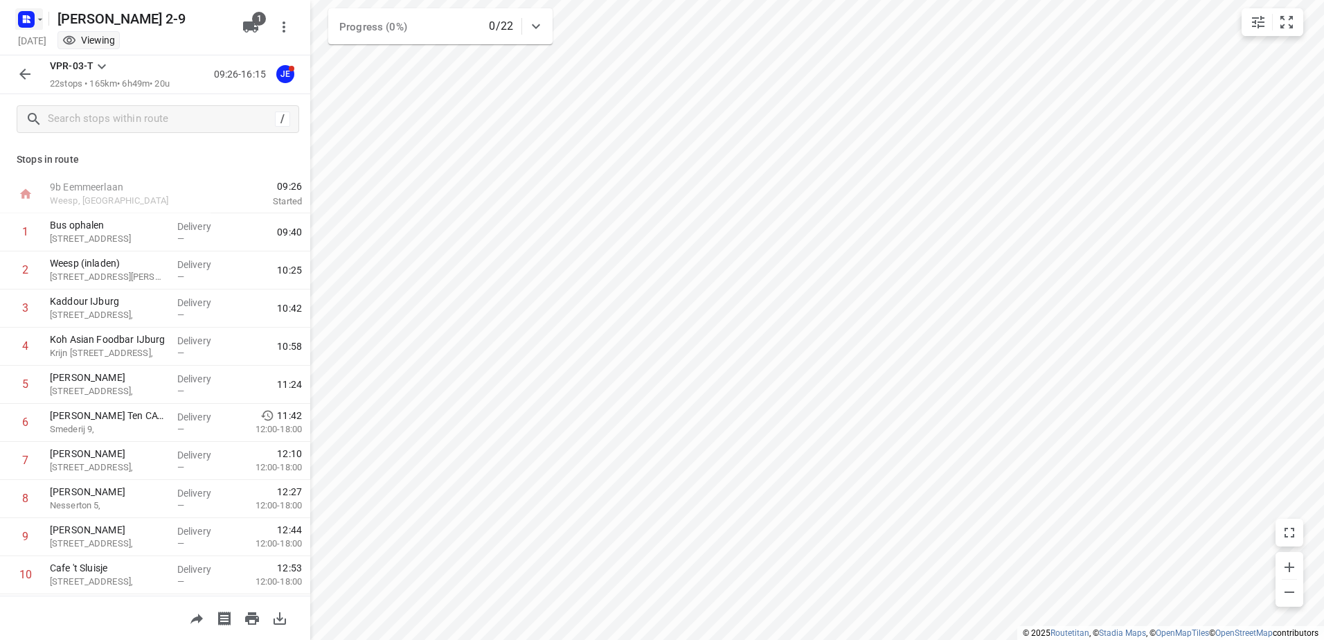
click at [39, 18] on icon "button" at bounding box center [40, 19] width 11 height 11
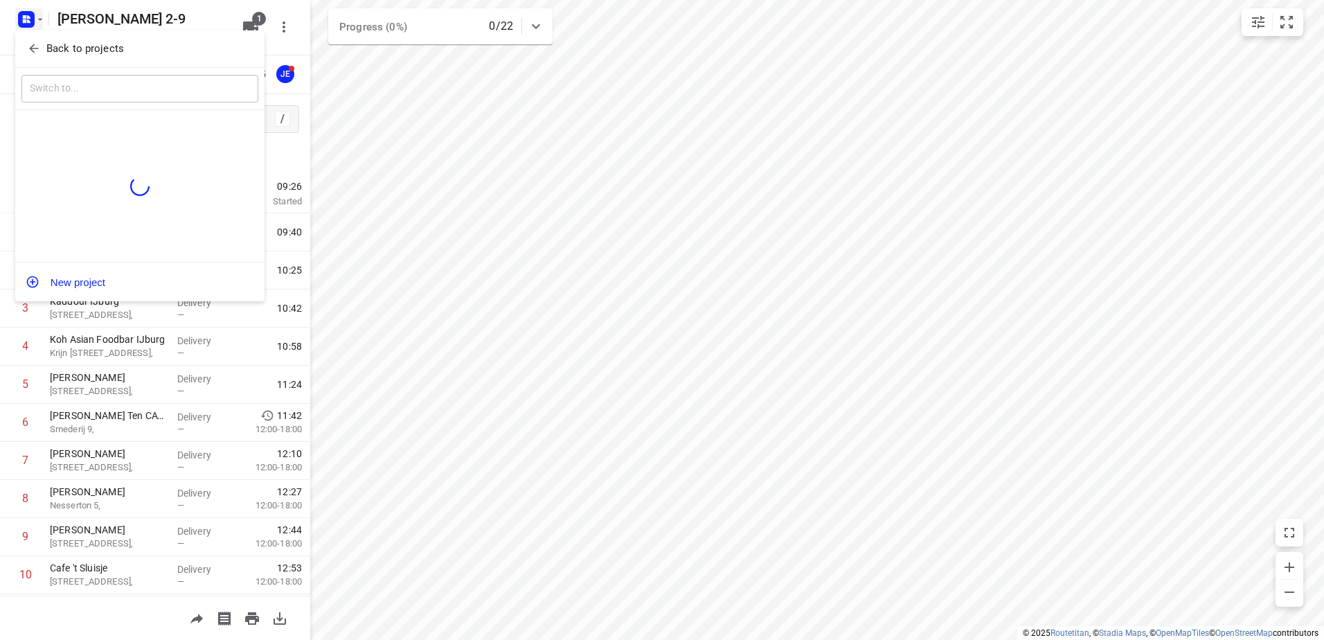
click at [91, 47] on p "Back to projects" at bounding box center [85, 49] width 78 height 16
